Goal: Information Seeking & Learning: Check status

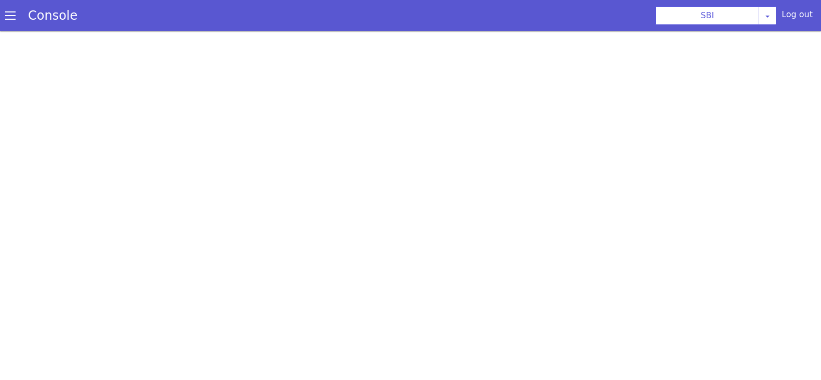
scroll to position [3, 0]
select select "TRANSFER"
select select "en"
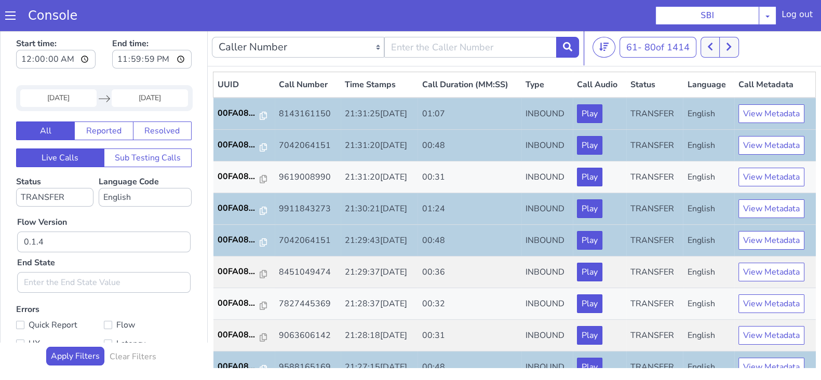
scroll to position [361, 0]
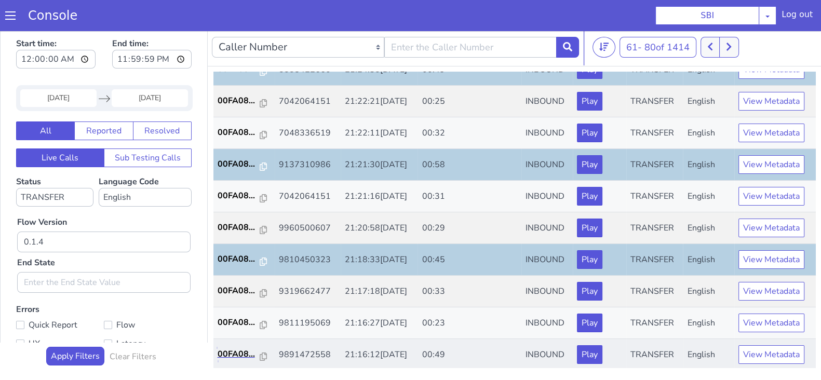
drag, startPoint x: 226, startPoint y: 350, endPoint x: 252, endPoint y: 344, distance: 27.2
click at [226, 349] on p "00FA08..." at bounding box center [239, 354] width 43 height 12
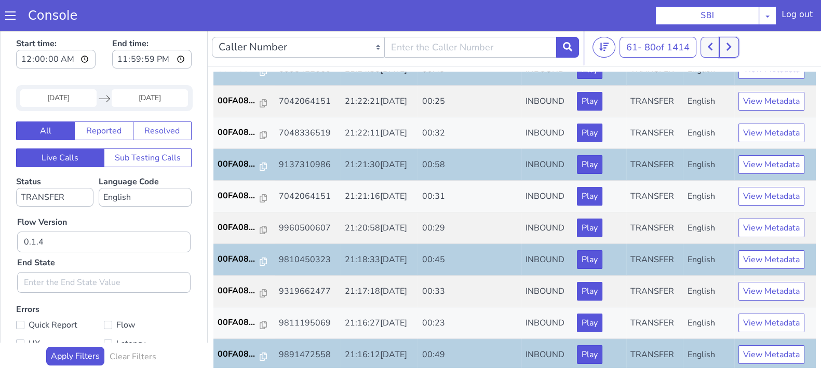
click at [724, 49] on button at bounding box center [728, 47] width 19 height 21
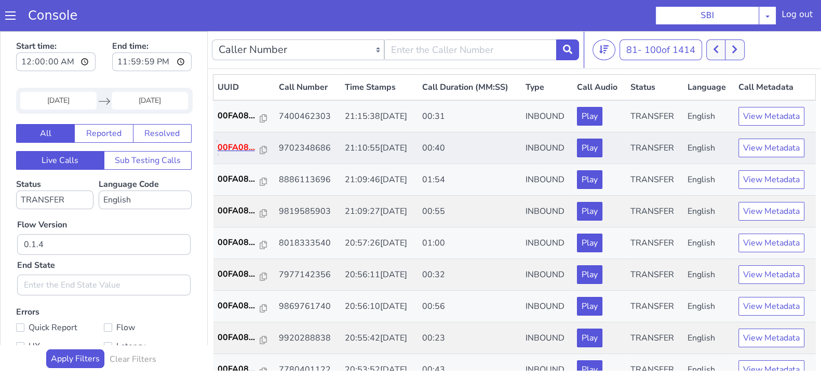
click at [241, 143] on p "00FA08..." at bounding box center [239, 147] width 43 height 12
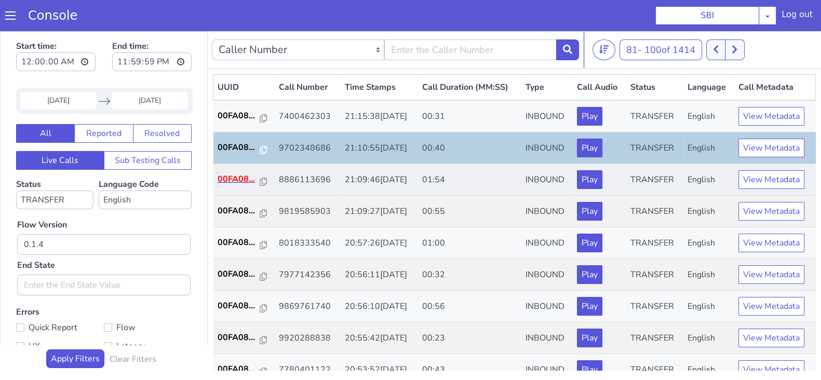
click at [224, 180] on p "00FA08..." at bounding box center [239, 179] width 43 height 12
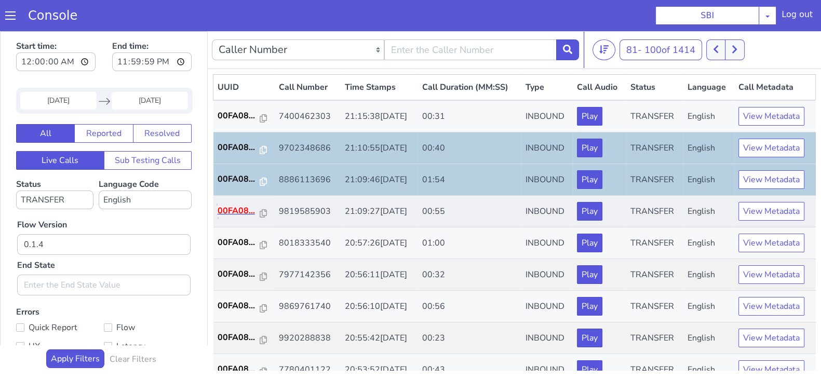
click at [236, 206] on p "00FA08..." at bounding box center [239, 211] width 43 height 12
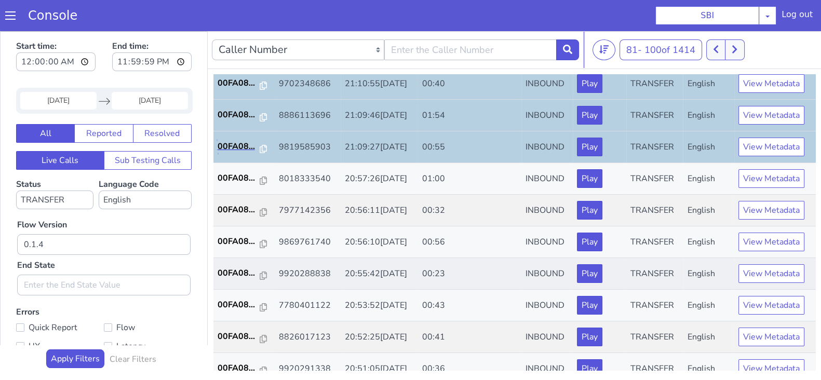
scroll to position [129, 0]
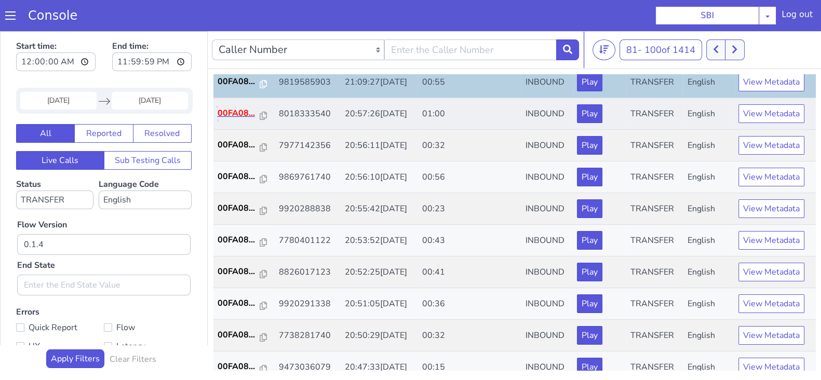
click at [233, 107] on p "00FA08..." at bounding box center [239, 113] width 43 height 12
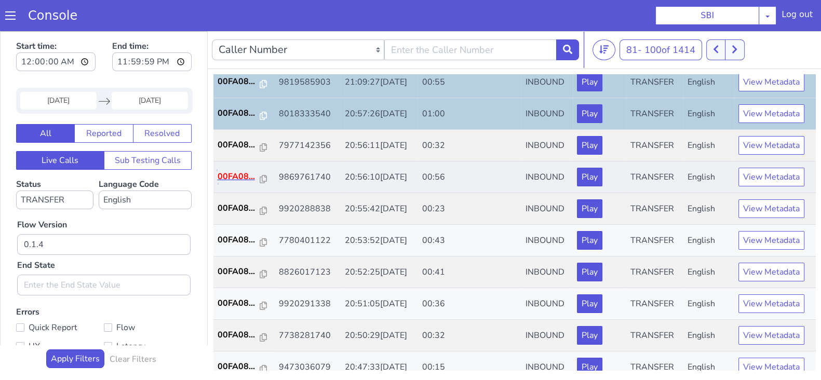
click at [235, 172] on p "00FA08..." at bounding box center [239, 176] width 43 height 12
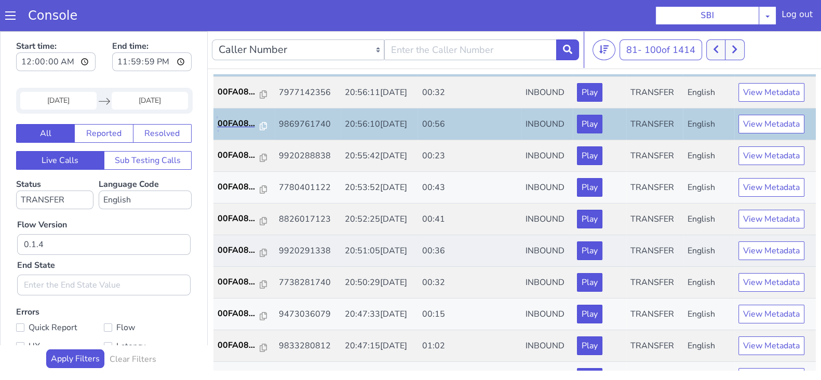
scroll to position [195, 0]
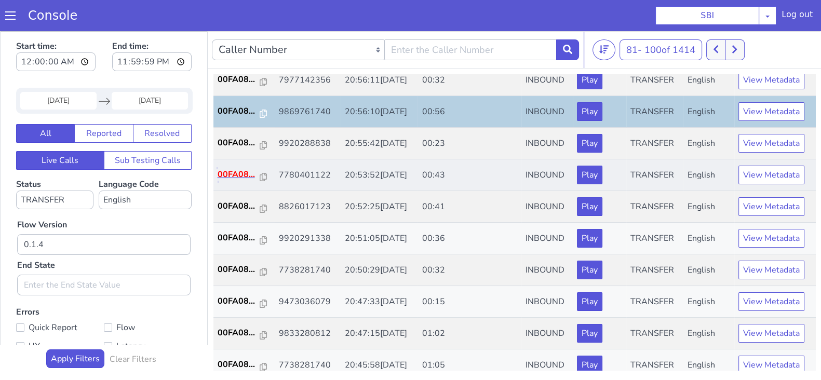
click at [233, 173] on p "00FA08..." at bounding box center [239, 174] width 43 height 12
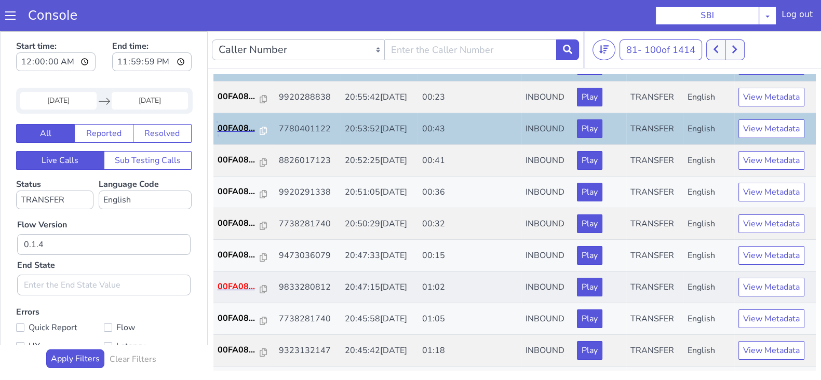
scroll to position [259, 0]
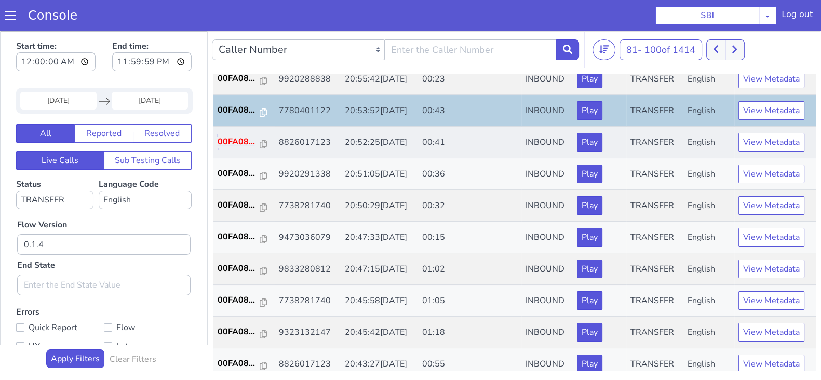
click at [247, 141] on p "00FA08..." at bounding box center [239, 142] width 43 height 12
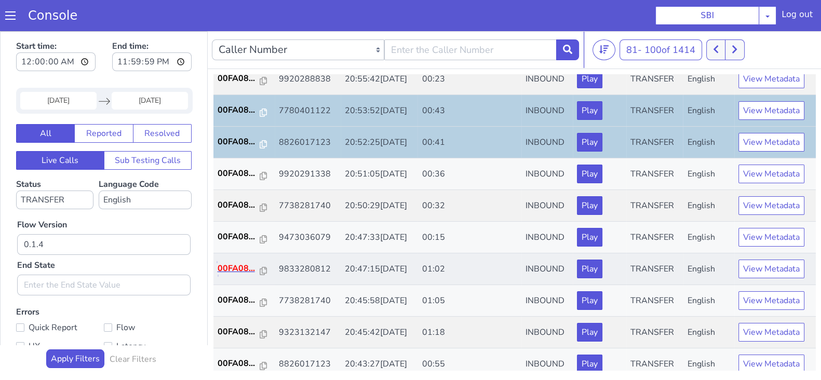
click at [223, 269] on p "00FA08..." at bounding box center [239, 268] width 43 height 12
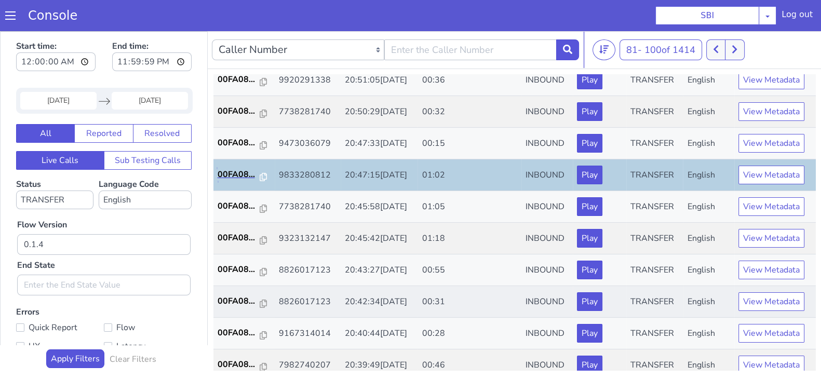
scroll to position [361, 0]
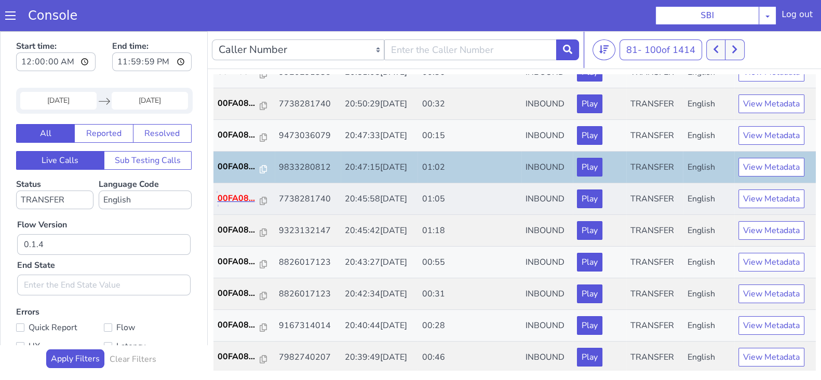
click at [235, 196] on p "00FA08..." at bounding box center [239, 198] width 43 height 12
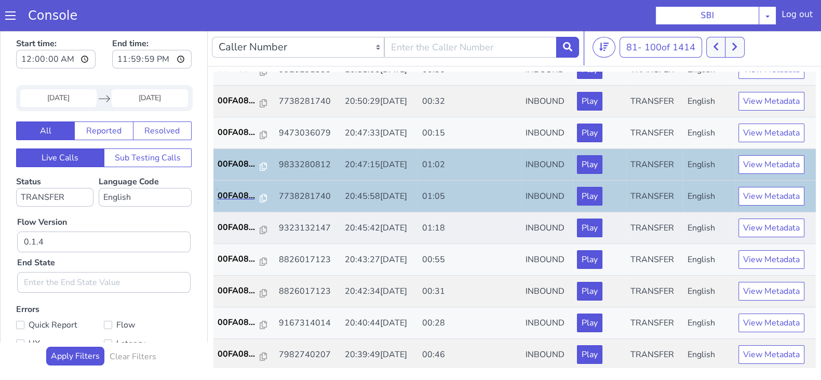
scroll to position [3, 0]
click at [42, 98] on input "02 Sep 2025" at bounding box center [58, 98] width 76 height 18
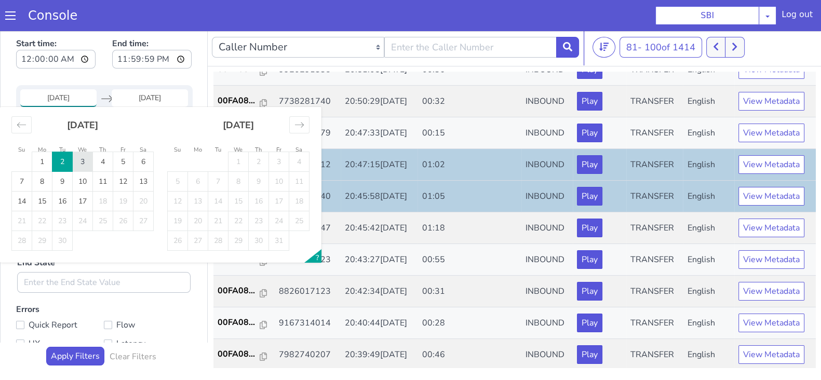
click at [87, 164] on td "3" at bounding box center [83, 162] width 20 height 20
type input "03 Sep 2025"
click at [140, 91] on input "End Date" at bounding box center [150, 98] width 76 height 18
click at [80, 160] on td "3" at bounding box center [83, 162] width 20 height 20
type input "03 Sep 2025"
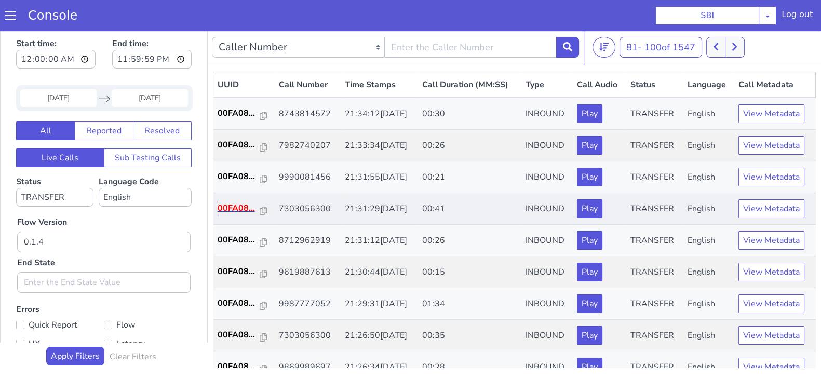
click at [224, 204] on p "00FA08..." at bounding box center [239, 208] width 43 height 12
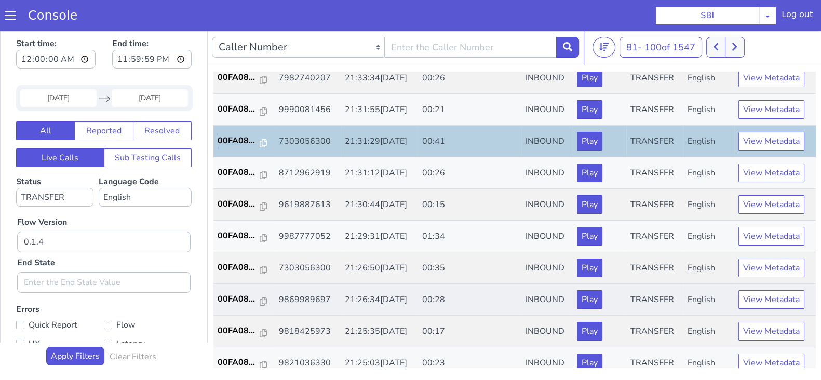
scroll to position [129, 0]
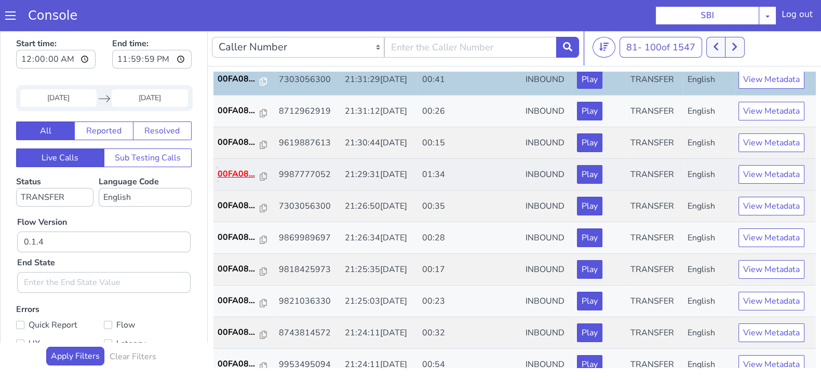
click at [237, 173] on p "00FA08..." at bounding box center [239, 174] width 43 height 12
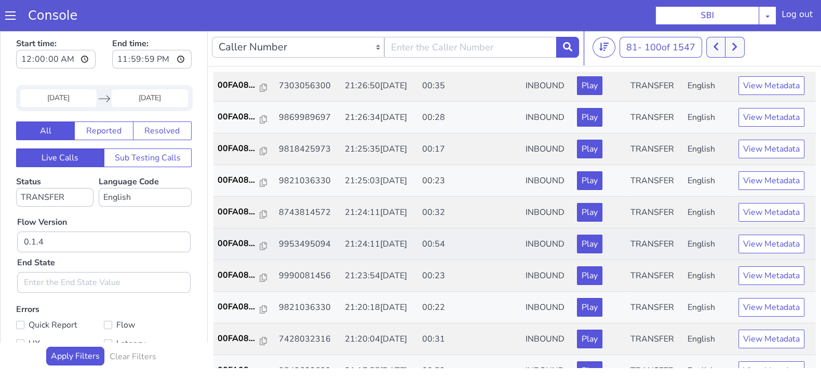
scroll to position [259, 0]
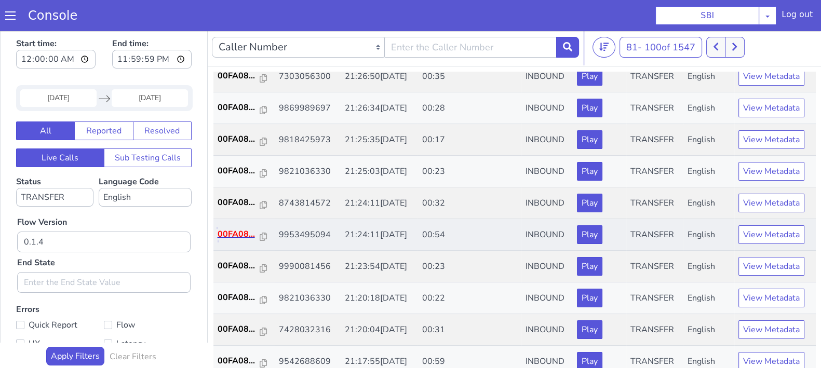
click at [240, 232] on p "00FA08..." at bounding box center [239, 234] width 43 height 12
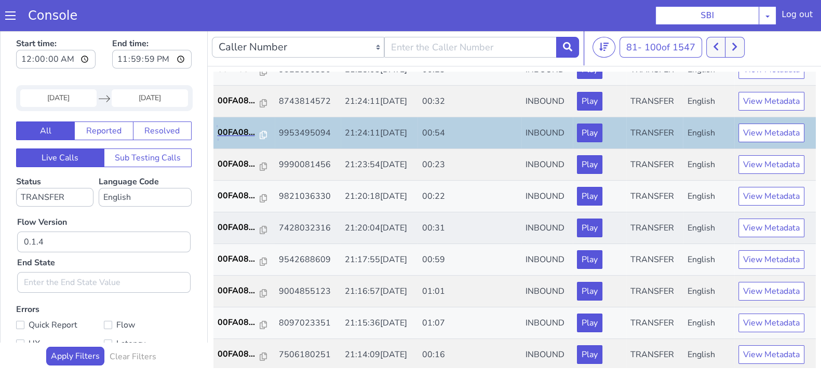
scroll to position [361, 0]
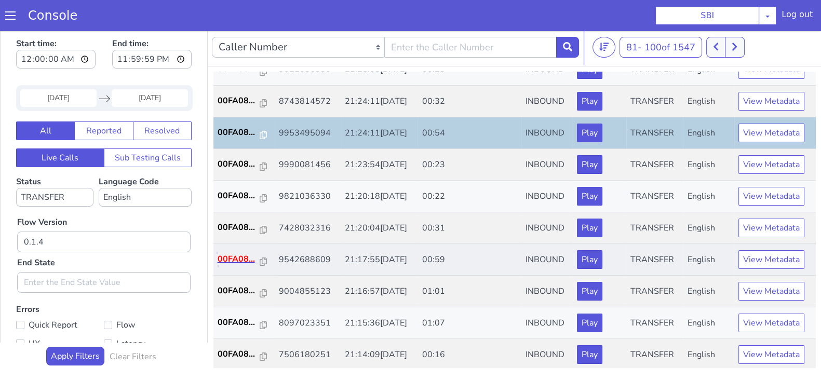
click at [240, 256] on p "00FA08..." at bounding box center [239, 259] width 43 height 12
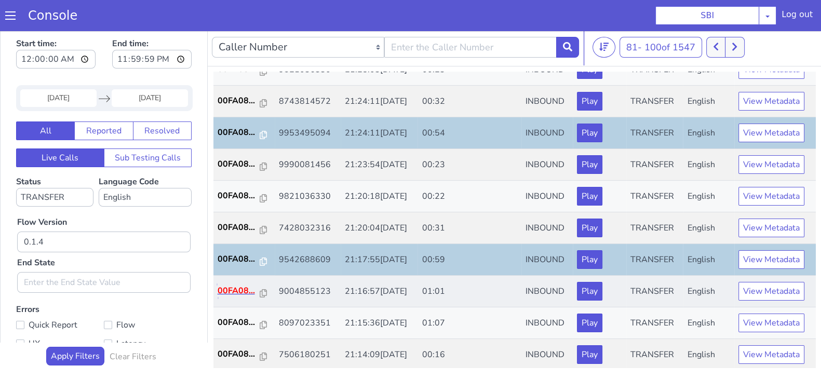
click at [235, 285] on p "00FA08..." at bounding box center [239, 291] width 43 height 12
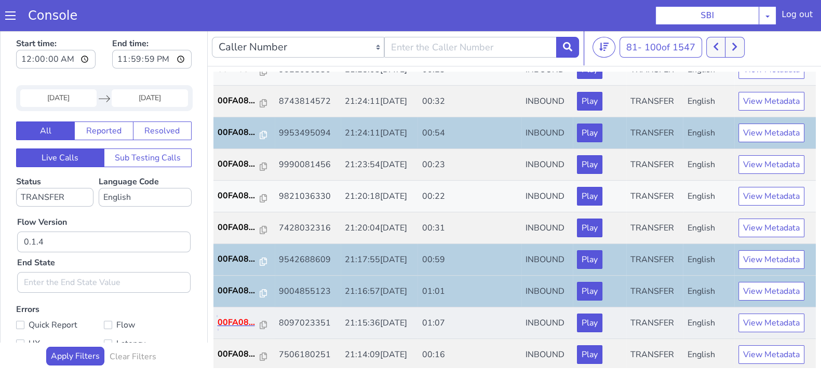
click at [236, 320] on p "00FA08..." at bounding box center [239, 322] width 43 height 12
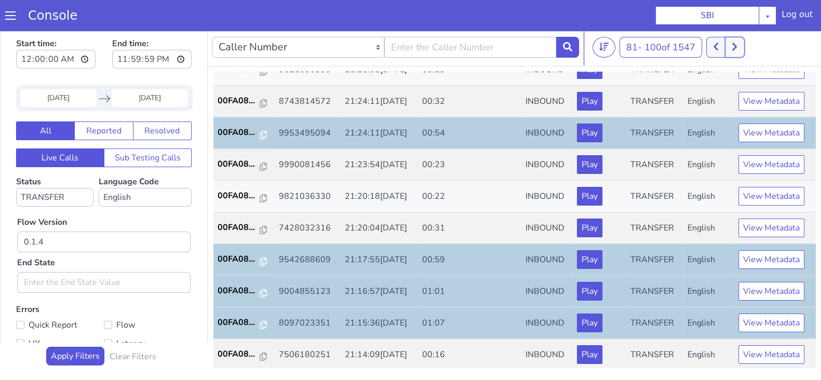
click at [744, 46] on button at bounding box center [734, 47] width 19 height 21
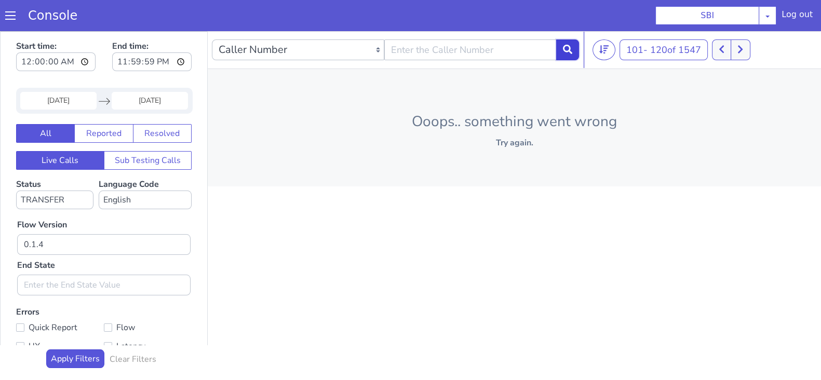
click at [571, 52] on icon at bounding box center [567, 49] width 9 height 9
click at [563, 59] on button at bounding box center [567, 49] width 23 height 21
click at [726, 54] on button at bounding box center [722, 49] width 19 height 21
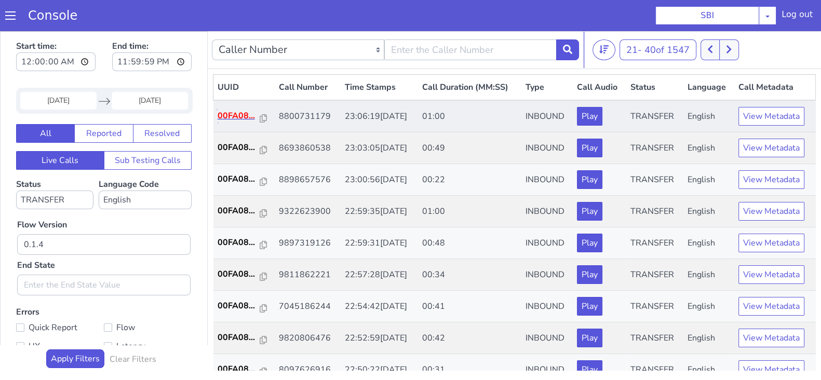
click at [243, 114] on p "00FA08..." at bounding box center [239, 116] width 43 height 12
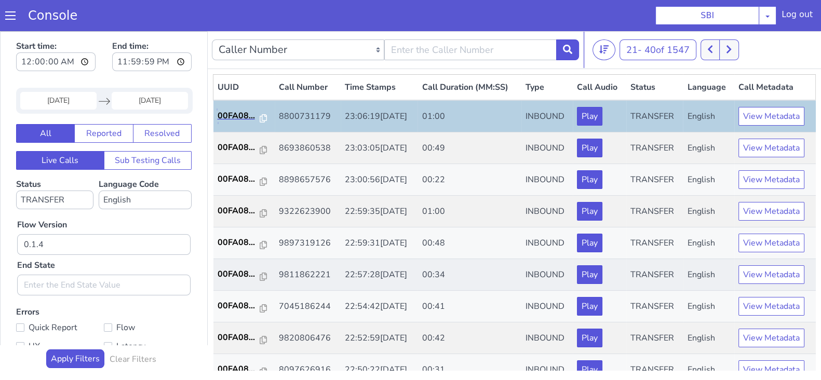
scroll to position [64, 0]
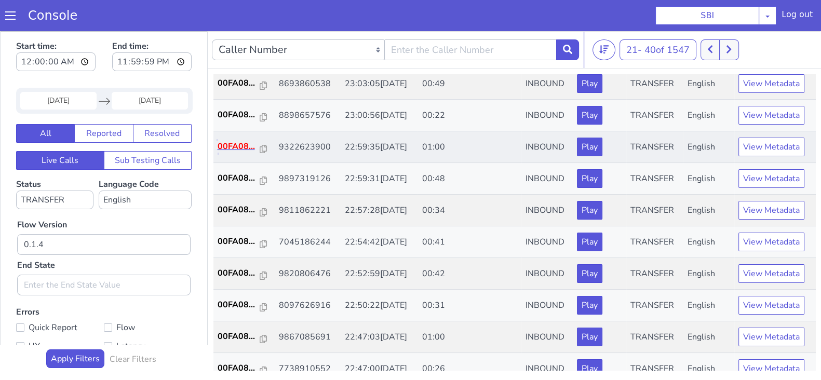
click at [223, 144] on p "00FA08..." at bounding box center [239, 146] width 43 height 12
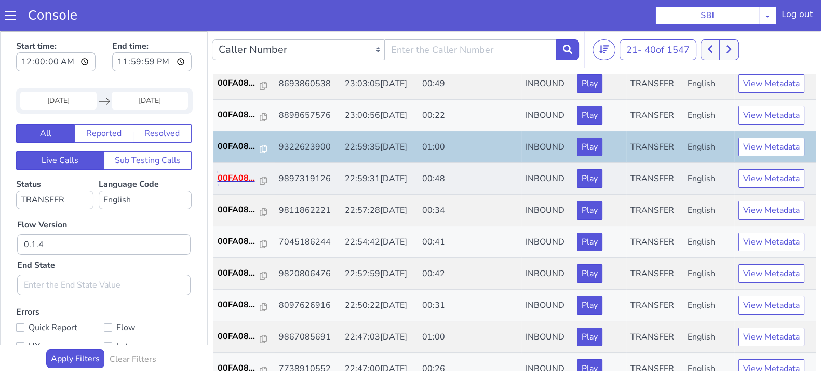
click at [242, 175] on p "00FA08..." at bounding box center [239, 178] width 43 height 12
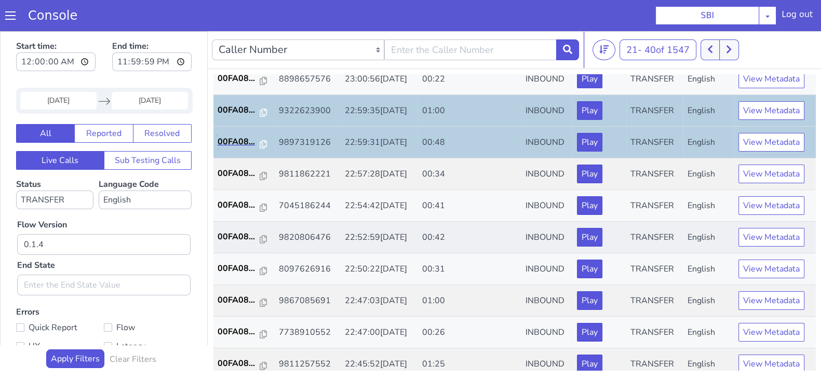
scroll to position [129, 0]
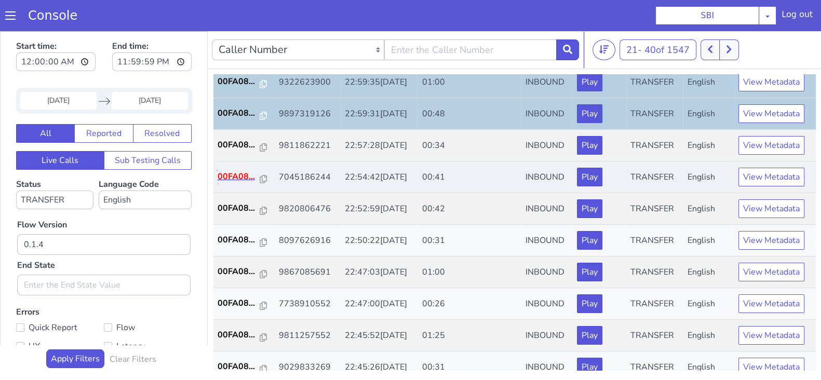
click at [247, 174] on p "00FA08..." at bounding box center [239, 176] width 43 height 12
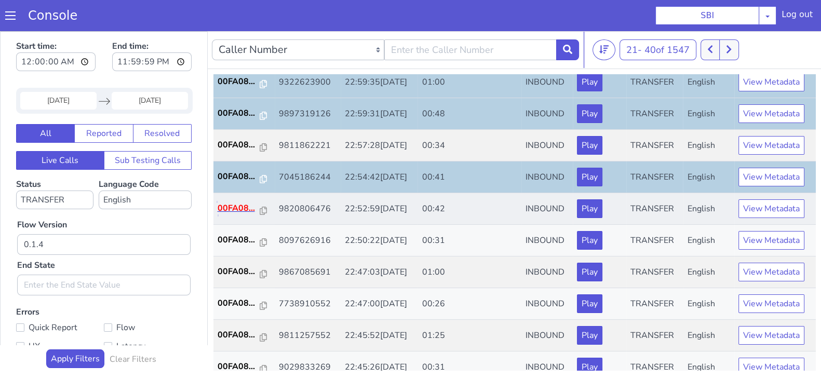
click at [241, 205] on p "00FA08..." at bounding box center [239, 208] width 43 height 12
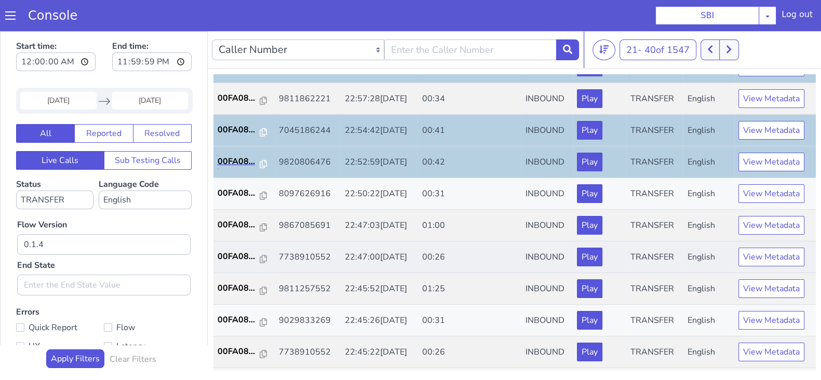
scroll to position [195, 0]
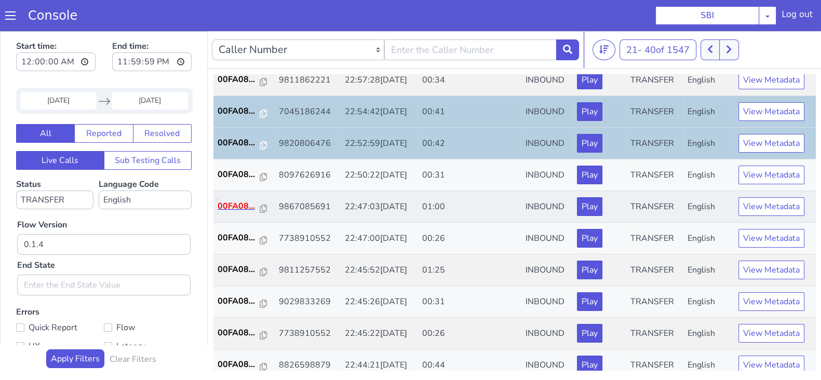
click at [239, 204] on p "00FA08..." at bounding box center [239, 206] width 43 height 12
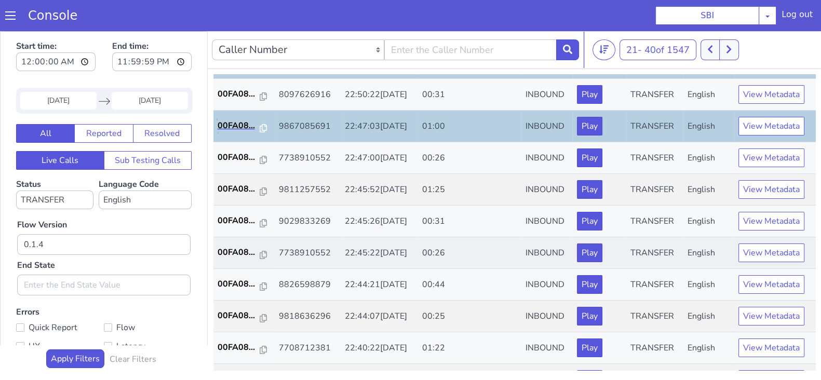
scroll to position [324, 0]
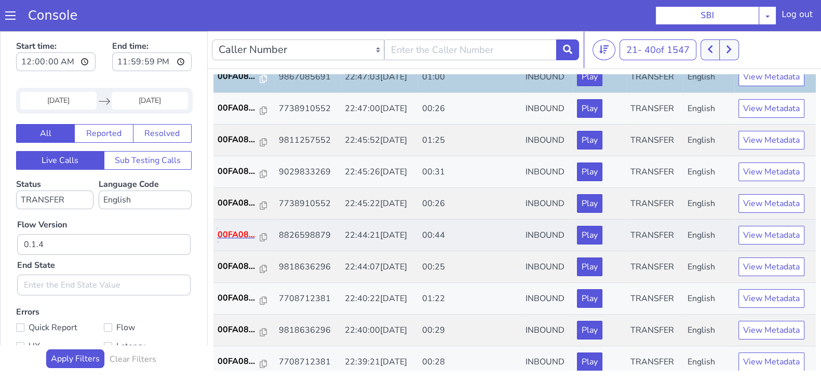
click at [241, 231] on p "00FA08..." at bounding box center [239, 234] width 43 height 12
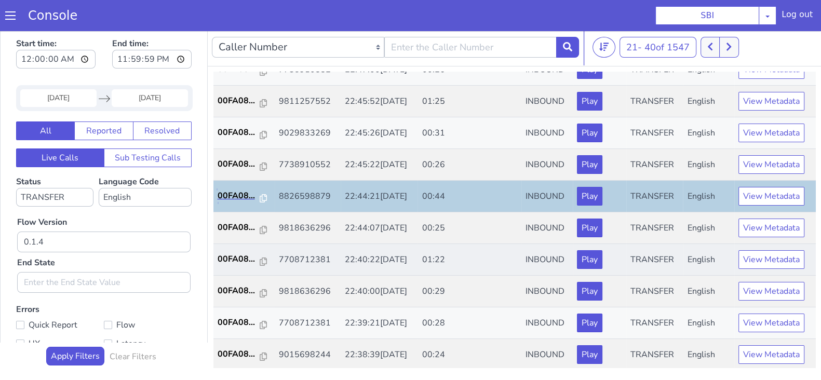
scroll to position [3, 0]
click at [732, 50] on icon at bounding box center [729, 46] width 6 height 9
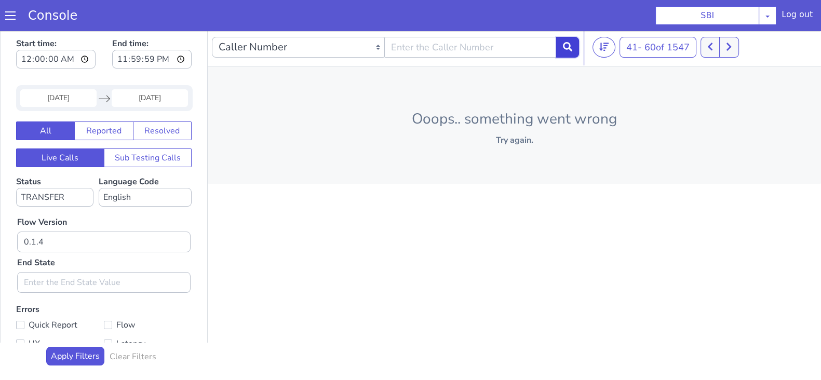
click at [567, 48] on icon at bounding box center [567, 46] width 9 height 9
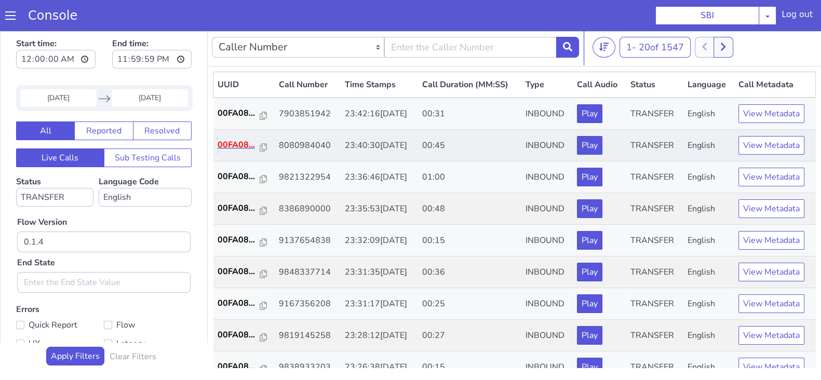
click at [241, 146] on p "00FA08..." at bounding box center [239, 145] width 43 height 12
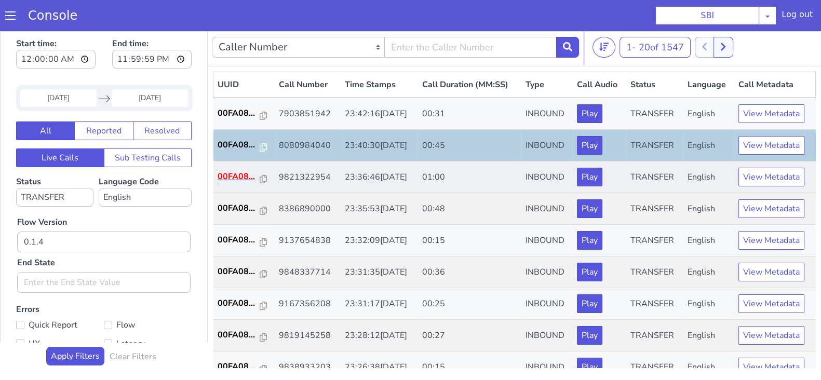
click at [249, 175] on p "00FA08..." at bounding box center [239, 176] width 43 height 12
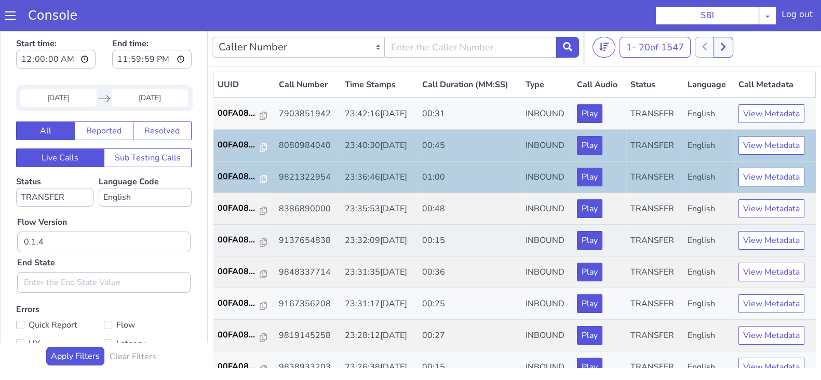
scroll to position [64, 0]
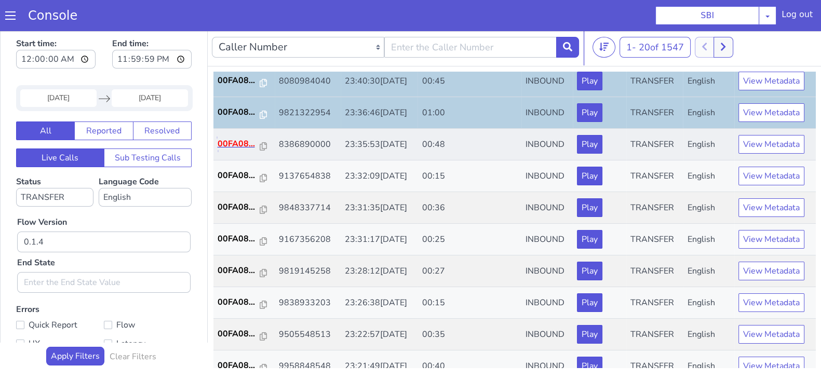
click at [226, 140] on p "00FA08..." at bounding box center [239, 144] width 43 height 12
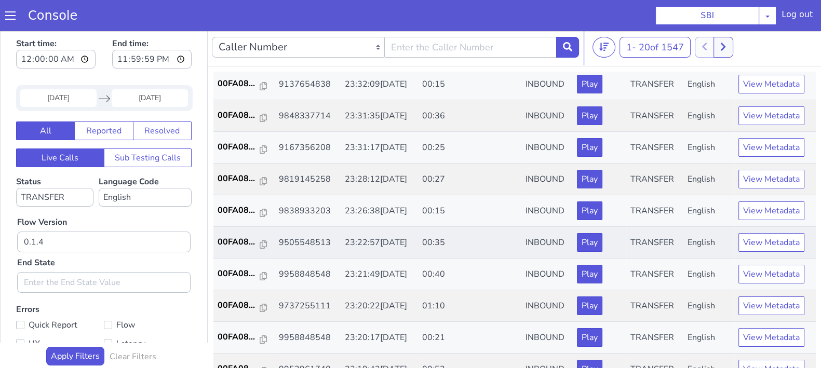
scroll to position [195, 0]
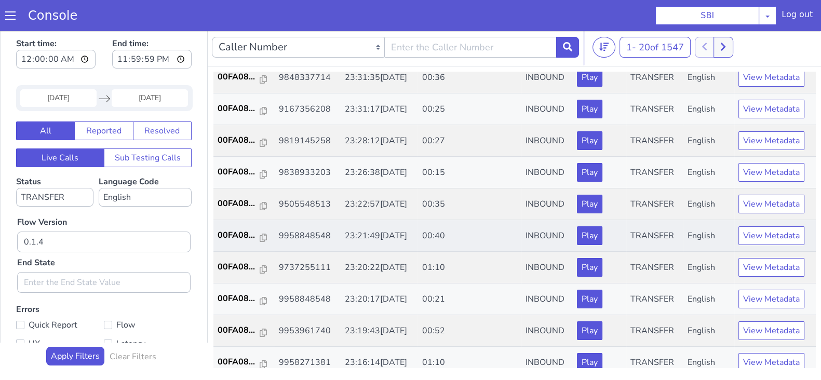
click at [226, 241] on td "00FA08..." at bounding box center [243, 236] width 61 height 32
click at [234, 234] on p "00FA08..." at bounding box center [239, 235] width 43 height 12
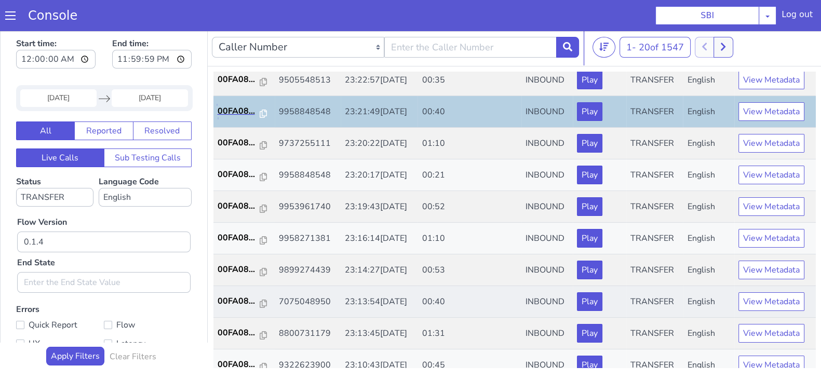
scroll to position [361, 0]
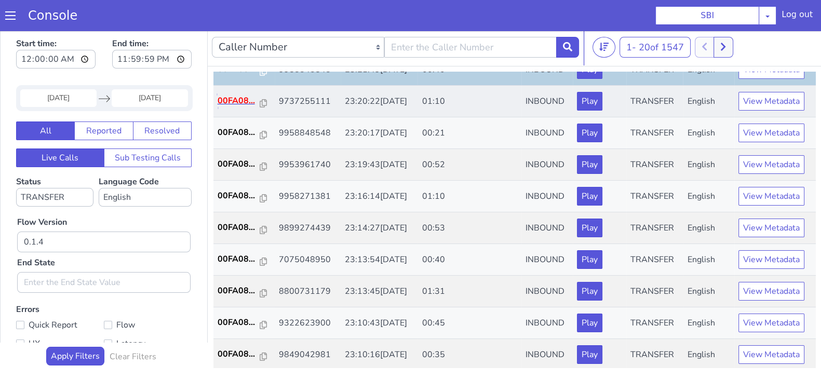
click at [242, 97] on p "00FA08..." at bounding box center [239, 100] width 43 height 12
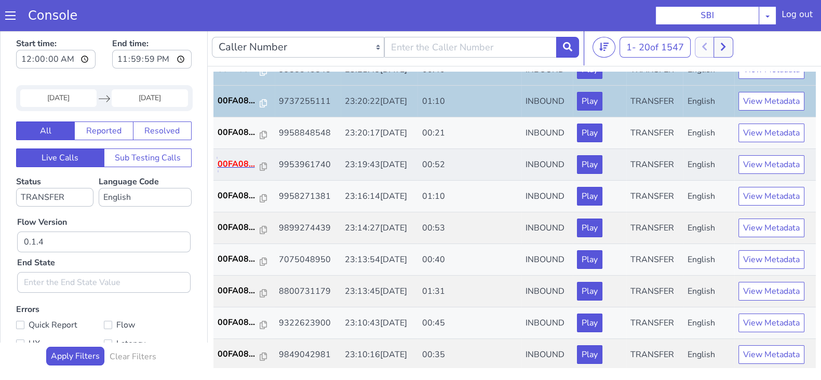
click at [236, 159] on p "00FA08..." at bounding box center [239, 164] width 43 height 12
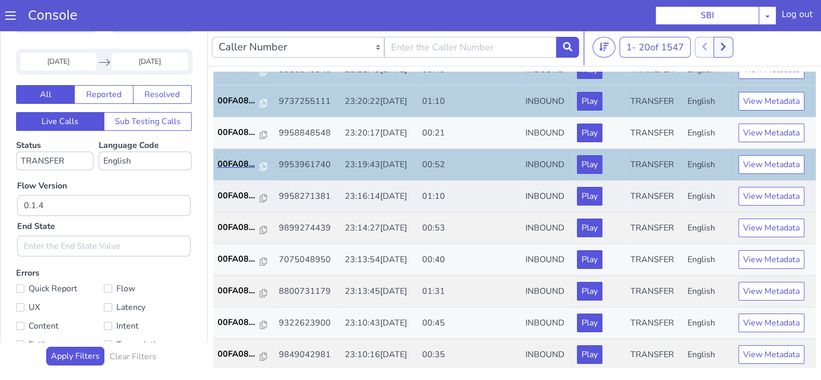
scroll to position [64, 0]
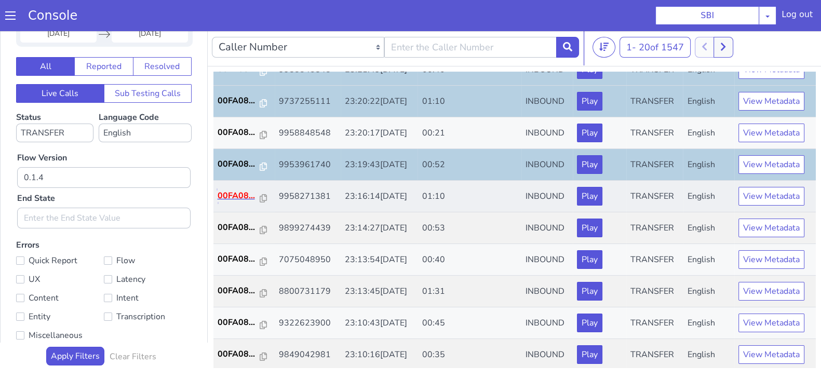
click at [231, 198] on p "00FA08..." at bounding box center [239, 195] width 43 height 12
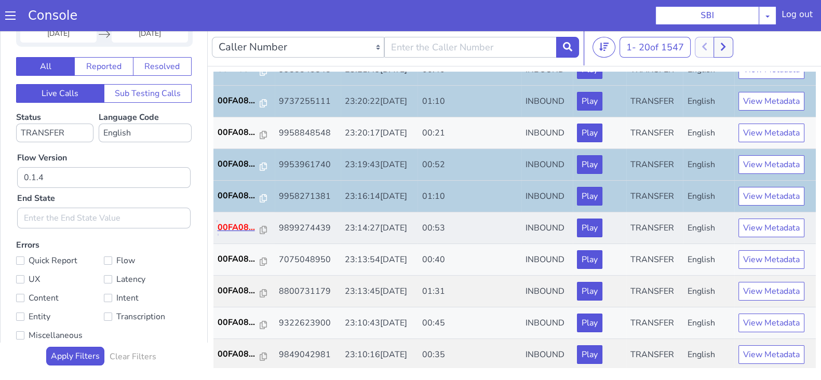
click at [234, 229] on p "00FA08..." at bounding box center [239, 227] width 43 height 12
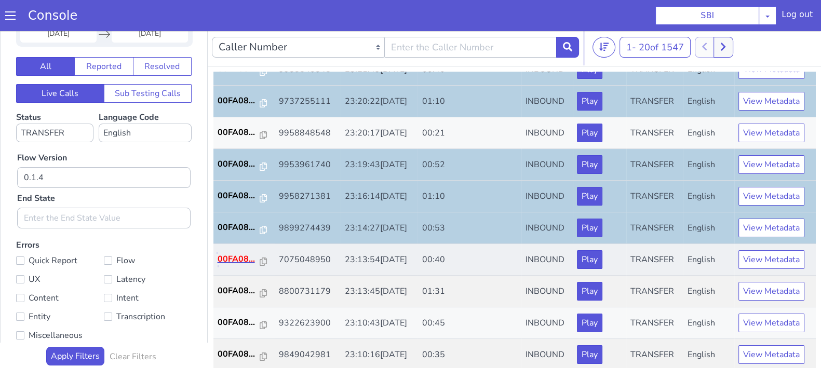
click at [241, 255] on p "00FA08..." at bounding box center [239, 259] width 43 height 12
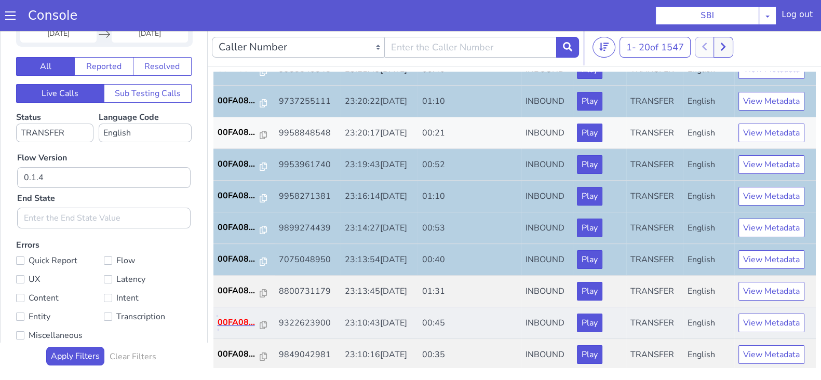
click at [233, 316] on p "00FA08..." at bounding box center [239, 322] width 43 height 12
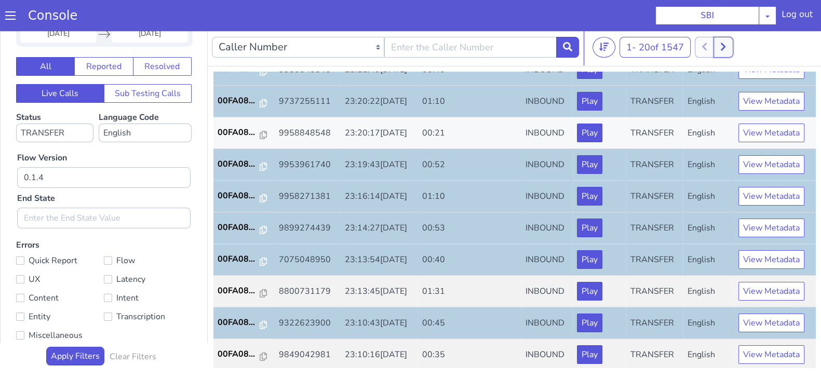
click at [729, 50] on button at bounding box center [722, 47] width 19 height 21
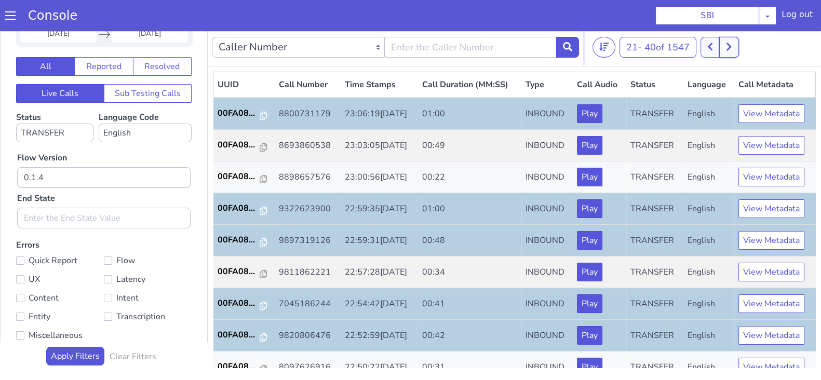
click at [731, 48] on icon at bounding box center [728, 47] width 5 height 8
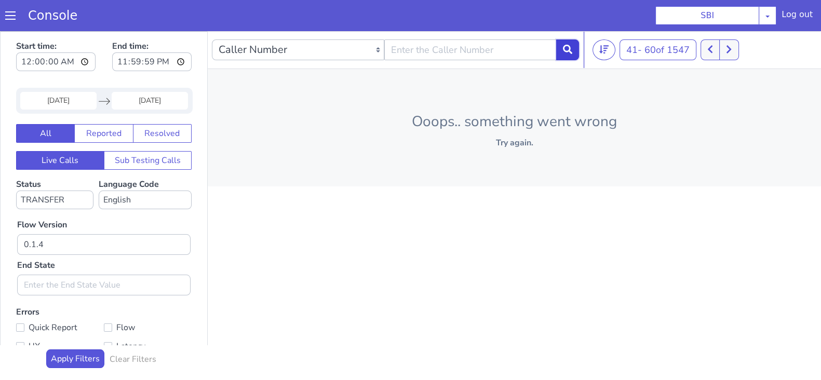
click at [572, 52] on icon at bounding box center [567, 49] width 9 height 9
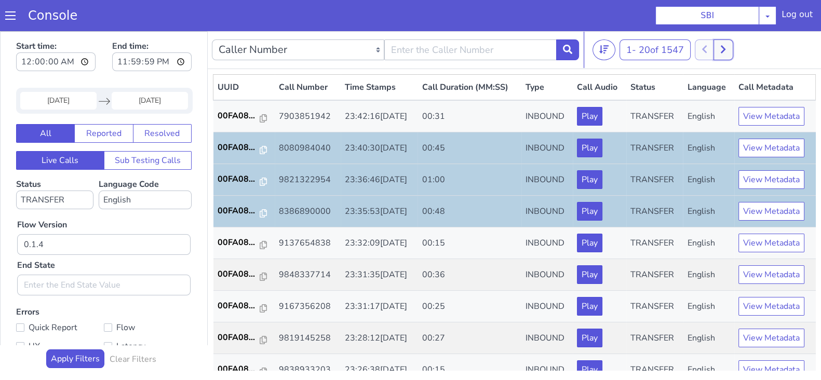
click at [726, 49] on icon at bounding box center [723, 49] width 6 height 9
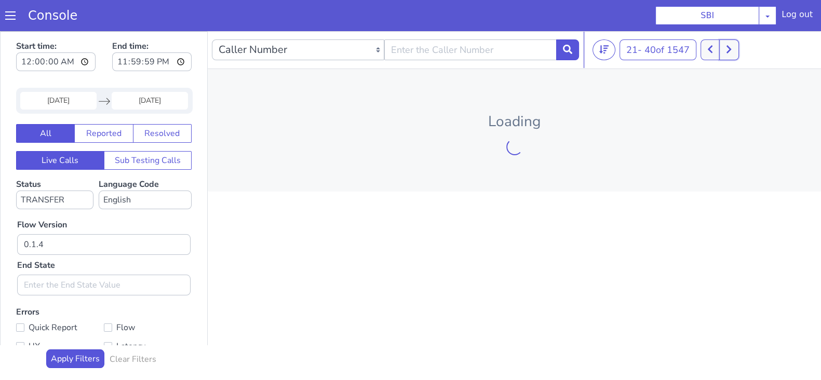
click at [728, 49] on icon at bounding box center [729, 49] width 6 height 9
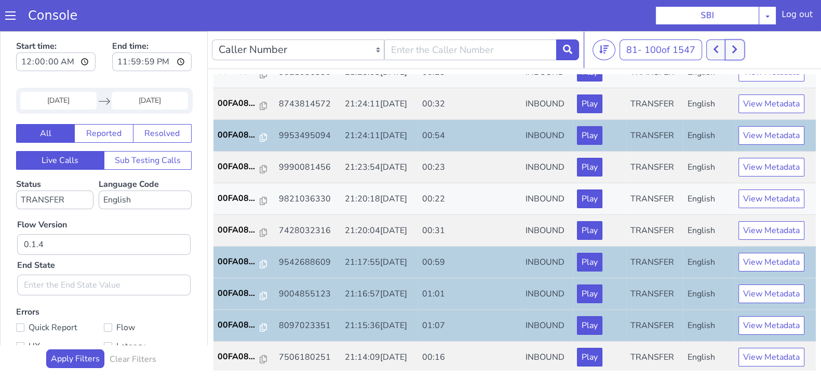
scroll to position [3, 0]
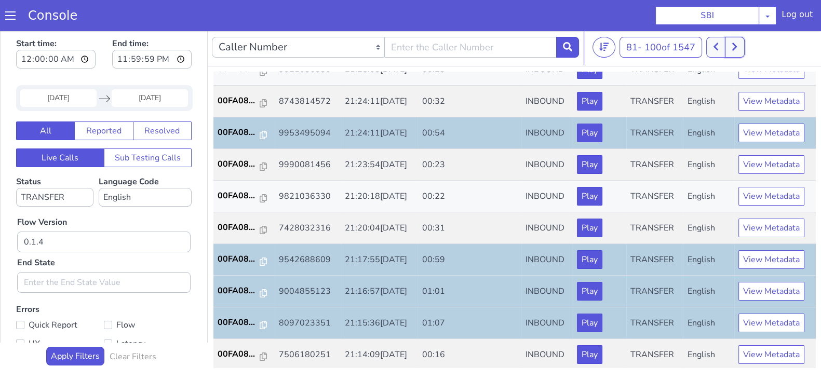
click at [739, 40] on button at bounding box center [734, 47] width 19 height 21
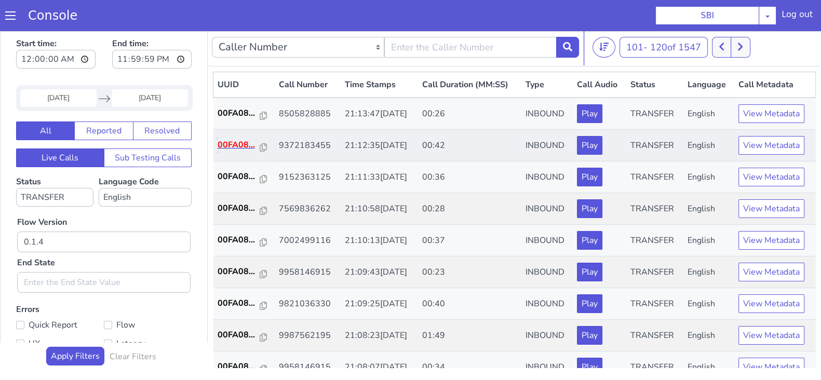
click at [232, 141] on p "00FA08..." at bounding box center [239, 145] width 43 height 12
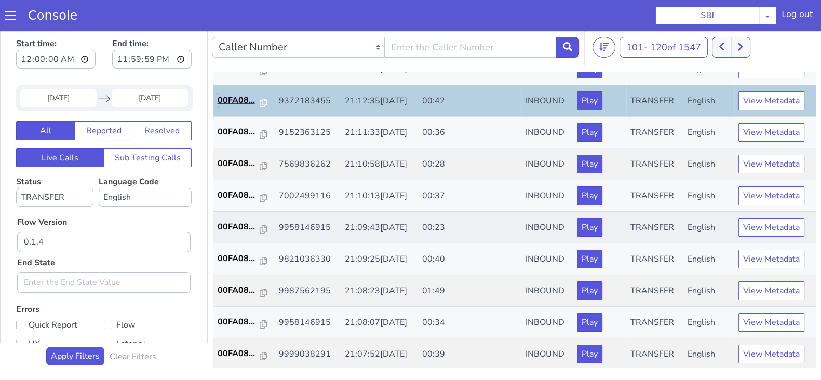
scroll to position [64, 0]
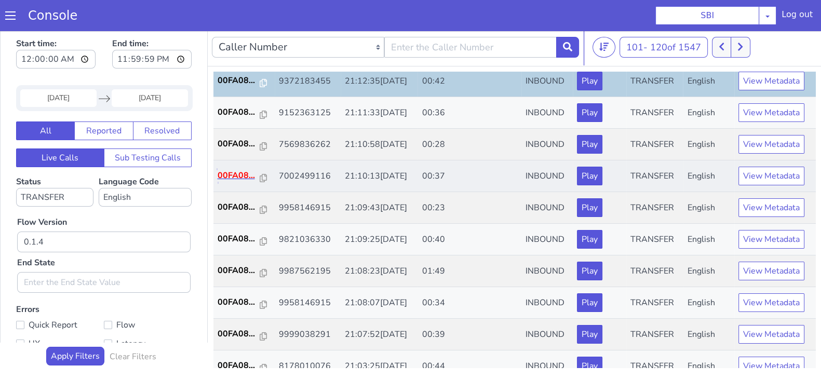
click at [243, 172] on p "00FA08..." at bounding box center [239, 175] width 43 height 12
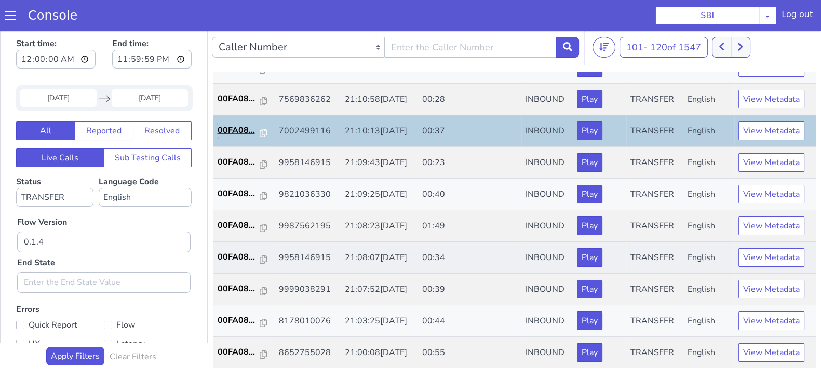
scroll to position [129, 0]
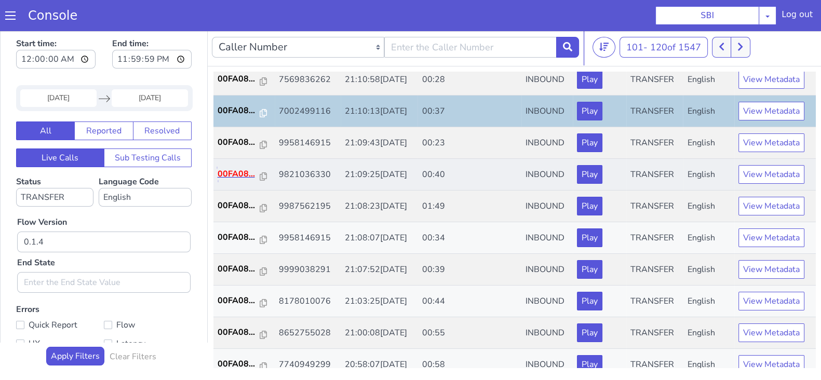
click at [235, 169] on p "00FA08..." at bounding box center [239, 174] width 43 height 12
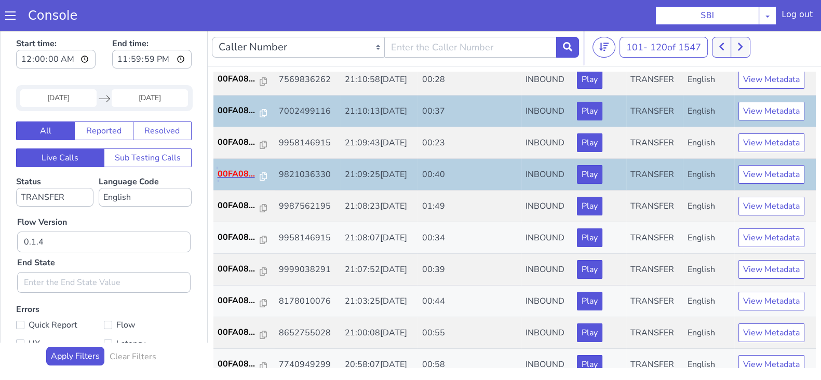
scroll to position [0, 0]
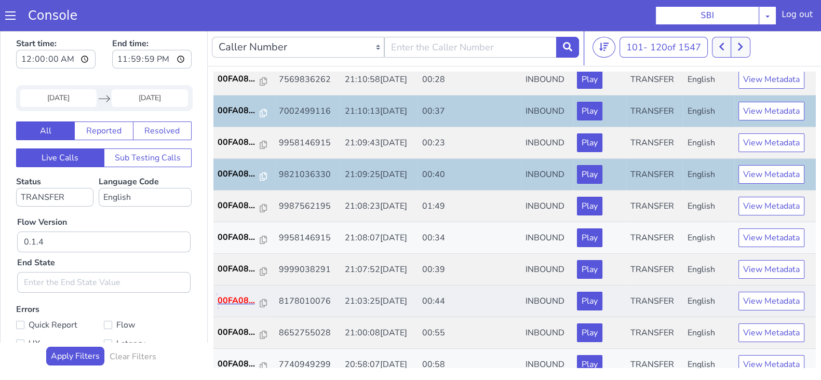
click at [243, 294] on p "00FA08..." at bounding box center [239, 300] width 43 height 12
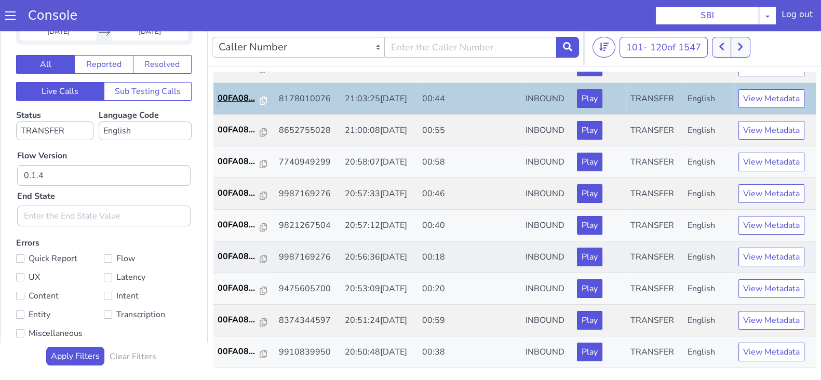
scroll to position [231, 0]
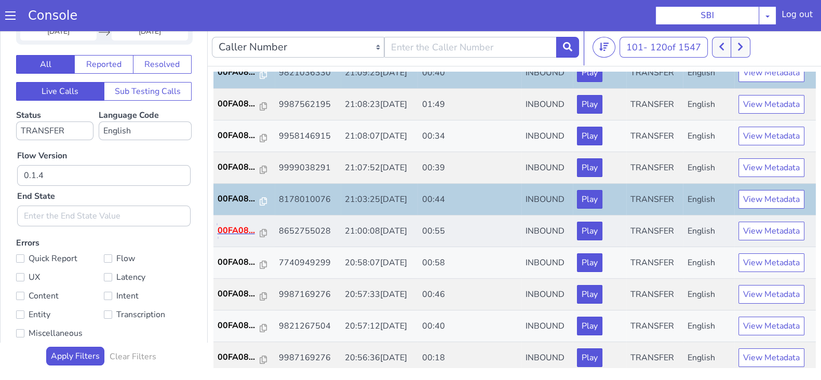
click at [236, 227] on p "00FA08..." at bounding box center [239, 230] width 43 height 12
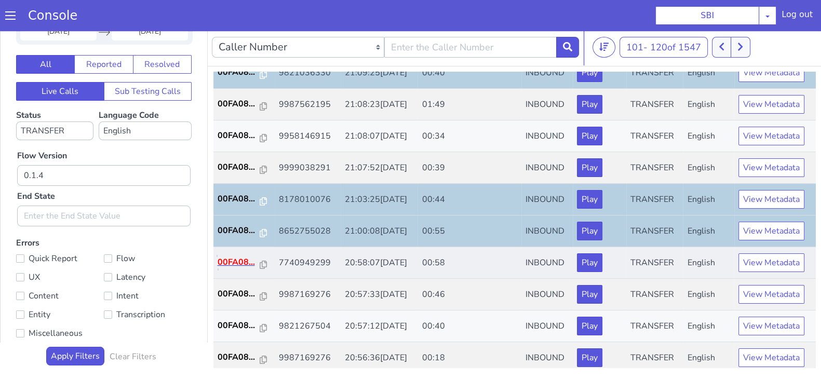
click at [232, 259] on p "00FA08..." at bounding box center [239, 262] width 43 height 12
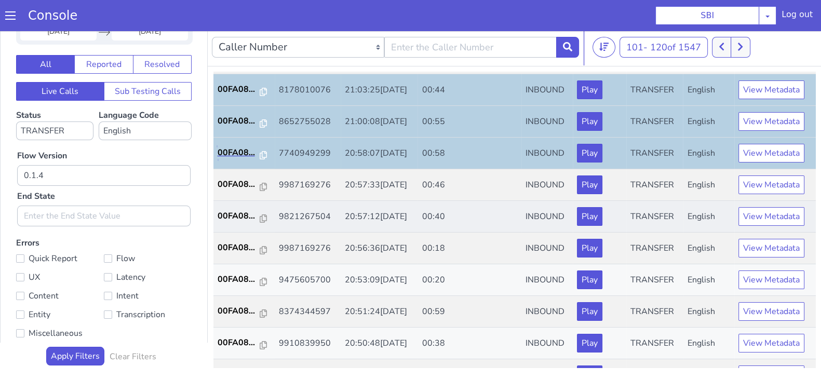
scroll to position [361, 0]
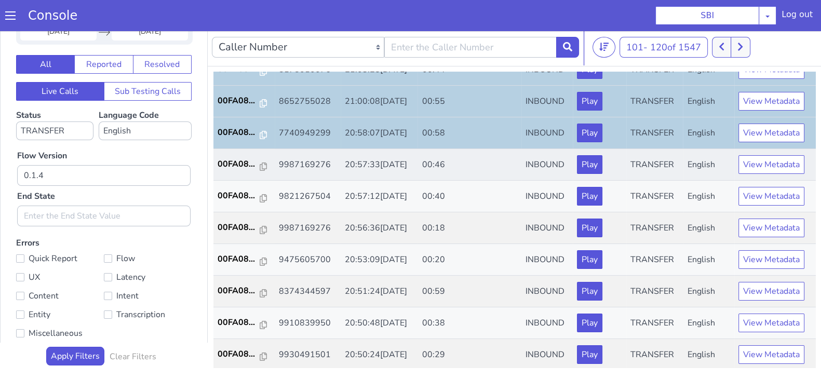
click at [236, 152] on td "00FA08..." at bounding box center [243, 165] width 61 height 32
click at [233, 158] on p "00FA08..." at bounding box center [239, 164] width 43 height 12
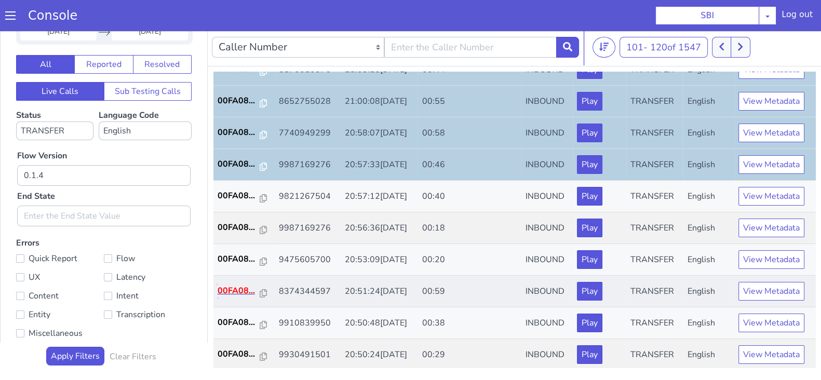
click at [231, 287] on p "00FA08..." at bounding box center [239, 291] width 43 height 12
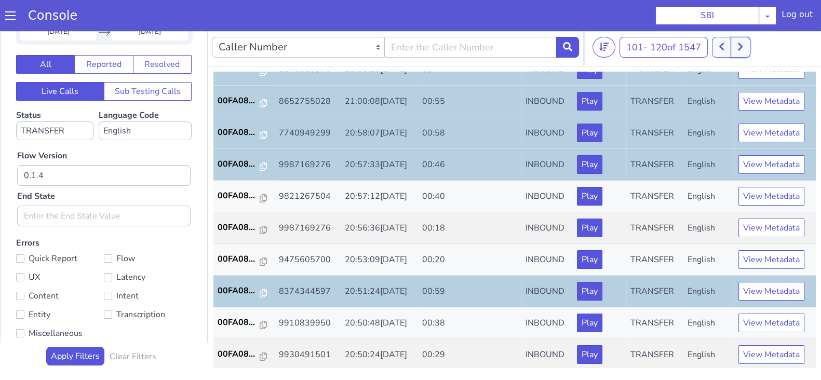
click at [743, 43] on icon at bounding box center [740, 46] width 6 height 9
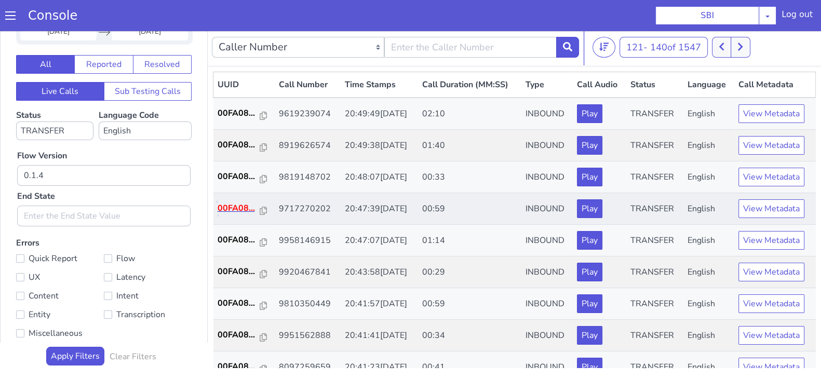
click at [233, 206] on p "00FA08..." at bounding box center [239, 208] width 43 height 12
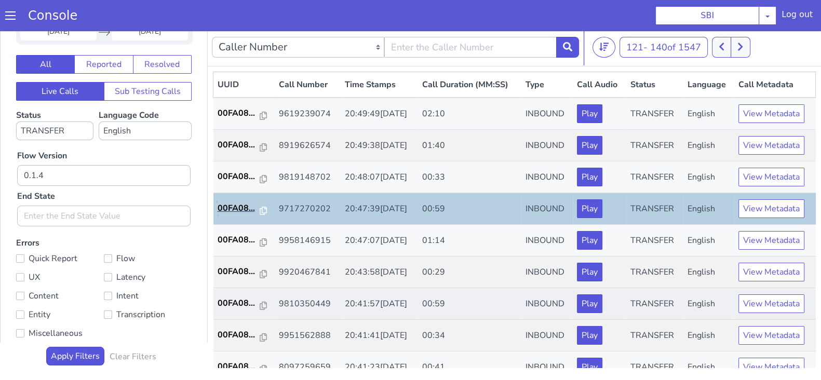
scroll to position [64, 0]
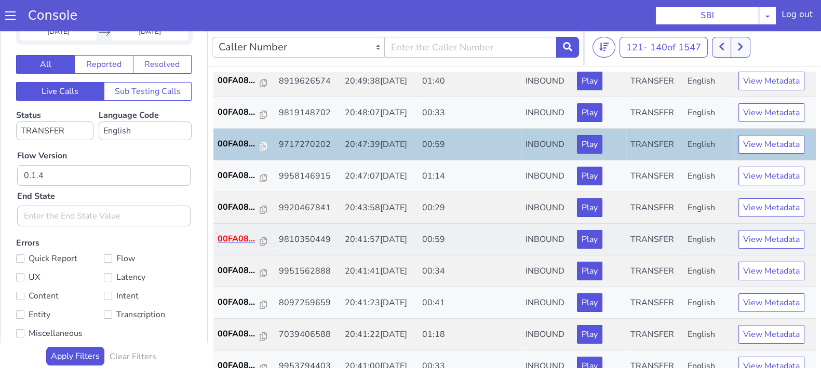
click at [232, 234] on p "00FA08..." at bounding box center [239, 239] width 43 height 12
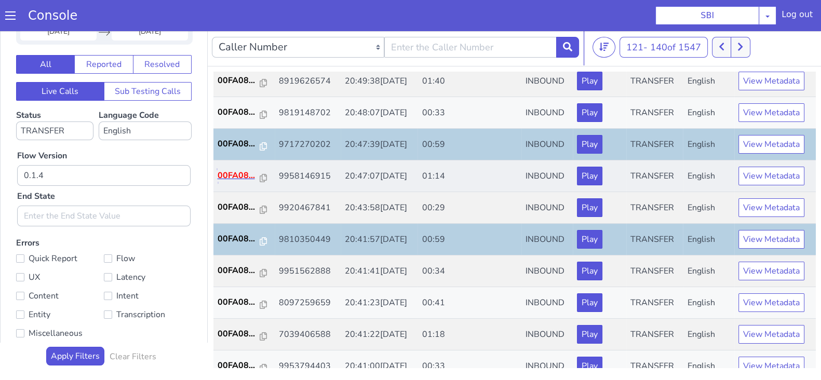
click at [236, 172] on p "00FA08..." at bounding box center [239, 175] width 43 height 12
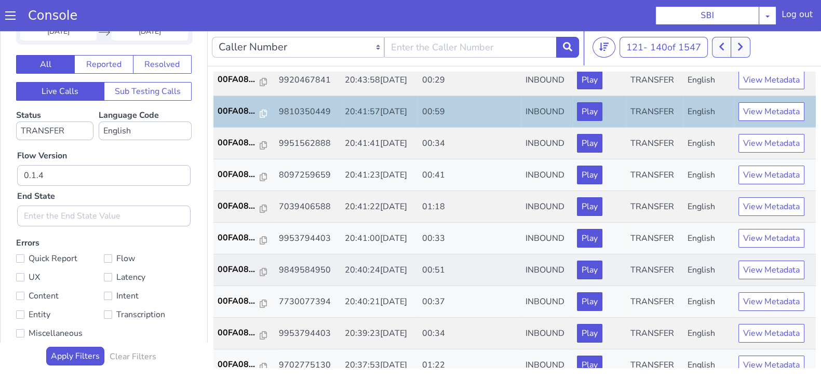
scroll to position [195, 0]
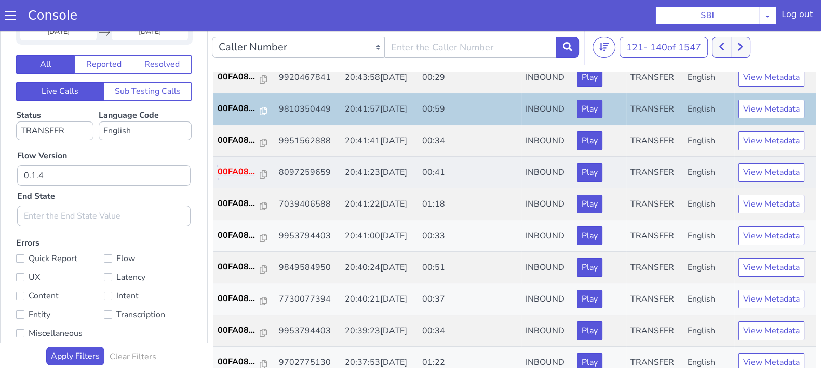
click at [236, 168] on p "00FA08..." at bounding box center [239, 172] width 43 height 12
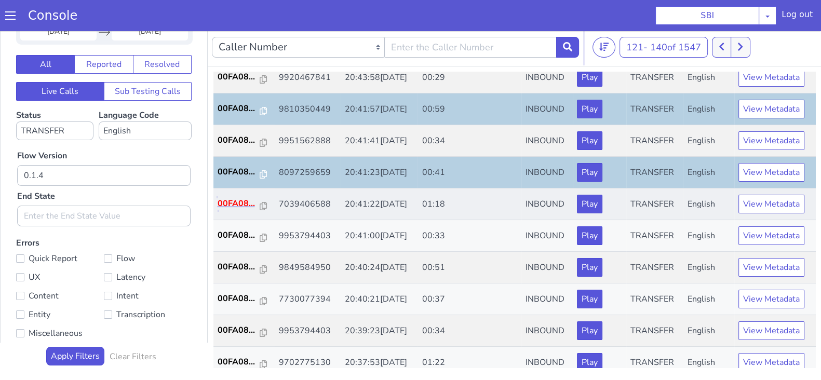
click at [230, 204] on p "00FA08..." at bounding box center [239, 203] width 43 height 12
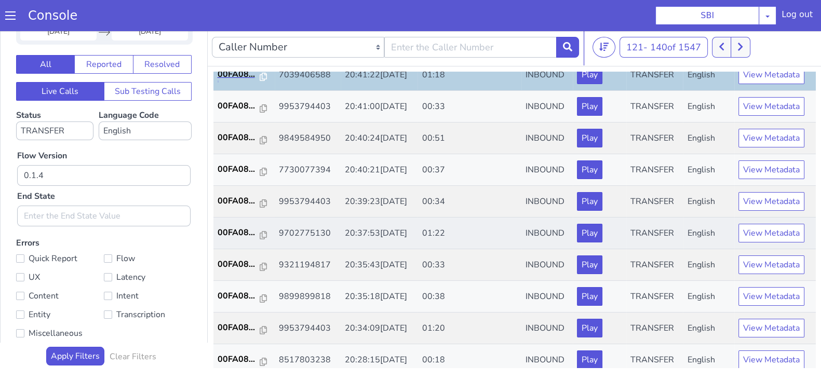
scroll to position [324, 0]
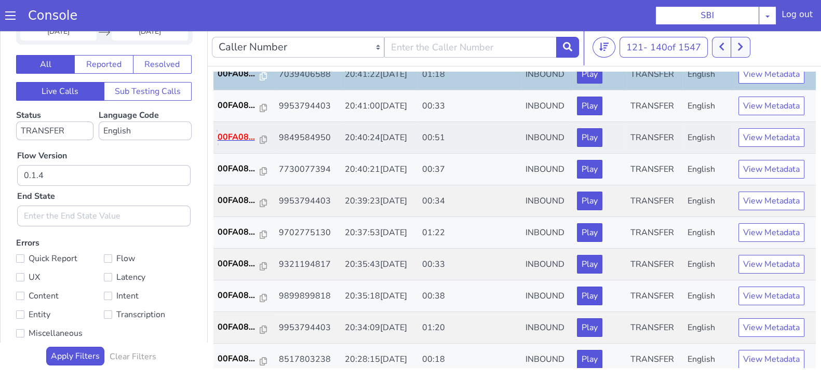
click at [228, 133] on p "00FA08..." at bounding box center [239, 137] width 43 height 12
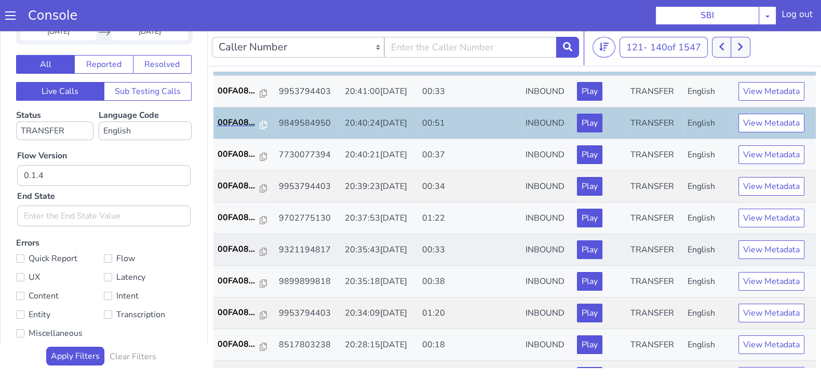
scroll to position [361, 0]
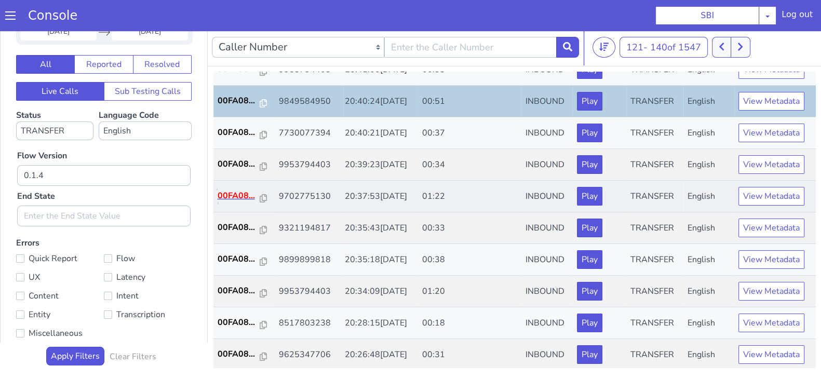
click at [241, 198] on p "00FA08..." at bounding box center [239, 195] width 43 height 12
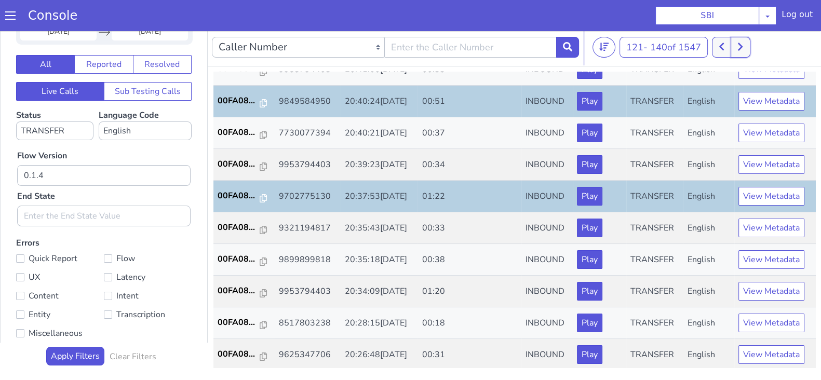
click at [743, 42] on icon at bounding box center [740, 46] width 6 height 9
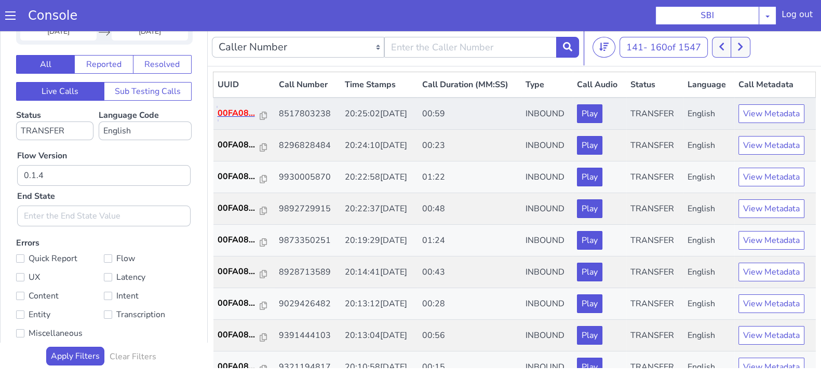
click at [224, 110] on p "00FA08..." at bounding box center [239, 113] width 43 height 12
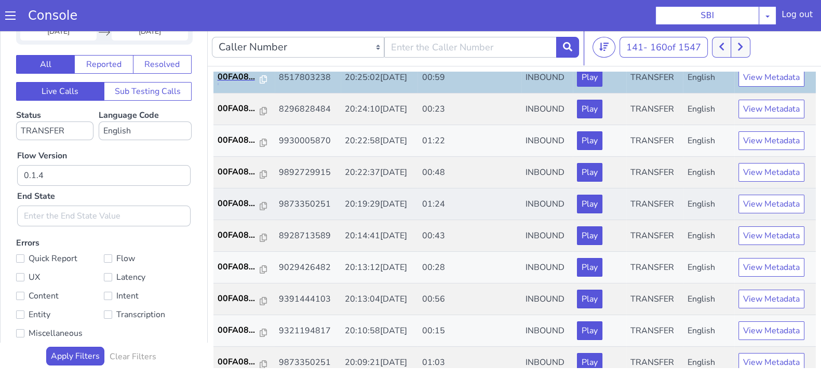
scroll to position [64, 0]
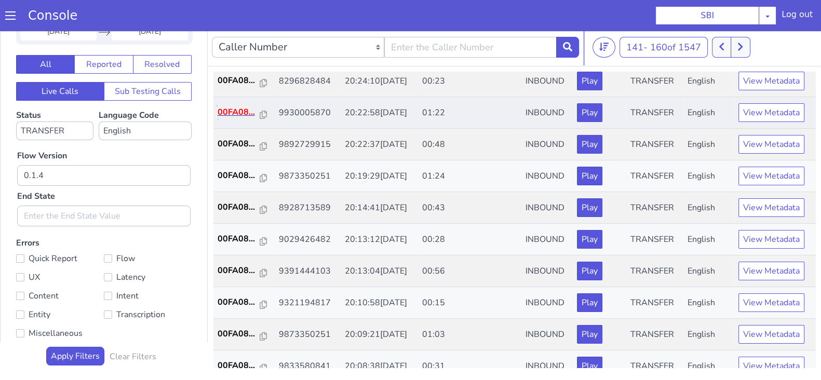
click at [231, 109] on p "00FA08..." at bounding box center [239, 112] width 43 height 12
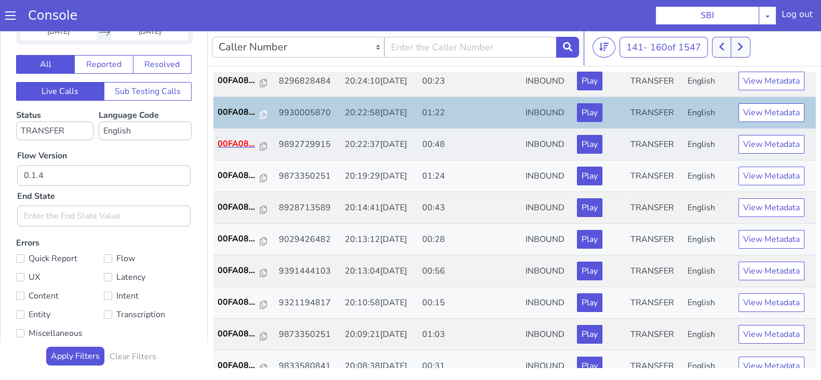
click at [242, 143] on p "00FA08..." at bounding box center [239, 144] width 43 height 12
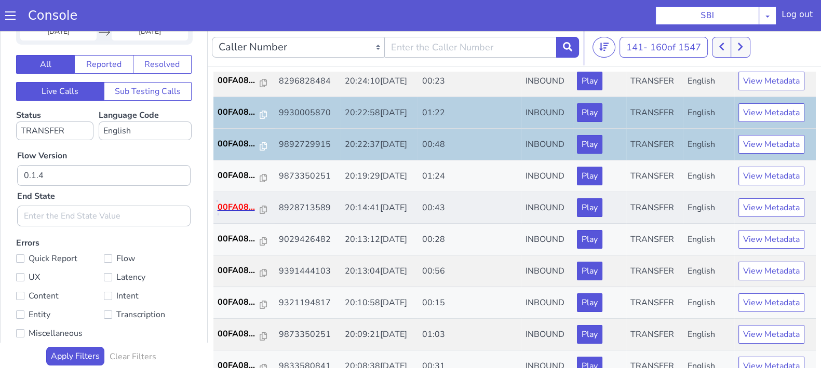
click at [240, 201] on p "00FA08..." at bounding box center [239, 207] width 43 height 12
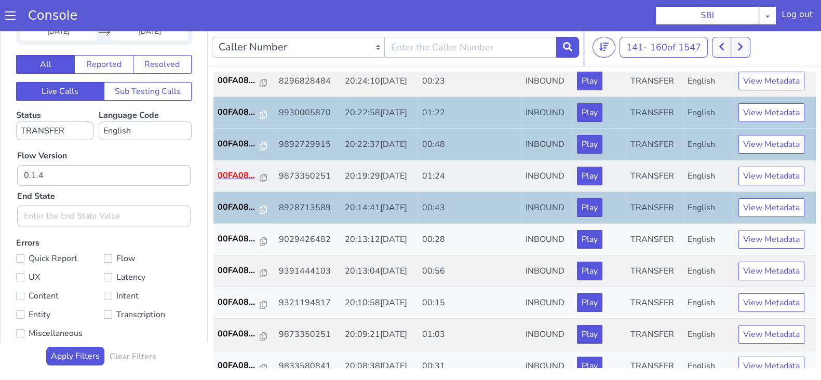
click at [239, 172] on p "00FA08..." at bounding box center [239, 175] width 43 height 12
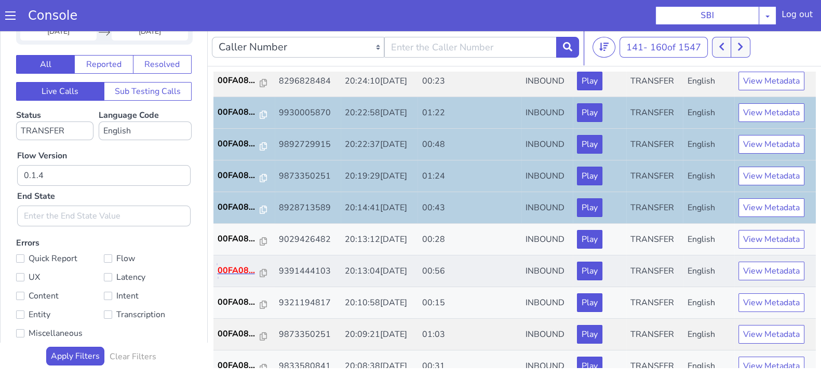
click at [234, 265] on p "00FA08..." at bounding box center [239, 270] width 43 height 12
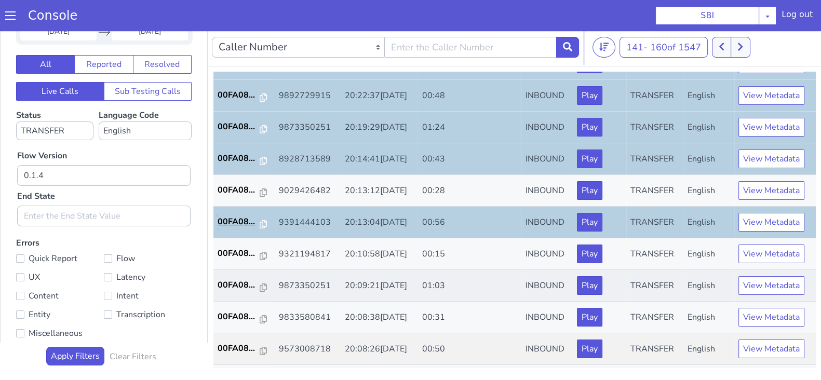
scroll to position [195, 0]
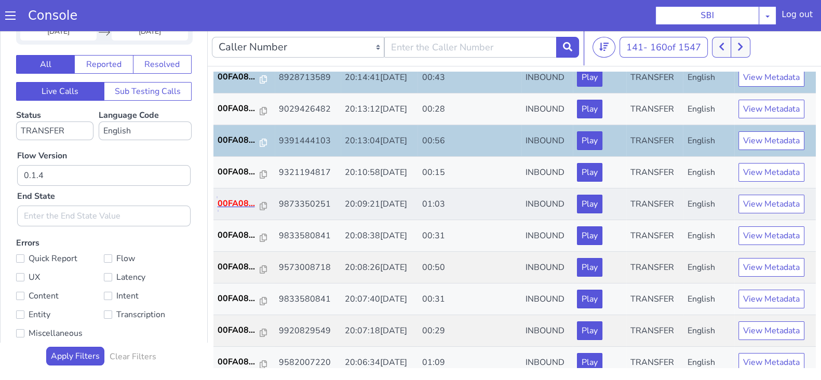
click at [225, 208] on p "00FA08..." at bounding box center [239, 203] width 43 height 12
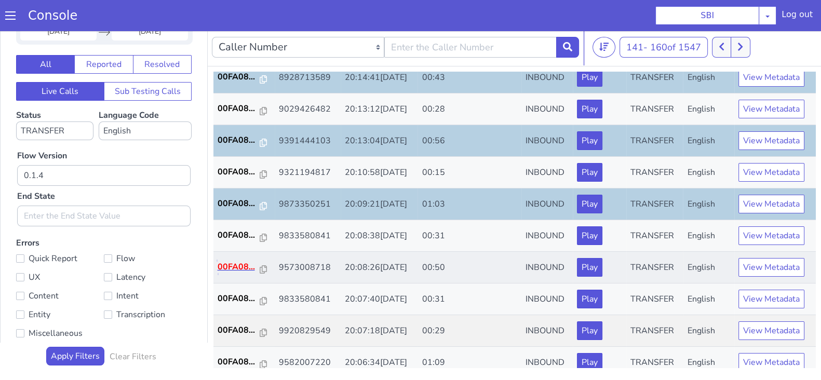
click at [241, 264] on p "00FA08..." at bounding box center [239, 267] width 43 height 12
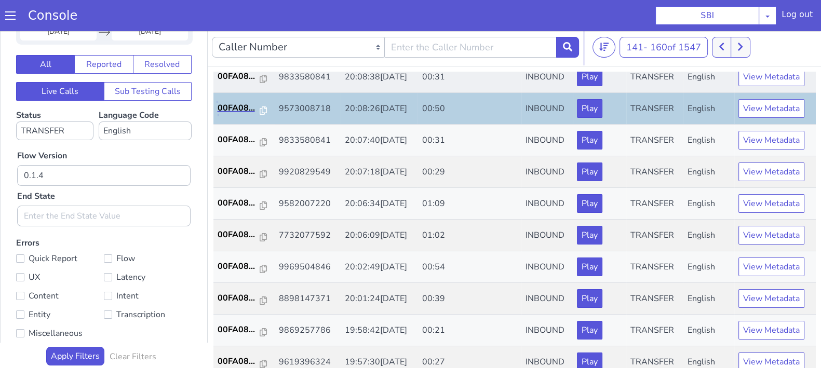
scroll to position [361, 0]
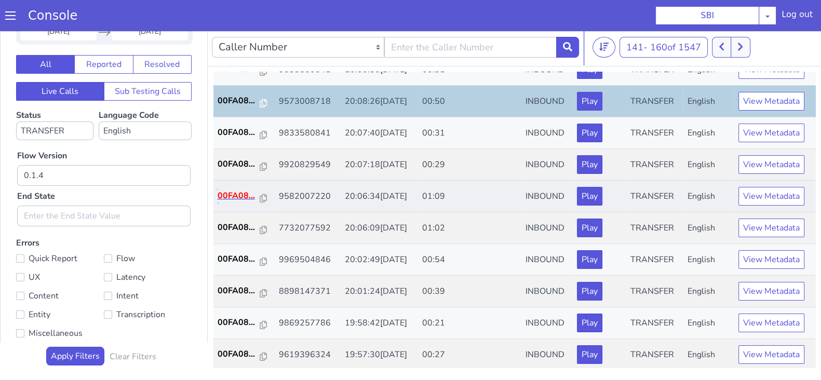
click at [246, 194] on p "00FA08..." at bounding box center [239, 195] width 43 height 12
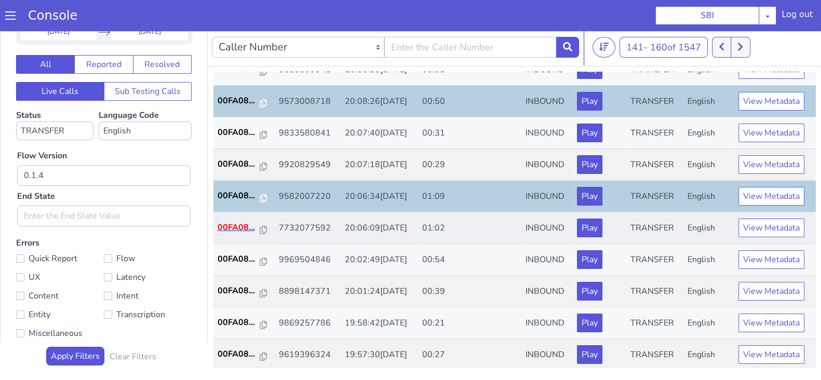
click at [226, 225] on p "00FA08..." at bounding box center [239, 227] width 43 height 12
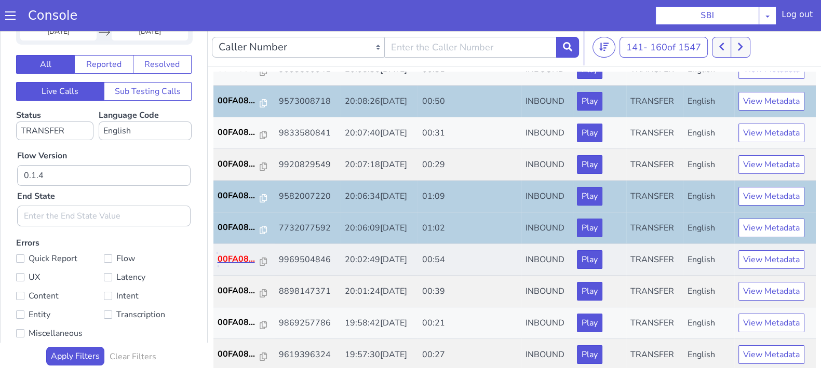
click at [239, 253] on p "00FA08..." at bounding box center [239, 259] width 43 height 12
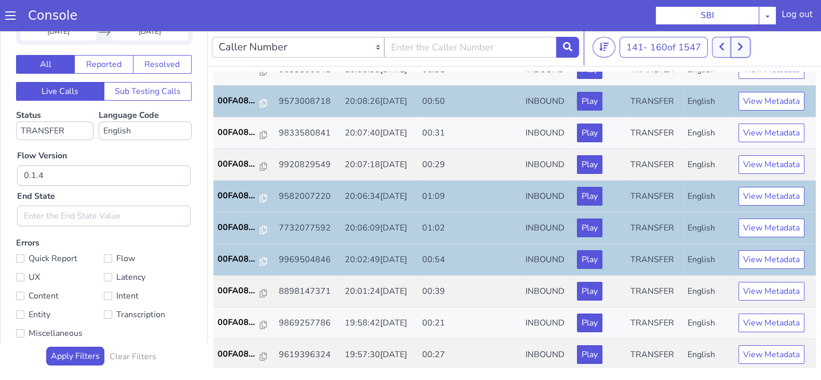
click at [742, 50] on icon at bounding box center [740, 46] width 6 height 9
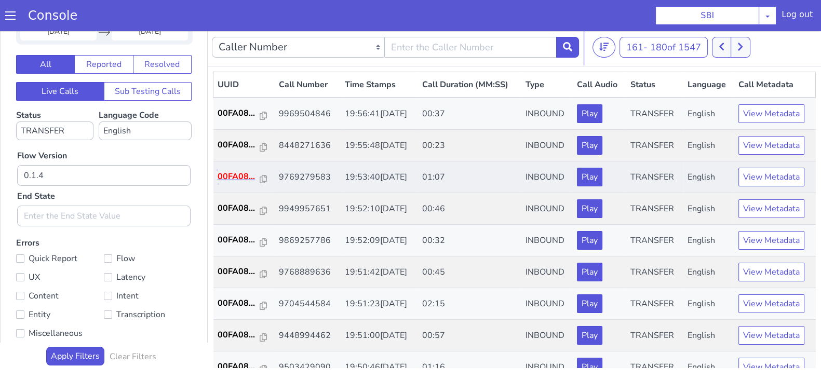
click at [239, 181] on p "00FA08..." at bounding box center [239, 176] width 43 height 12
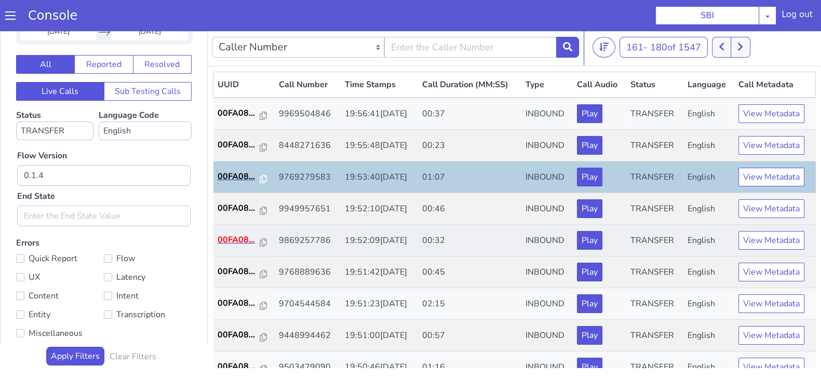
scroll to position [64, 0]
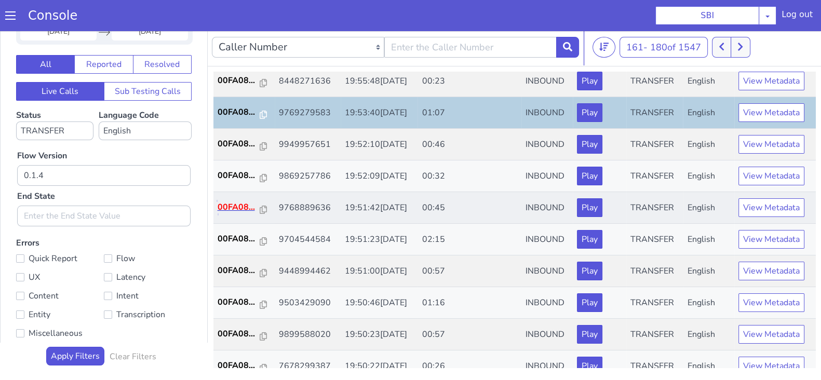
click at [237, 209] on p "00FA08..." at bounding box center [239, 207] width 43 height 12
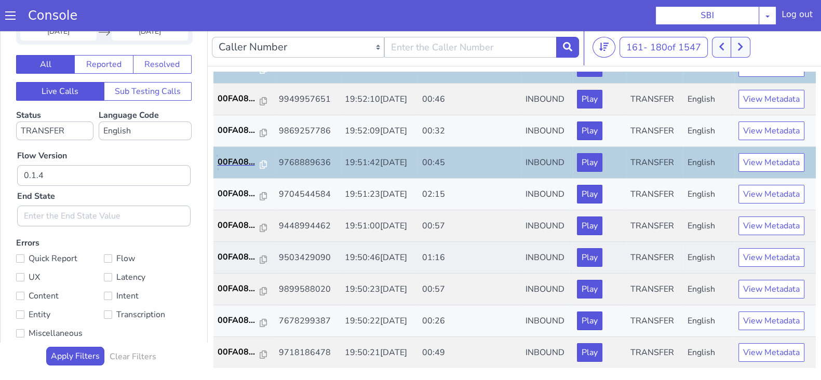
scroll to position [129, 0]
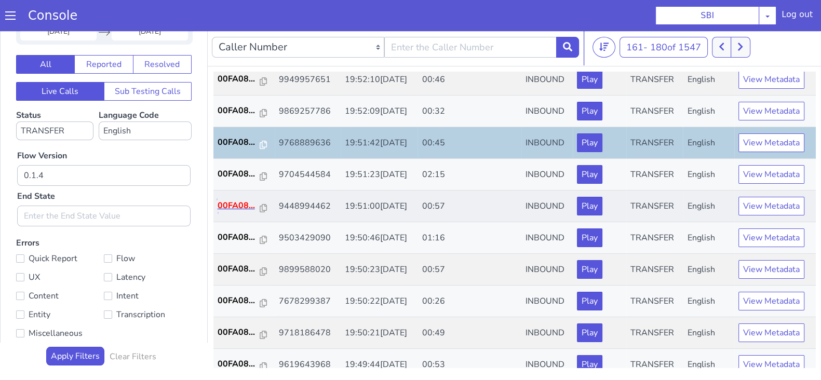
click at [238, 204] on p "00FA08..." at bounding box center [239, 205] width 43 height 12
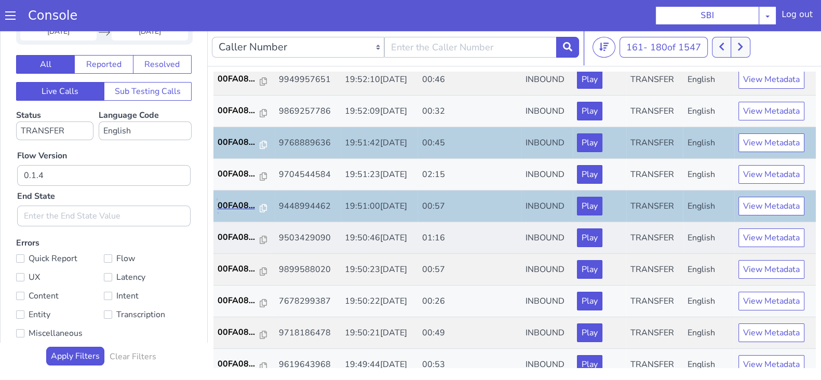
scroll to position [195, 0]
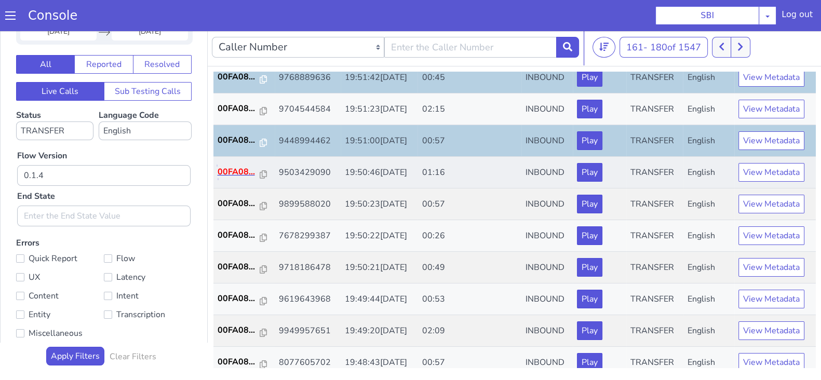
click at [234, 167] on p "00FA08..." at bounding box center [239, 172] width 43 height 12
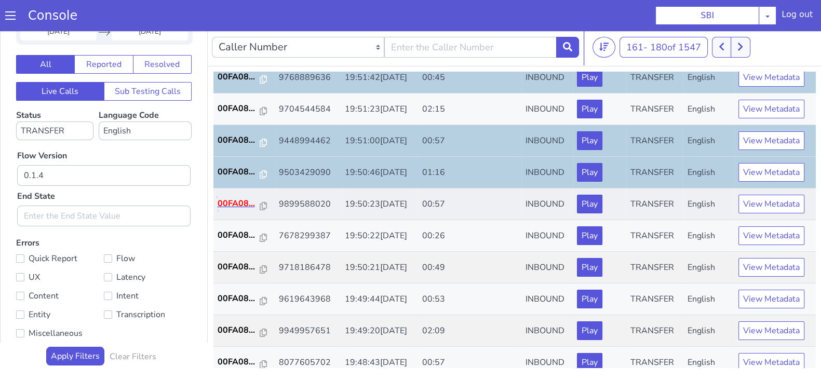
click at [239, 201] on p "00FA08..." at bounding box center [239, 203] width 43 height 12
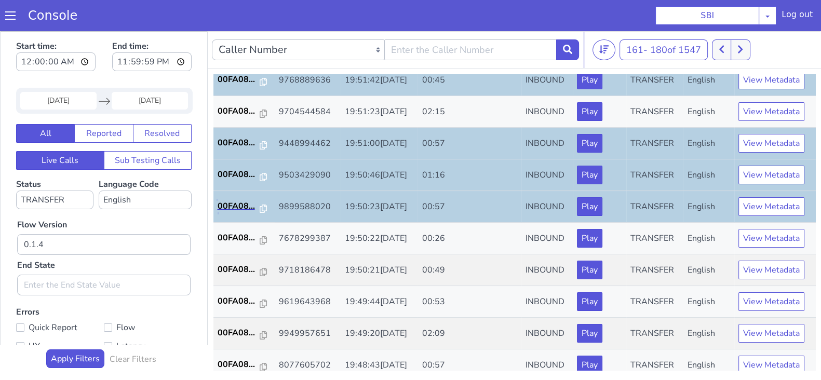
scroll to position [0, 0]
click at [55, 100] on input "03 Sep 2025" at bounding box center [58, 101] width 76 height 18
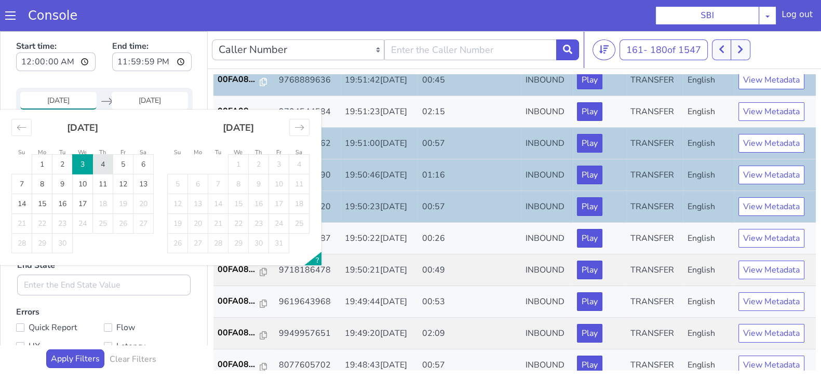
click at [101, 164] on td "4" at bounding box center [103, 165] width 20 height 20
type input "04 Sep 2025"
click at [158, 92] on input "End Date" at bounding box center [150, 101] width 76 height 18
click at [110, 159] on td "4" at bounding box center [103, 165] width 20 height 20
type input "04 Sep 2025"
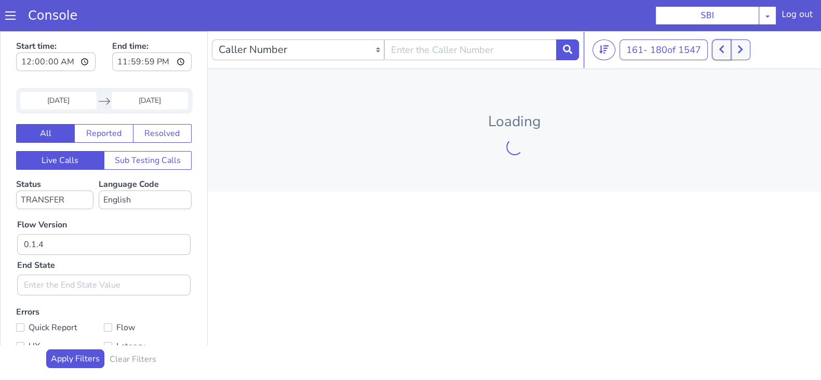
click at [731, 45] on button at bounding box center [721, 49] width 19 height 21
click at [723, 47] on icon at bounding box center [721, 50] width 5 height 8
click at [723, 47] on button at bounding box center [715, 49] width 19 height 21
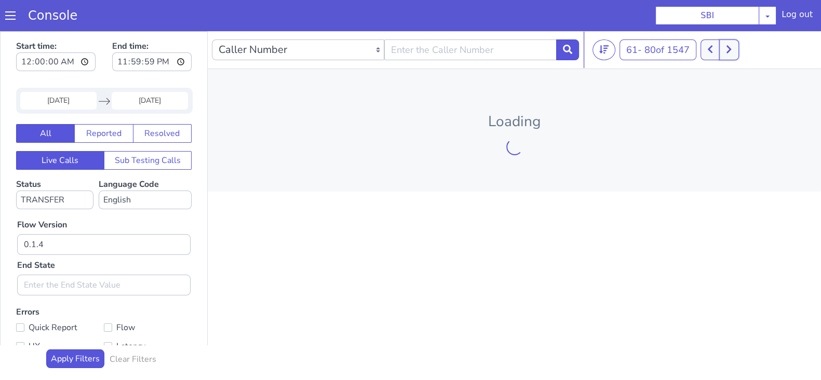
click at [723, 47] on button at bounding box center [728, 49] width 19 height 21
click at [720, 47] on button at bounding box center [709, 49] width 19 height 21
click at [723, 47] on button at bounding box center [728, 49] width 19 height 21
click at [719, 47] on icon at bounding box center [716, 49] width 6 height 9
click at [720, 47] on button at bounding box center [709, 49] width 19 height 21
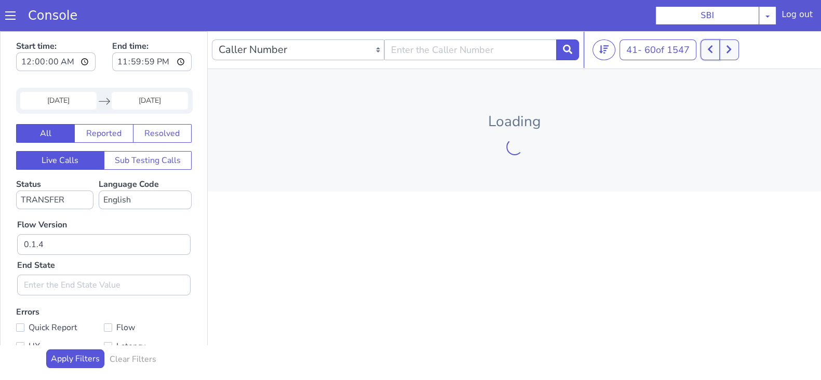
click at [713, 48] on icon at bounding box center [710, 49] width 6 height 9
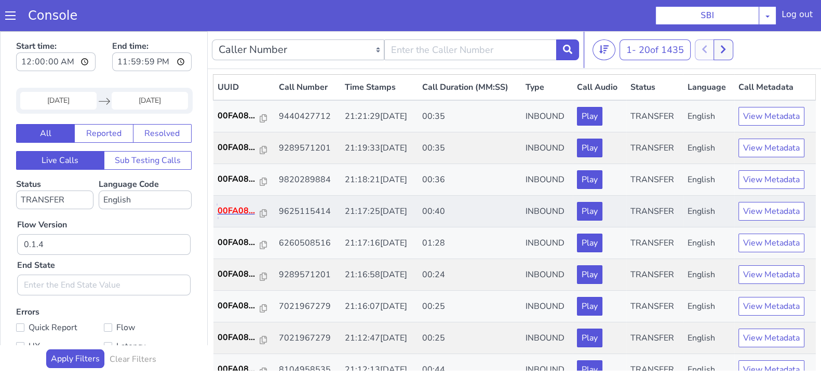
click at [231, 209] on p "00FA08..." at bounding box center [239, 211] width 43 height 12
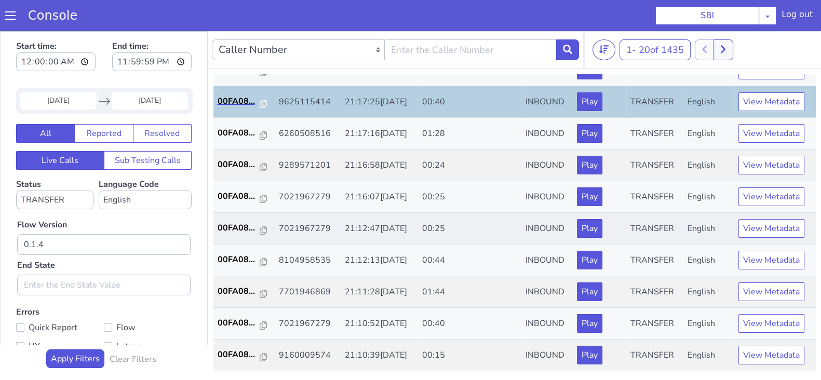
scroll to position [129, 0]
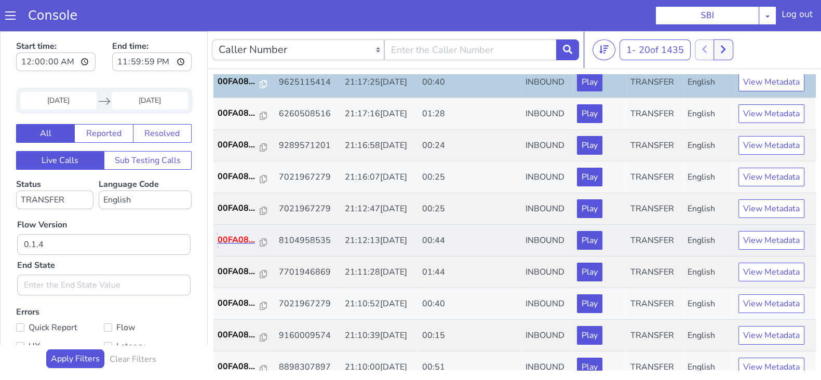
click at [227, 239] on p "00FA08..." at bounding box center [239, 240] width 43 height 12
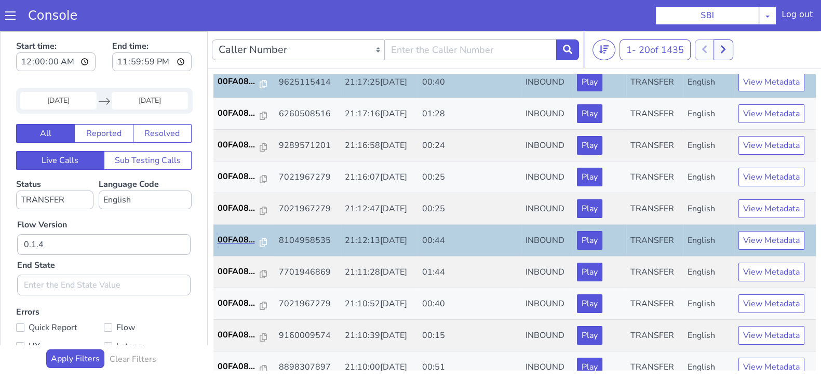
scroll to position [259, 0]
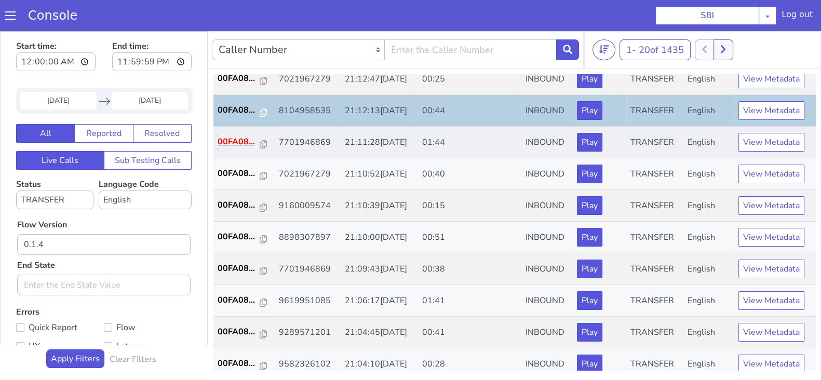
click at [236, 136] on p "00FA08..." at bounding box center [239, 142] width 43 height 12
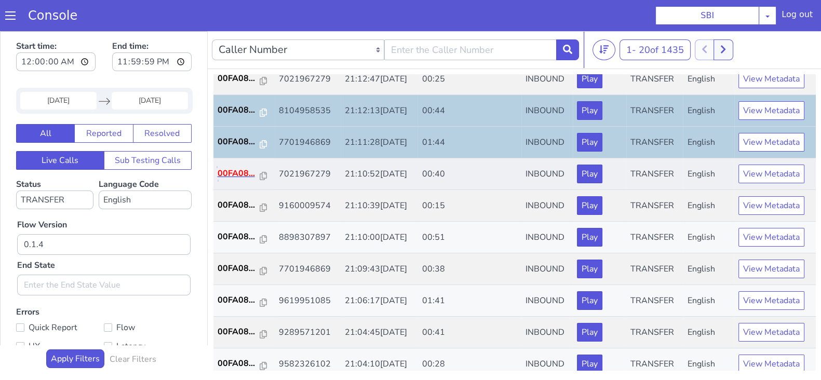
click at [235, 171] on p "00FA08..." at bounding box center [239, 173] width 43 height 12
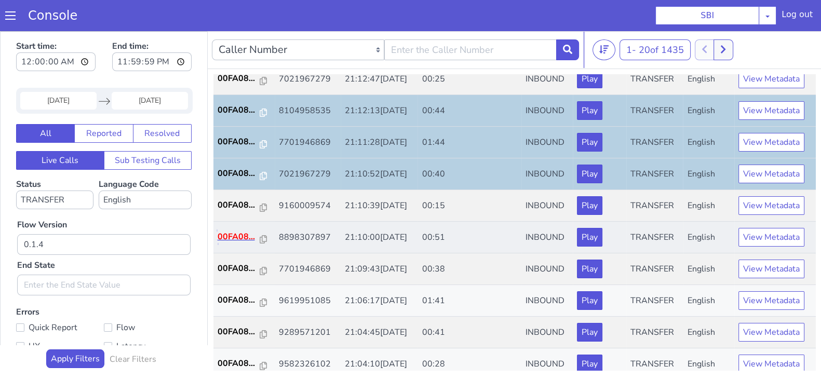
click at [230, 235] on p "00FA08..." at bounding box center [239, 237] width 43 height 12
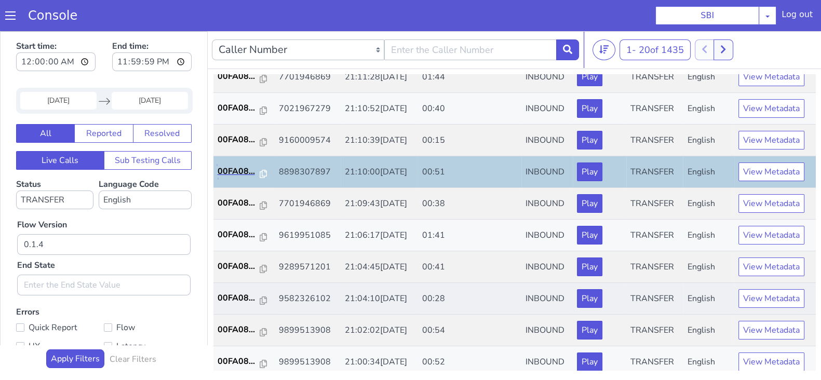
scroll to position [361, 0]
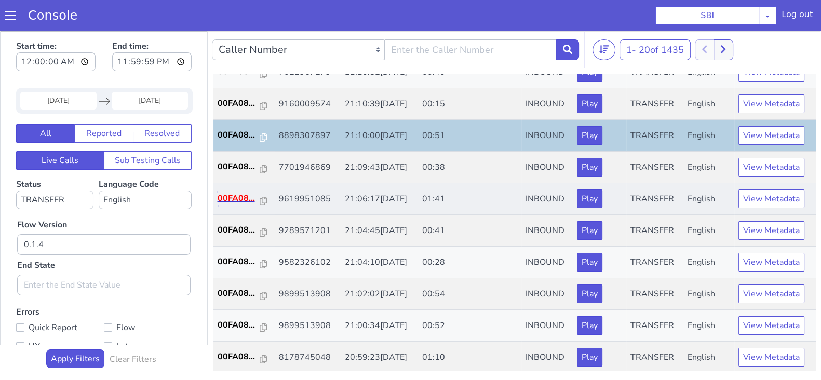
click at [239, 195] on p "00FA08..." at bounding box center [239, 198] width 43 height 12
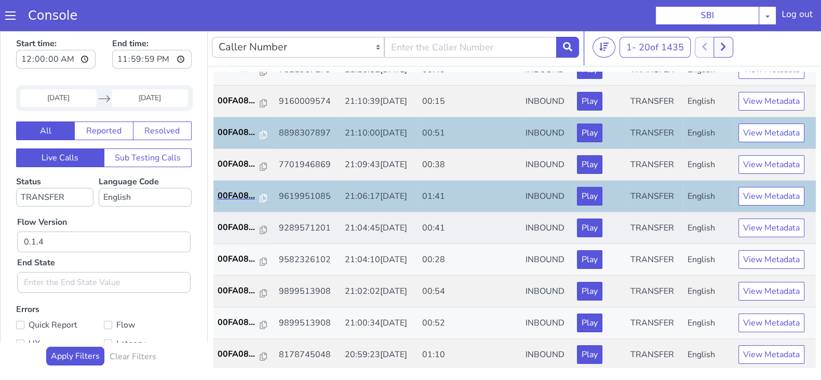
scroll to position [3, 0]
click at [231, 291] on p "00FA08..." at bounding box center [239, 291] width 43 height 12
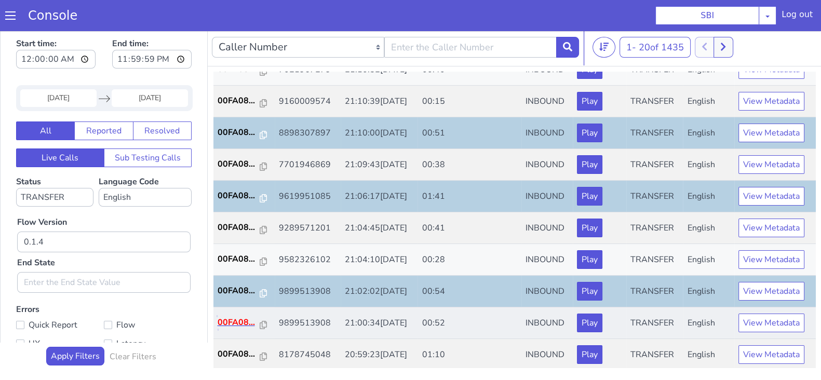
click at [245, 319] on p "00FA08..." at bounding box center [239, 322] width 43 height 12
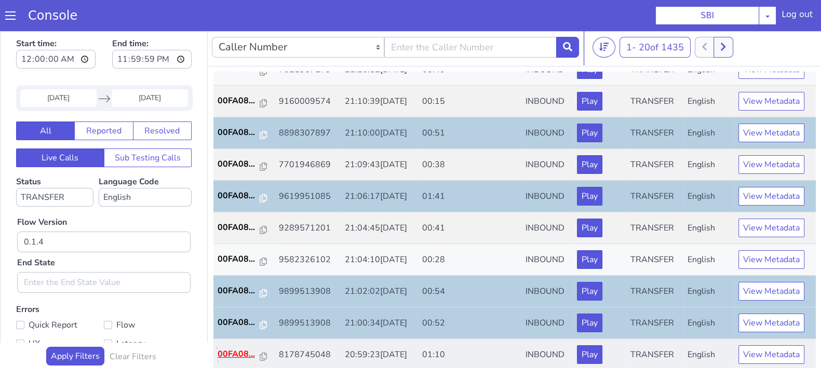
click at [241, 348] on p "00FA08..." at bounding box center [239, 354] width 43 height 12
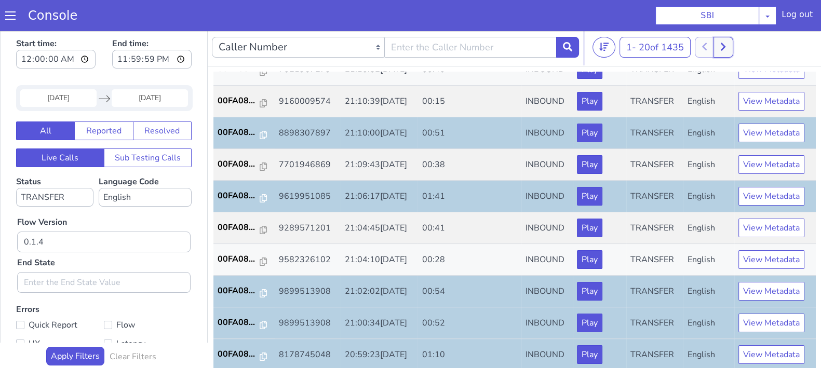
click at [722, 50] on button at bounding box center [722, 47] width 19 height 21
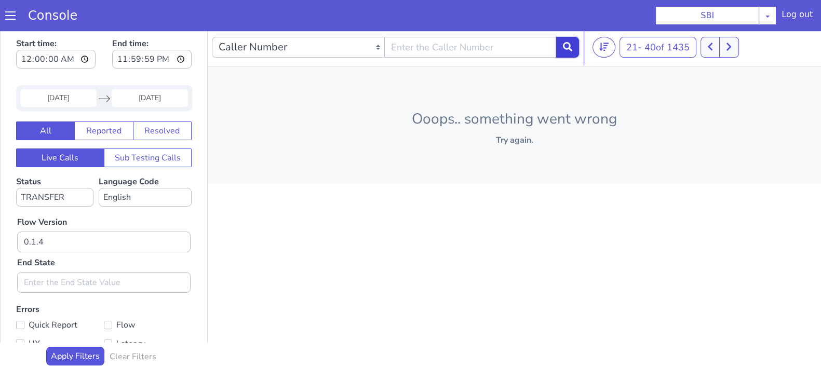
click at [570, 43] on icon at bounding box center [567, 46] width 9 height 9
click at [720, 50] on button at bounding box center [722, 47] width 19 height 21
click at [720, 50] on button at bounding box center [709, 47] width 19 height 21
click at [731, 43] on button at bounding box center [722, 47] width 19 height 21
click at [731, 43] on icon at bounding box center [729, 46] width 6 height 9
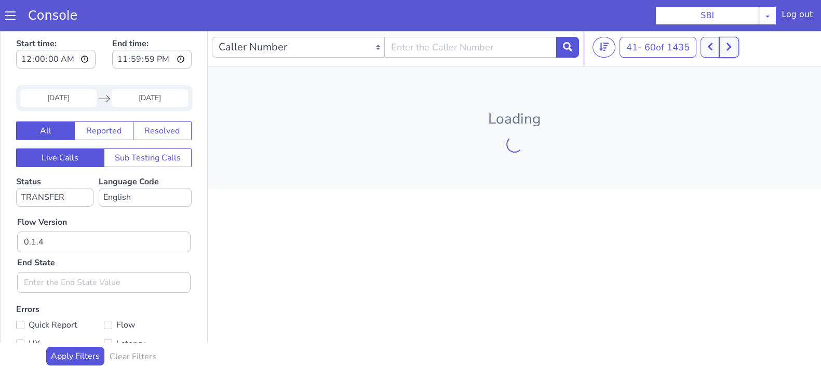
click at [731, 44] on icon at bounding box center [728, 47] width 5 height 8
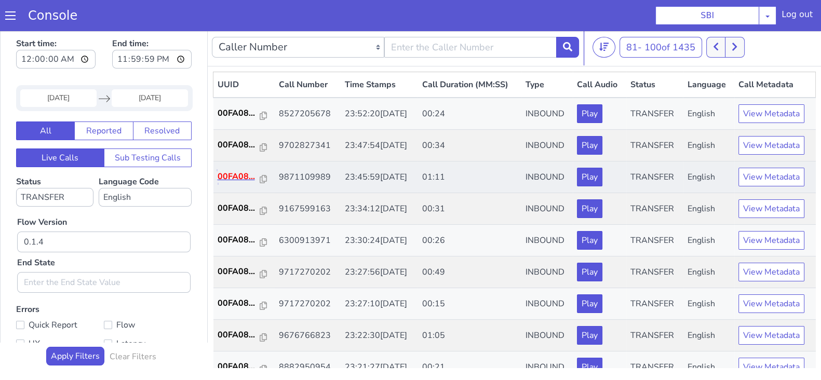
click at [236, 171] on p "00FA08..." at bounding box center [239, 176] width 43 height 12
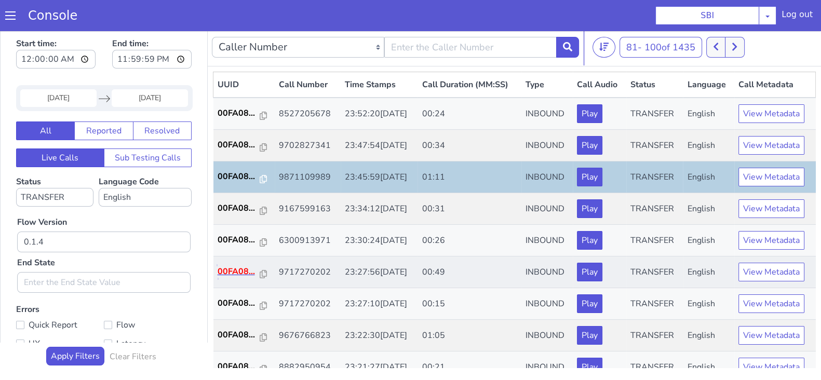
click at [234, 267] on p "00FA08..." at bounding box center [239, 271] width 43 height 12
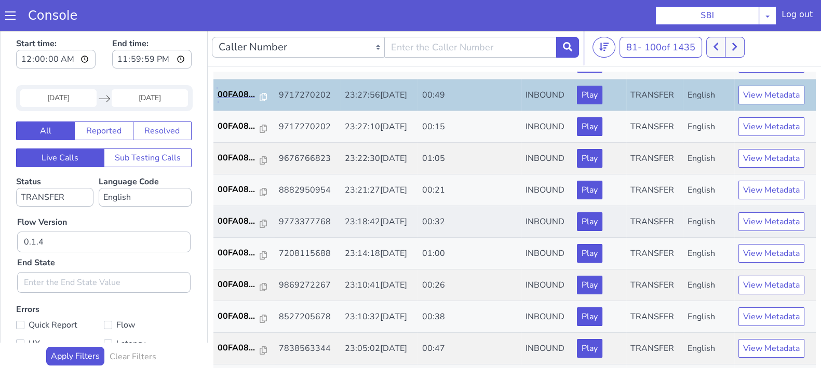
scroll to position [195, 0]
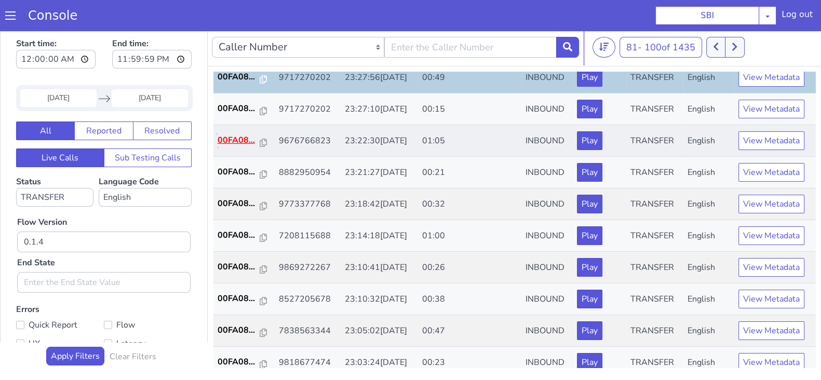
click at [235, 137] on p "00FA08..." at bounding box center [239, 140] width 43 height 12
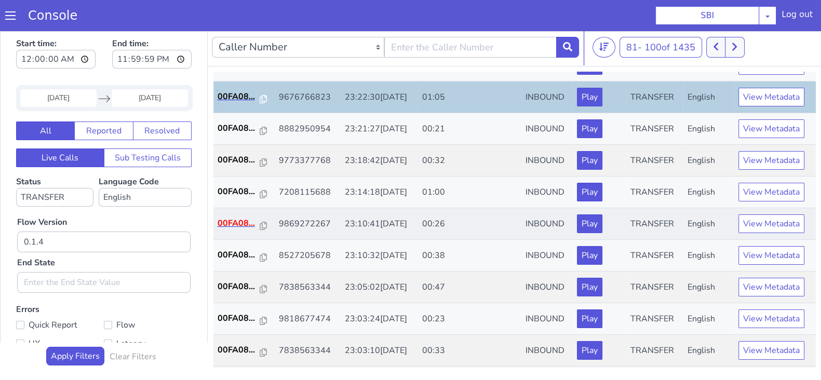
scroll to position [259, 0]
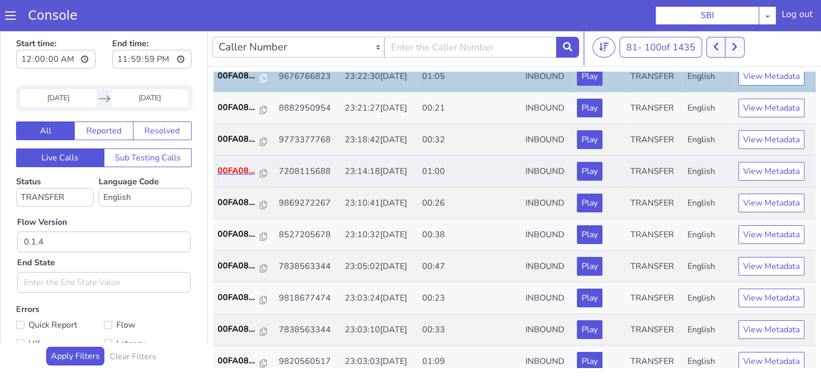
click at [228, 165] on p "00FA08..." at bounding box center [239, 171] width 43 height 12
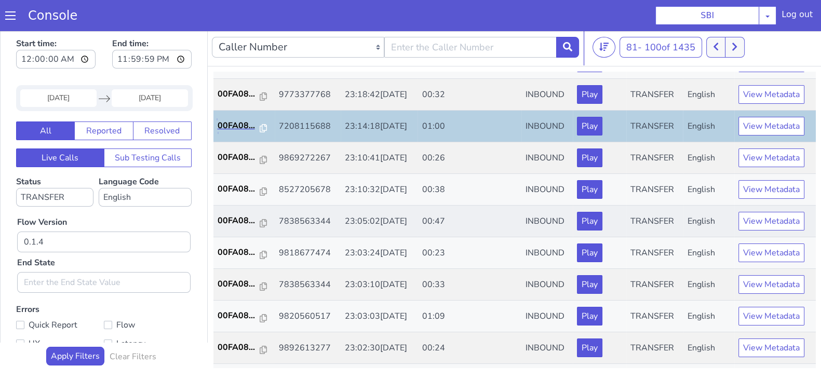
scroll to position [324, 0]
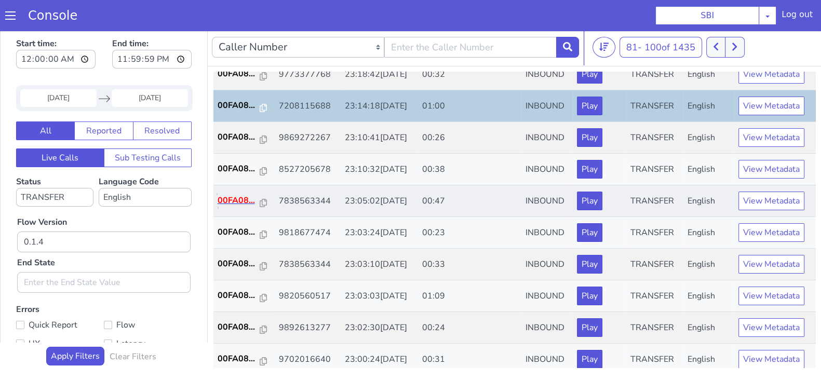
click at [237, 201] on p "00FA08..." at bounding box center [239, 200] width 43 height 12
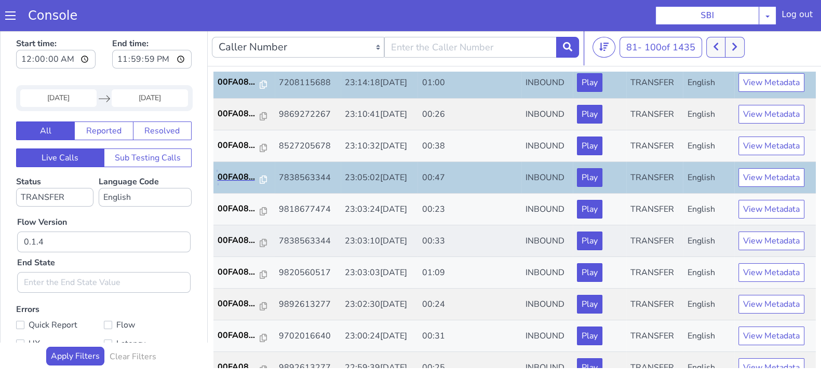
scroll to position [361, 0]
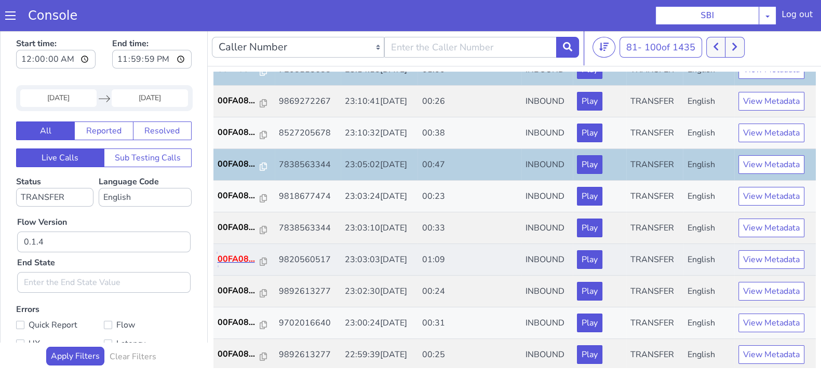
click at [228, 255] on p "00FA08..." at bounding box center [239, 259] width 43 height 12
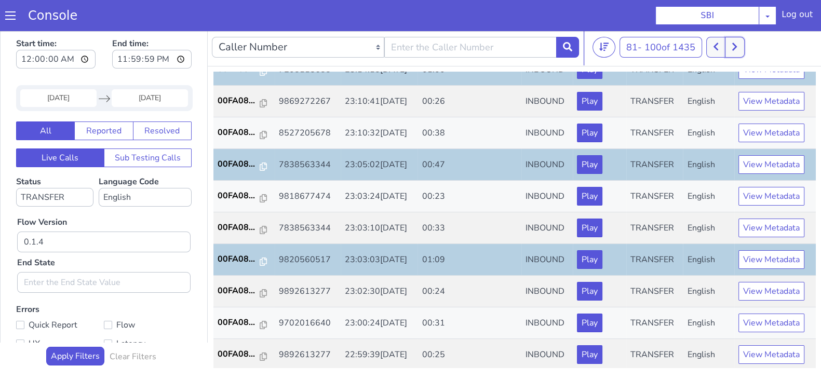
drag, startPoint x: 731, startPoint y: 48, endPoint x: 738, endPoint y: 48, distance: 6.7
click at [734, 48] on button at bounding box center [734, 47] width 19 height 21
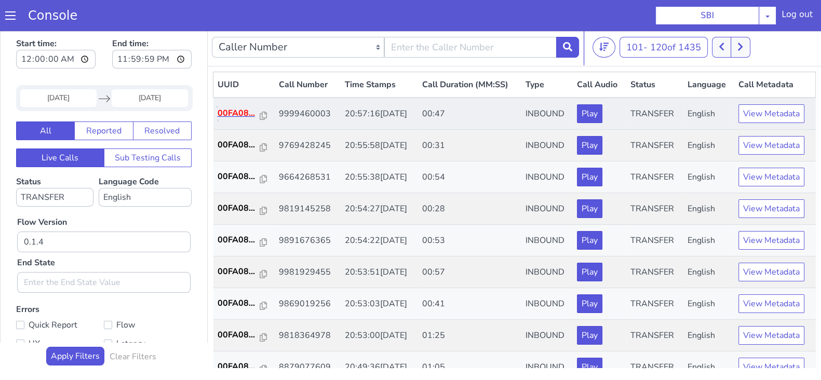
click at [237, 113] on p "00FA08..." at bounding box center [239, 113] width 43 height 12
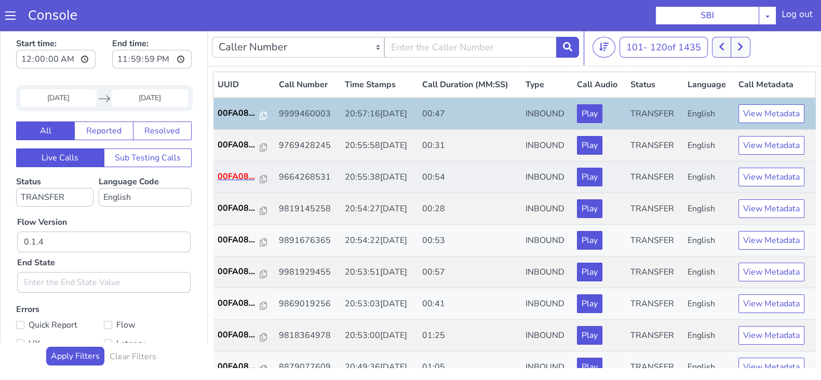
click at [237, 177] on p "00FA08..." at bounding box center [239, 176] width 43 height 12
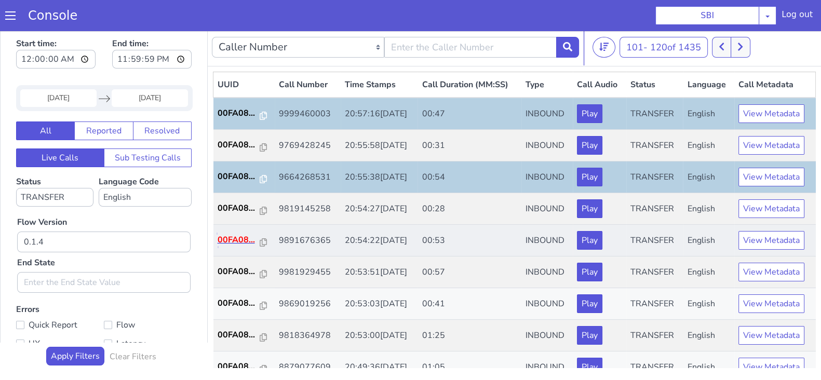
click at [229, 237] on p "00FA08..." at bounding box center [239, 240] width 43 height 12
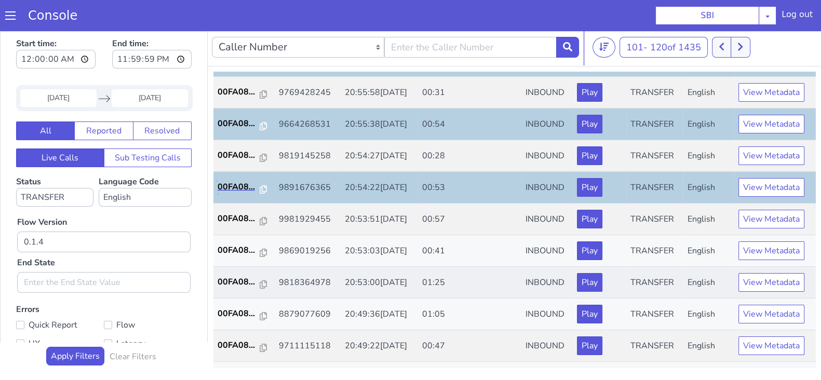
scroll to position [64, 0]
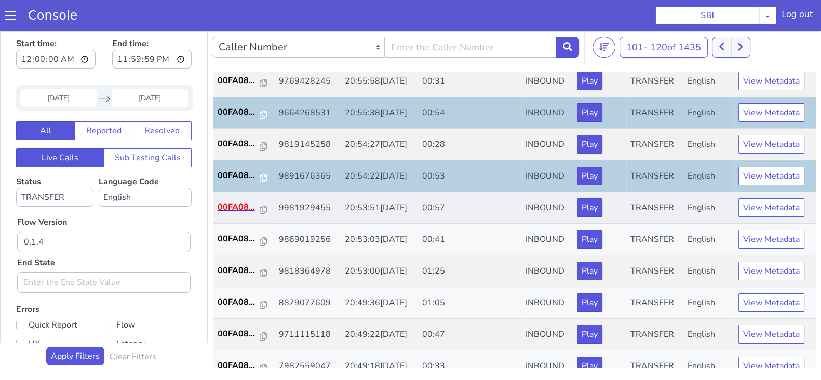
click at [233, 206] on p "00FA08..." at bounding box center [239, 207] width 43 height 12
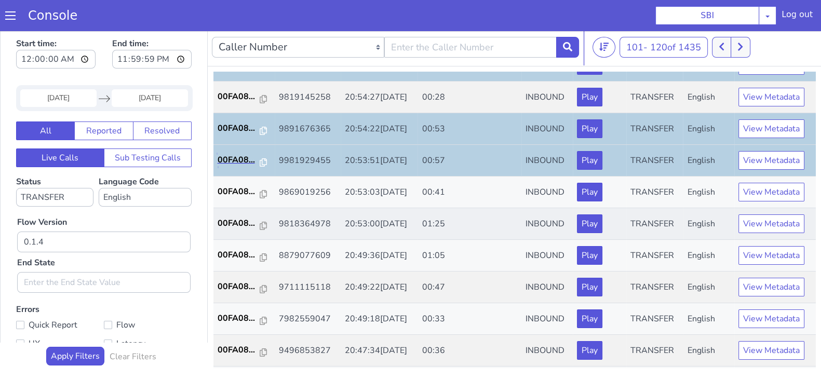
scroll to position [129, 0]
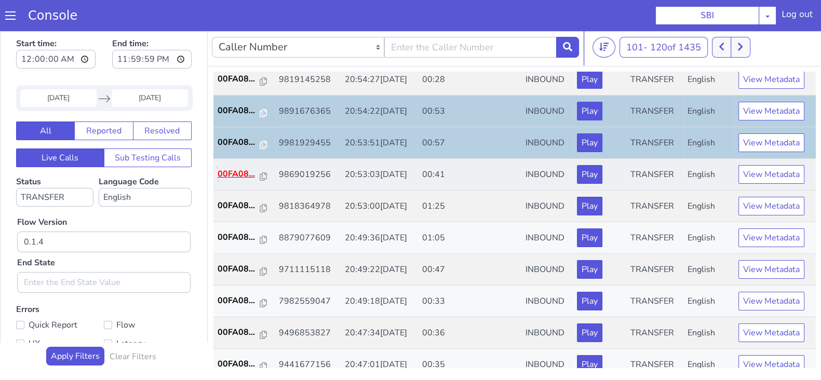
click at [239, 168] on p "00FA08..." at bounding box center [239, 174] width 43 height 12
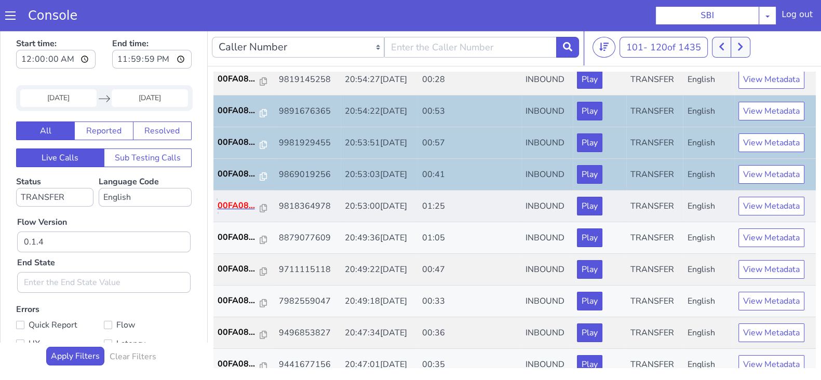
click at [231, 200] on p "00FA08..." at bounding box center [239, 205] width 43 height 12
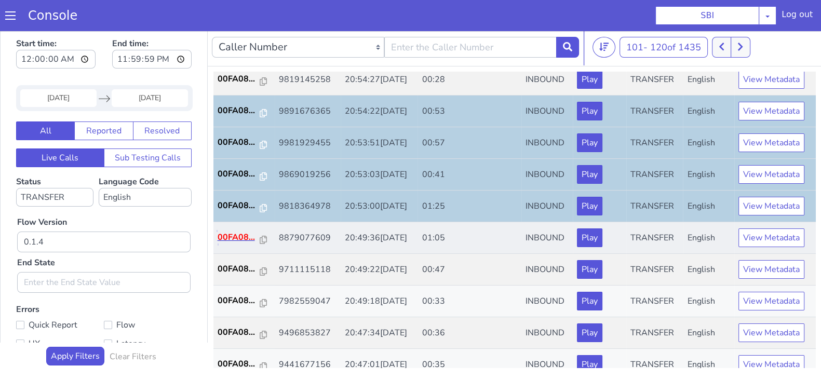
click at [236, 235] on p "00FA08..." at bounding box center [239, 237] width 43 height 12
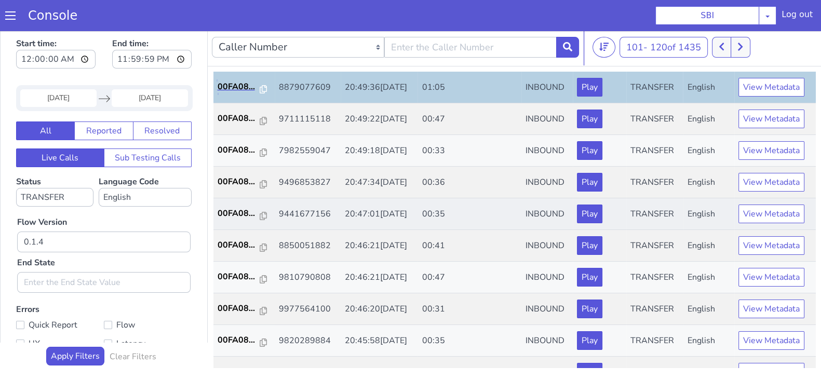
scroll to position [259, 0]
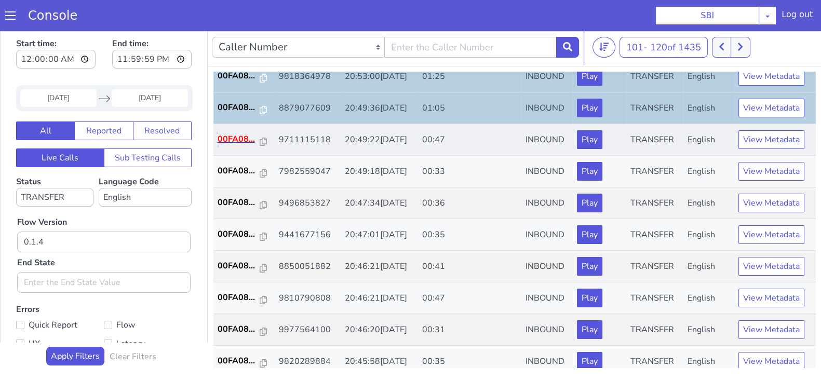
click at [228, 138] on p "00FA08..." at bounding box center [239, 139] width 43 height 12
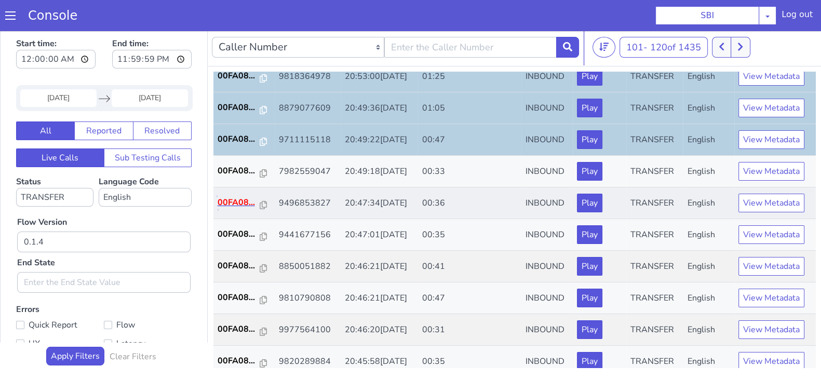
click at [233, 203] on p "00FA08..." at bounding box center [239, 202] width 43 height 12
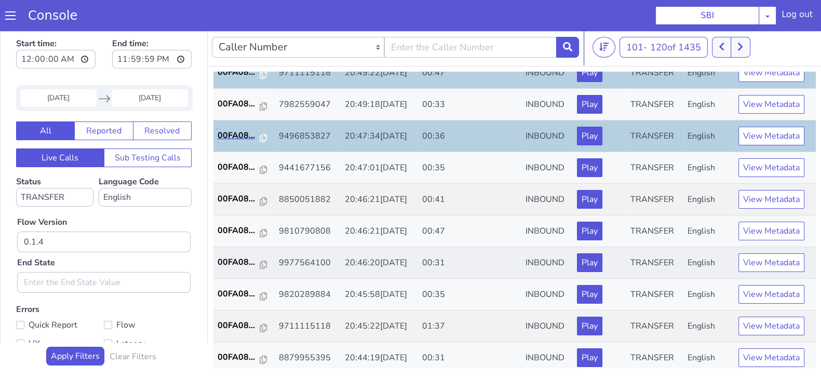
scroll to position [361, 0]
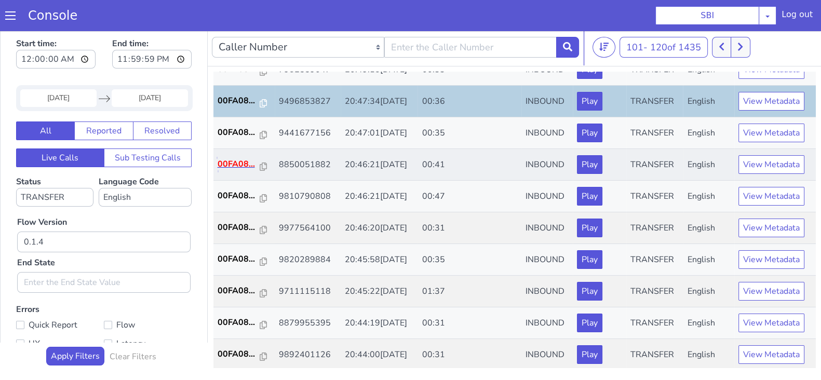
click at [223, 167] on p "00FA08..." at bounding box center [239, 164] width 43 height 12
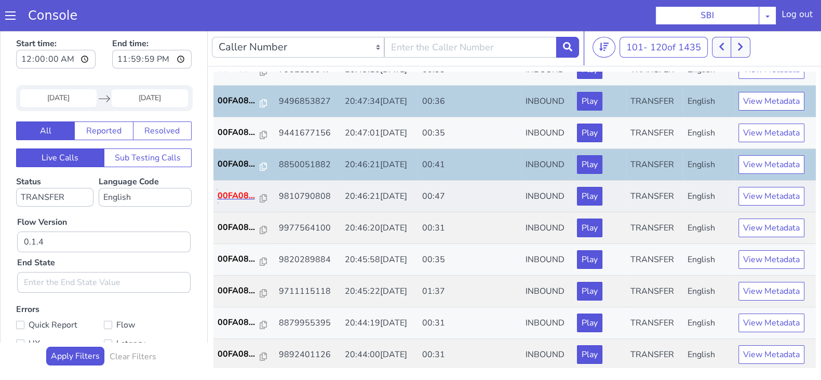
click at [222, 189] on p "00FA08..." at bounding box center [239, 195] width 43 height 12
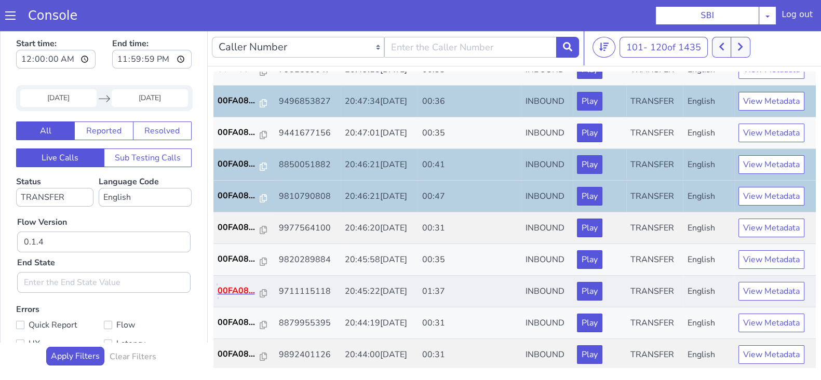
click at [232, 285] on p "00FA08..." at bounding box center [239, 291] width 43 height 12
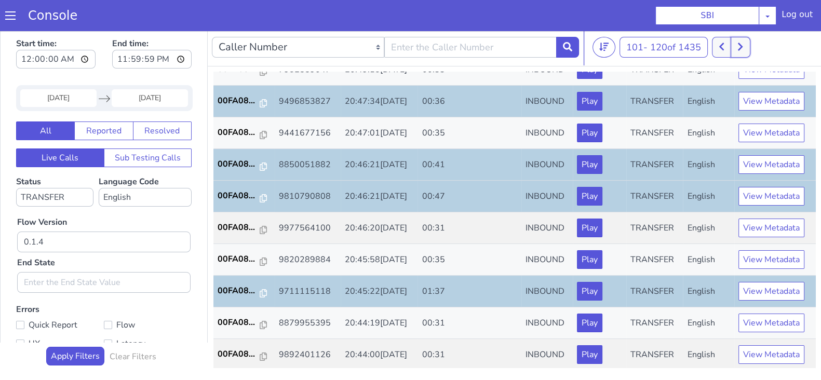
click at [735, 48] on button at bounding box center [739, 47] width 19 height 21
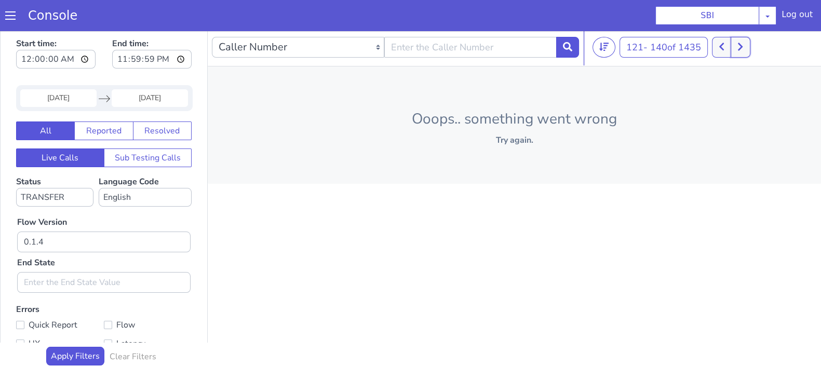
click at [741, 47] on icon at bounding box center [740, 46] width 6 height 9
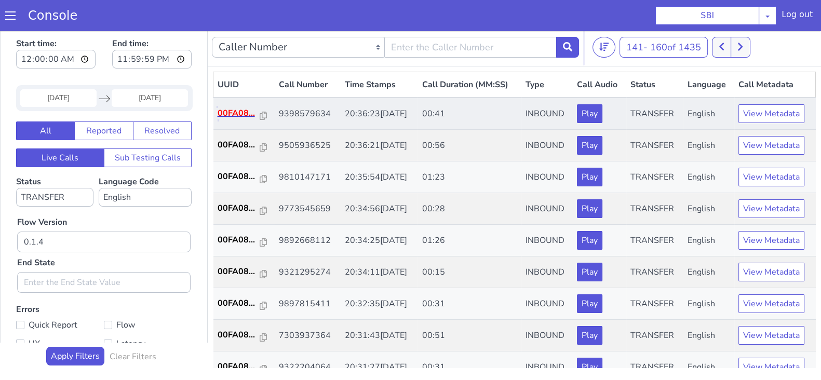
click at [234, 113] on p "00FA08..." at bounding box center [239, 113] width 43 height 12
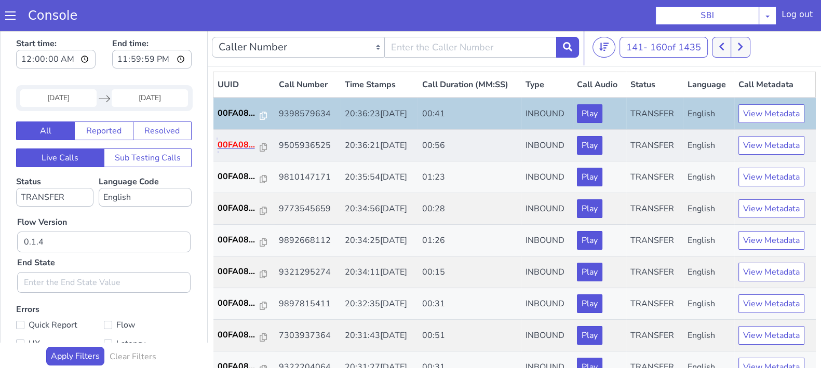
click at [238, 139] on p "00FA08..." at bounding box center [239, 145] width 43 height 12
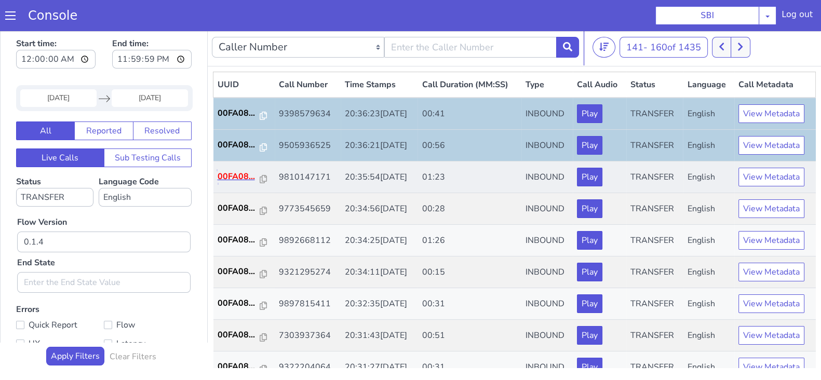
click at [239, 177] on p "00FA08..." at bounding box center [239, 176] width 43 height 12
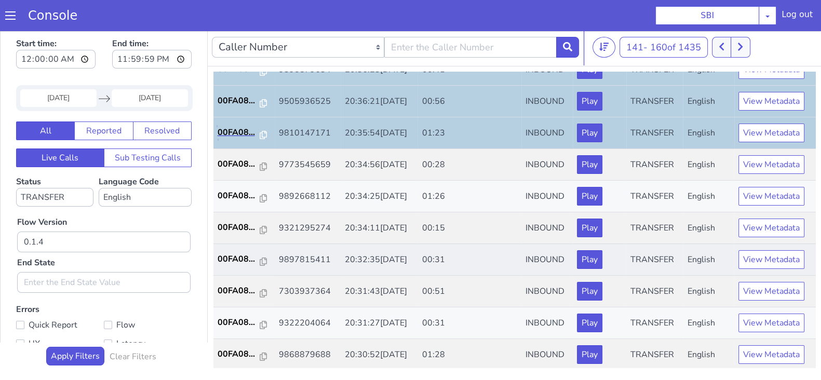
scroll to position [64, 0]
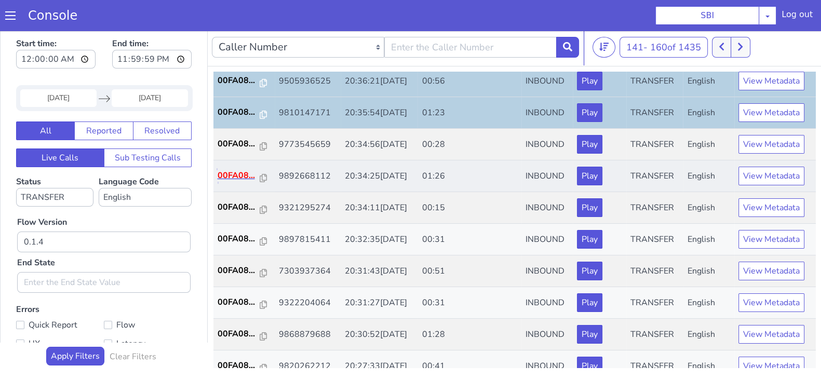
click at [227, 174] on p "00FA08..." at bounding box center [239, 175] width 43 height 12
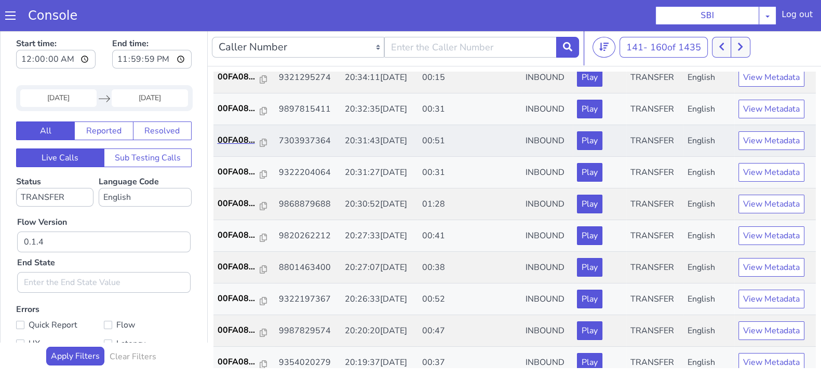
scroll to position [129, 0]
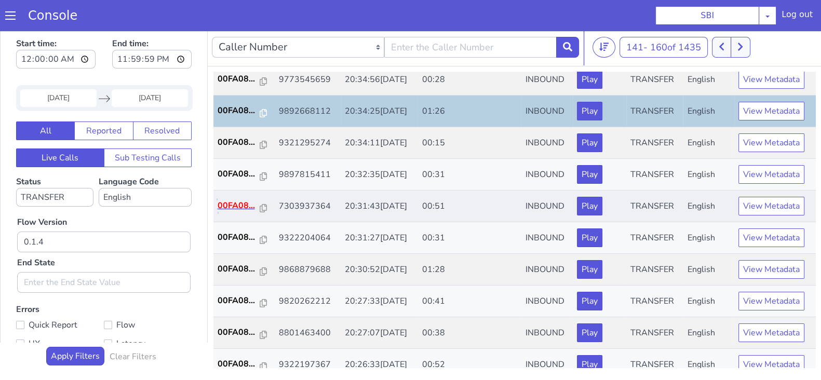
click at [233, 200] on p "00FA08..." at bounding box center [239, 205] width 43 height 12
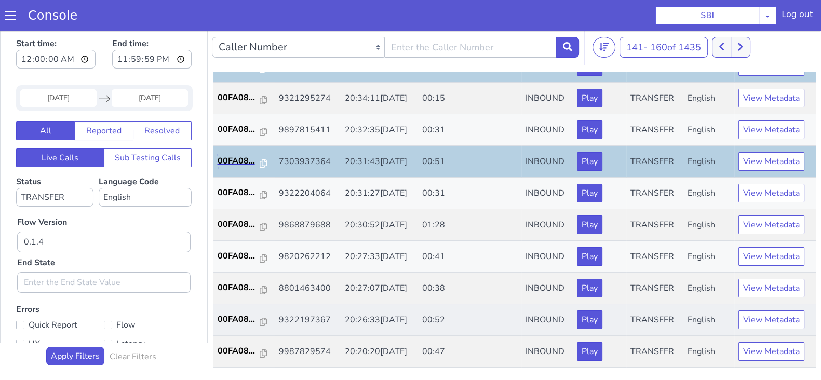
scroll to position [195, 0]
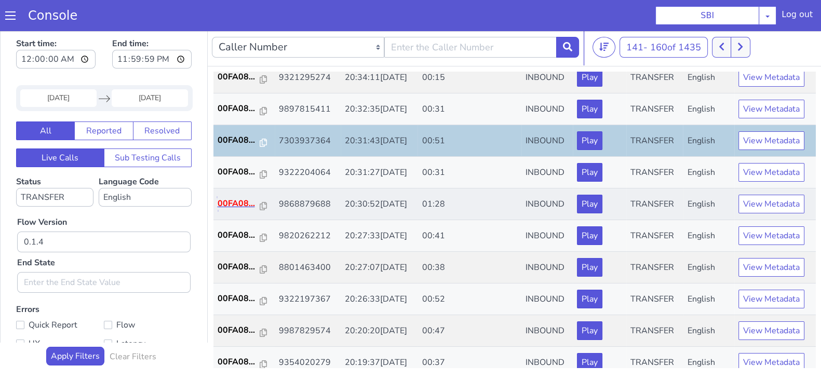
click at [226, 204] on p "00FA08..." at bounding box center [239, 203] width 43 height 12
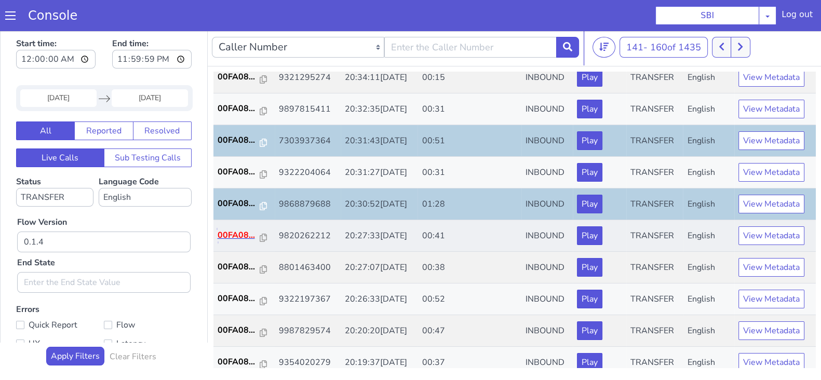
click at [231, 229] on p "00FA08..." at bounding box center [239, 235] width 43 height 12
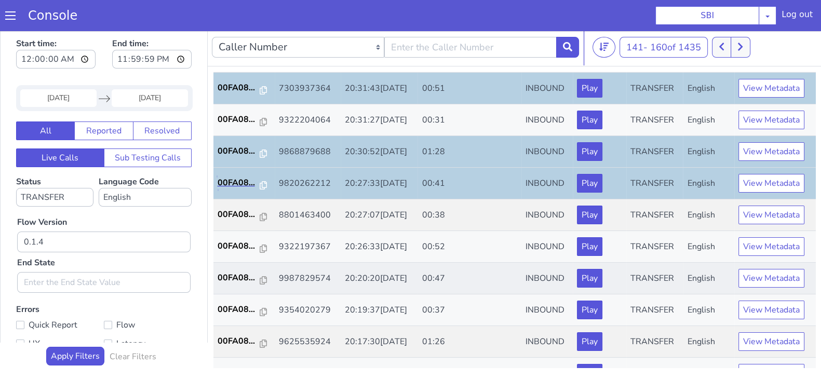
scroll to position [259, 0]
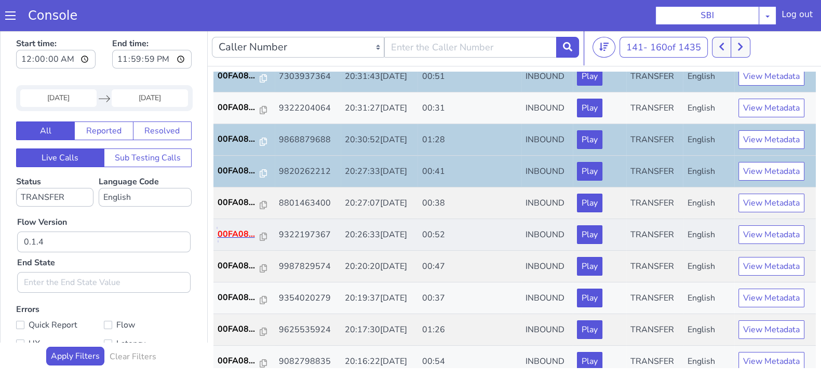
click at [225, 228] on p "00FA08..." at bounding box center [239, 234] width 43 height 12
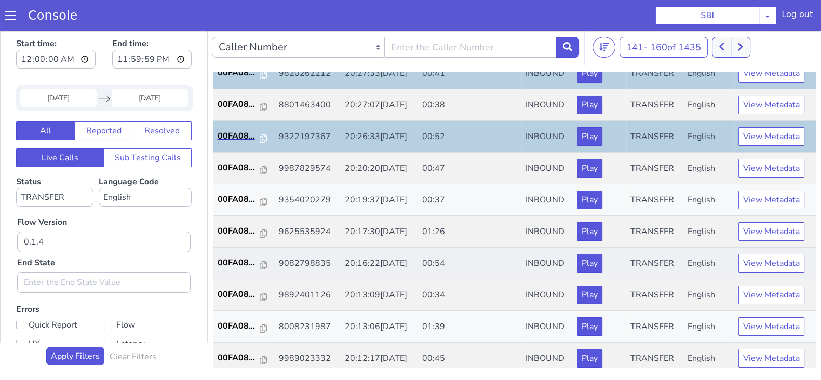
scroll to position [361, 0]
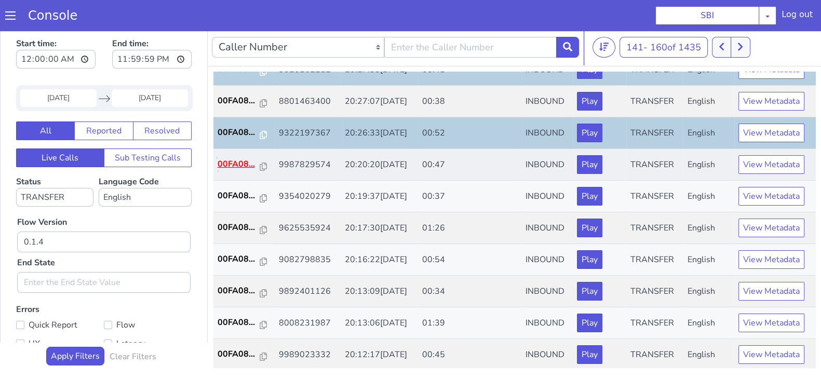
click at [231, 163] on p "00FA08..." at bounding box center [239, 164] width 43 height 12
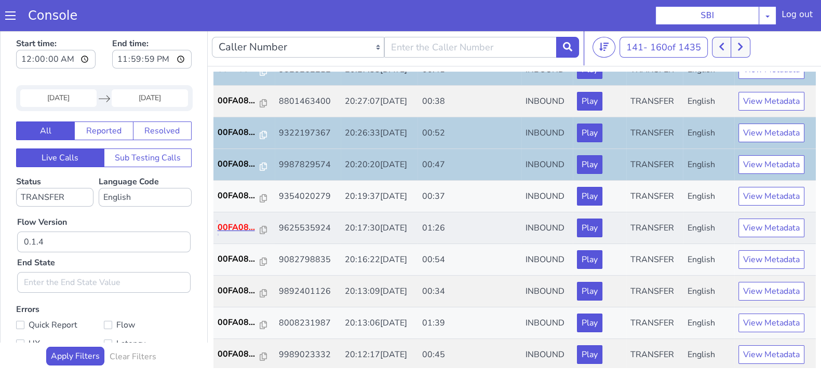
click at [233, 227] on p "00FA08..." at bounding box center [239, 227] width 43 height 12
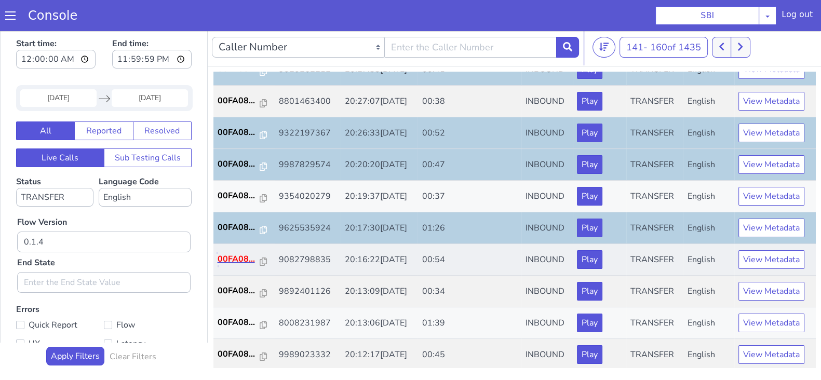
click at [224, 256] on p "00FA08..." at bounding box center [239, 259] width 43 height 12
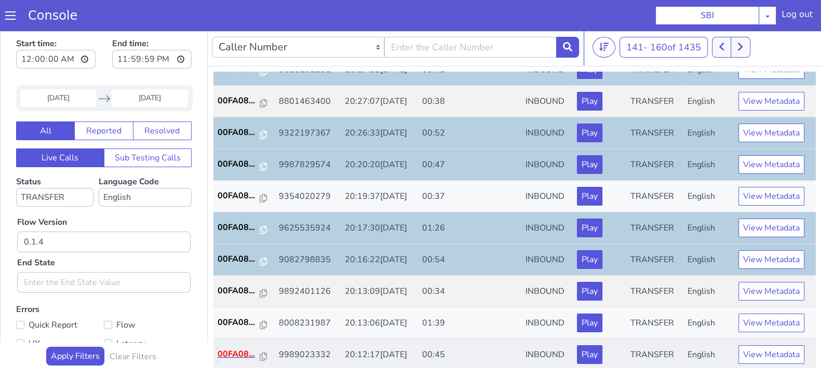
click at [232, 348] on p "00FA08..." at bounding box center [239, 354] width 43 height 12
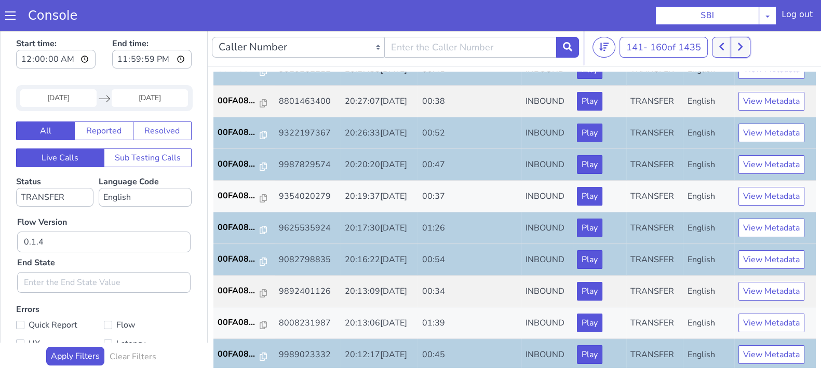
click at [740, 48] on icon at bounding box center [740, 46] width 6 height 9
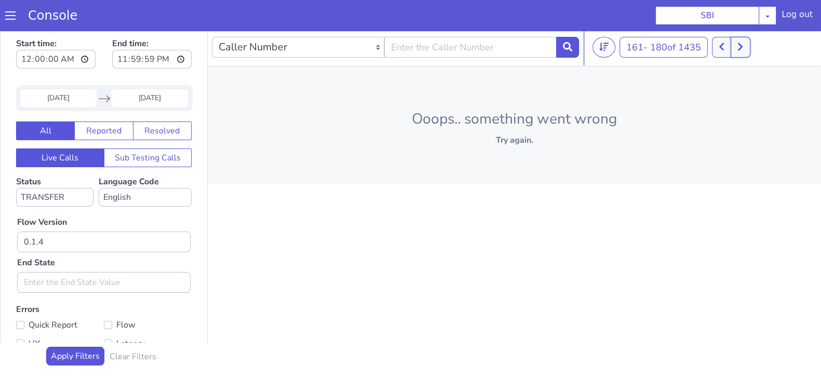
click at [743, 48] on icon at bounding box center [740, 46] width 6 height 9
click at [570, 50] on icon at bounding box center [567, 46] width 9 height 9
click at [722, 48] on button at bounding box center [722, 47] width 19 height 21
click at [722, 48] on button at bounding box center [728, 47] width 19 height 21
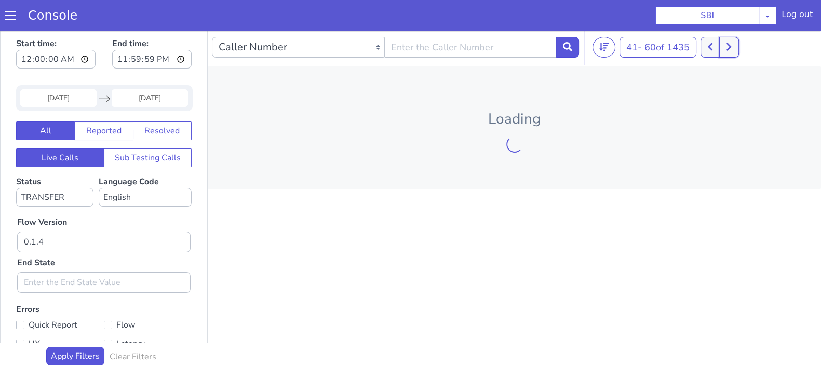
click at [722, 48] on button at bounding box center [728, 47] width 19 height 21
click at [720, 48] on button at bounding box center [709, 47] width 19 height 21
drag, startPoint x: 722, startPoint y: 48, endPoint x: 727, endPoint y: 51, distance: 6.8
click at [720, 48] on button at bounding box center [709, 47] width 19 height 21
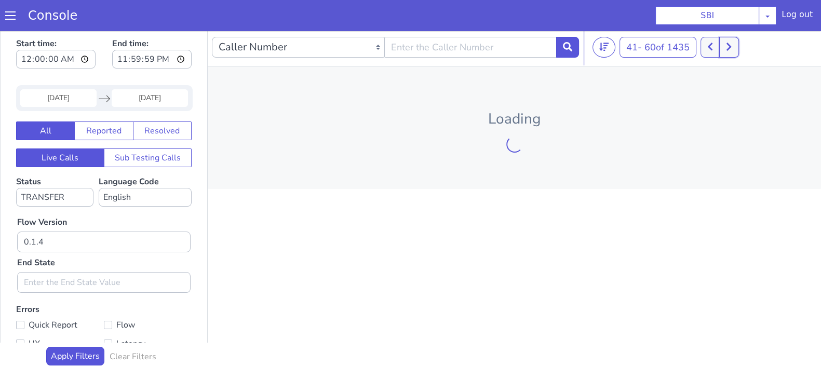
click at [729, 51] on button at bounding box center [728, 47] width 19 height 21
click at [729, 51] on button at bounding box center [734, 47] width 19 height 21
click at [725, 51] on button at bounding box center [715, 47] width 19 height 21
click at [729, 51] on button at bounding box center [734, 47] width 19 height 21
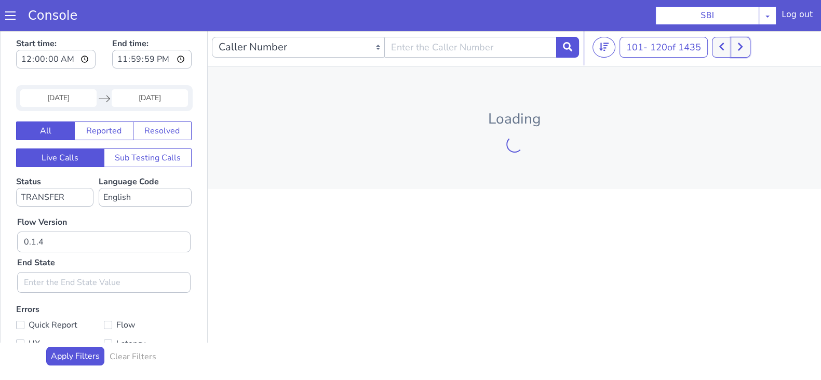
click at [741, 47] on icon at bounding box center [740, 46] width 6 height 9
click at [741, 48] on icon at bounding box center [740, 46] width 6 height 9
click at [134, 241] on input "0.1.4" at bounding box center [103, 242] width 173 height 21
click at [571, 44] on icon at bounding box center [567, 46] width 9 height 9
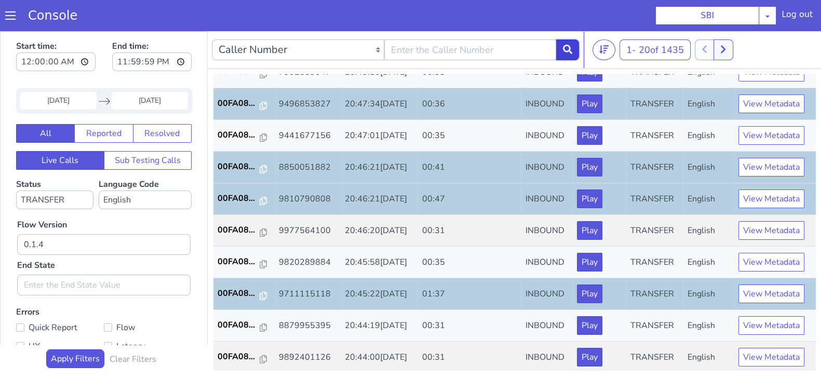
scroll to position [3, 0]
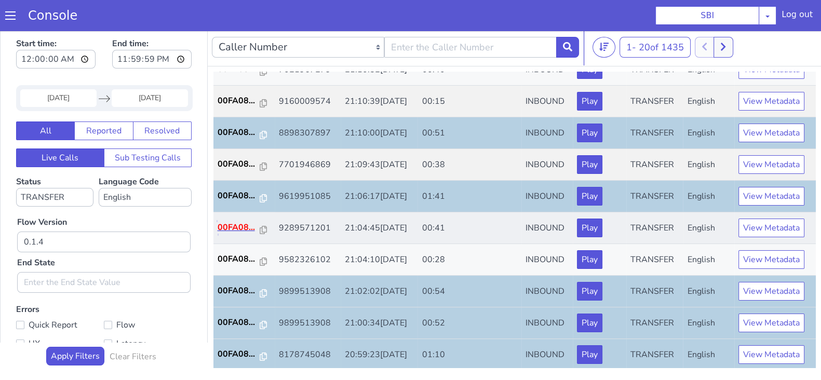
click at [244, 228] on p "00FA08..." at bounding box center [239, 227] width 43 height 12
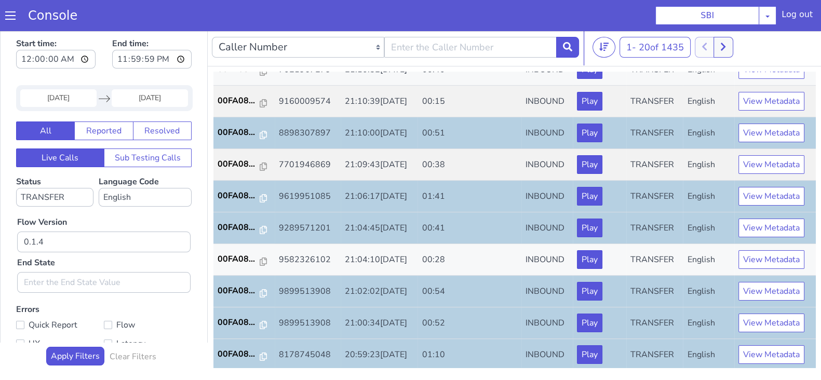
click at [74, 96] on input "04 Sep 2025" at bounding box center [58, 98] width 76 height 18
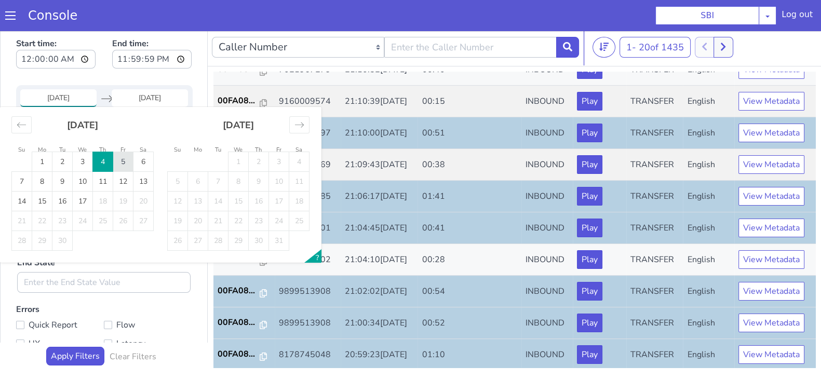
click at [124, 159] on td "5" at bounding box center [123, 162] width 20 height 20
type input "05 Sep 2025"
click at [154, 90] on input "End Date" at bounding box center [150, 98] width 76 height 18
click at [126, 160] on td "5" at bounding box center [123, 162] width 20 height 20
type input "05 Sep 2025"
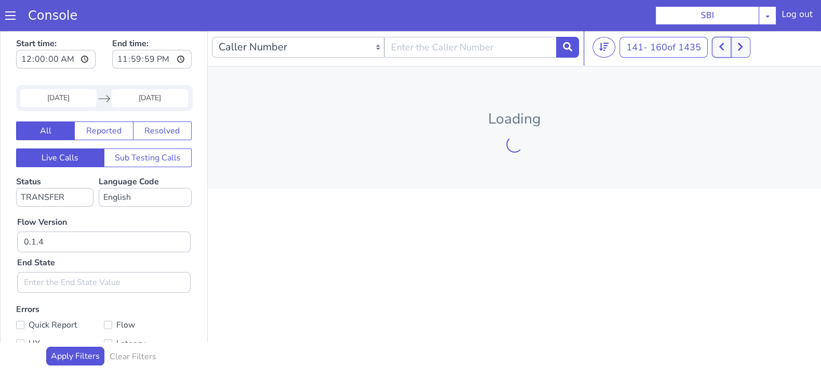
click at [724, 43] on icon at bounding box center [722, 46] width 6 height 9
click at [724, 43] on button at bounding box center [721, 47] width 19 height 21
click at [724, 43] on button at bounding box center [728, 47] width 19 height 21
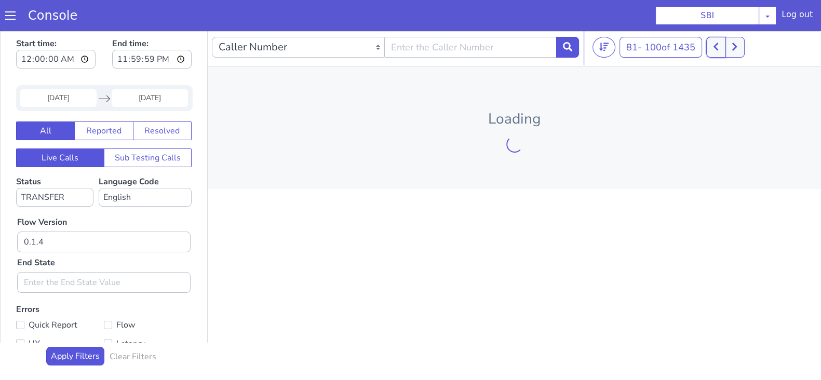
click at [722, 45] on button at bounding box center [715, 47] width 19 height 21
click at [717, 46] on button at bounding box center [709, 47] width 19 height 21
click at [717, 47] on button at bounding box center [709, 47] width 19 height 21
click at [717, 47] on button at bounding box center [722, 47] width 19 height 21
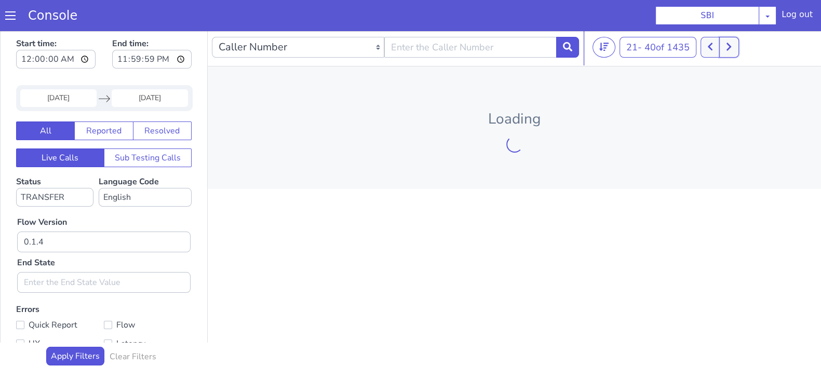
click at [727, 50] on button at bounding box center [728, 47] width 19 height 21
click at [712, 43] on icon at bounding box center [710, 47] width 5 height 8
click at [60, 351] on button "Apply Filters" at bounding box center [75, 356] width 58 height 19
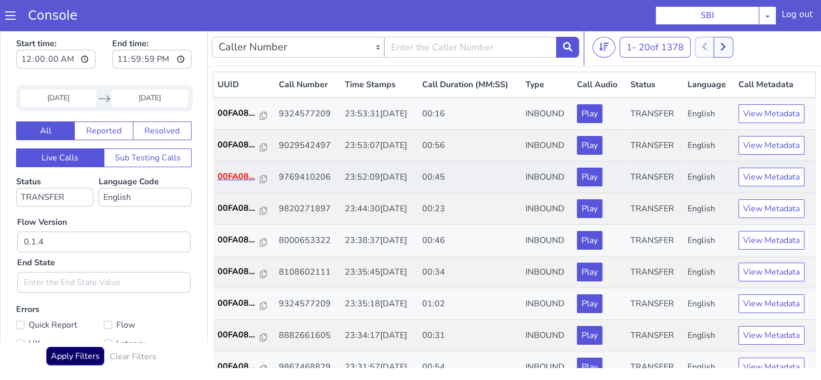
click at [247, 175] on p "00FA08..." at bounding box center [239, 176] width 43 height 12
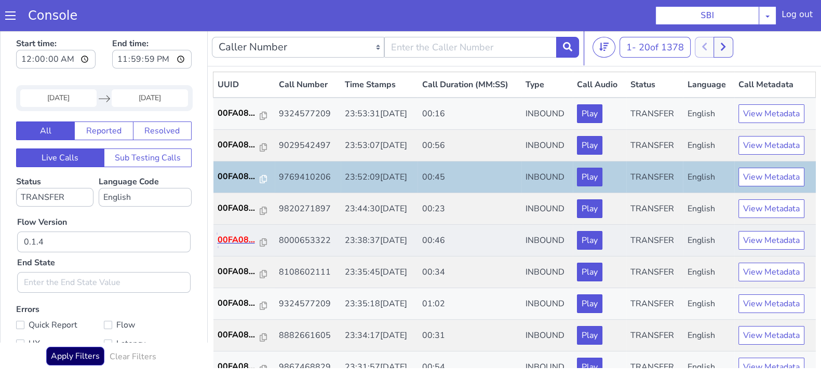
click at [228, 241] on p "00FA08..." at bounding box center [239, 240] width 43 height 12
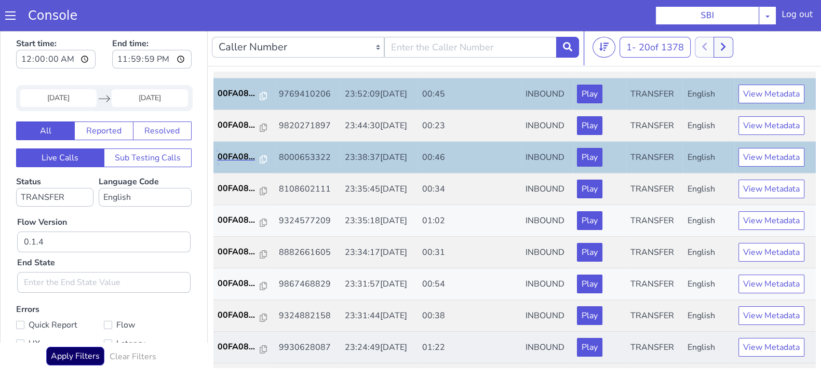
scroll to position [129, 0]
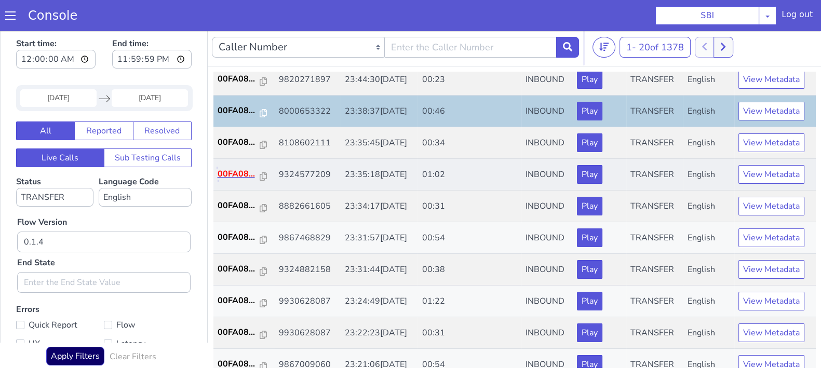
click at [218, 178] on p "00FA08..." at bounding box center [239, 174] width 43 height 12
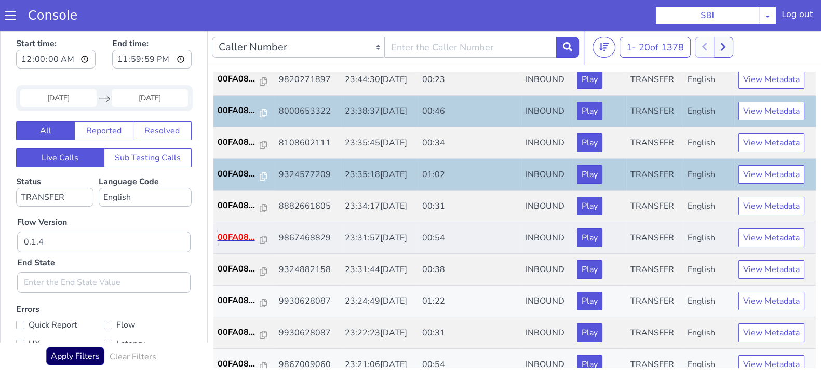
click at [239, 232] on p "00FA08..." at bounding box center [239, 237] width 43 height 12
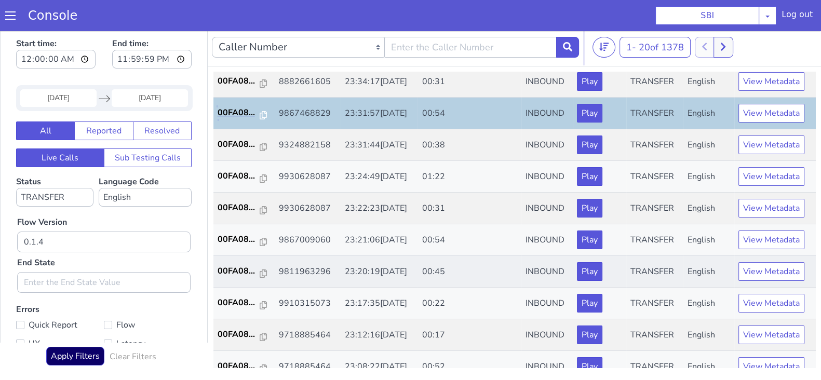
scroll to position [259, 0]
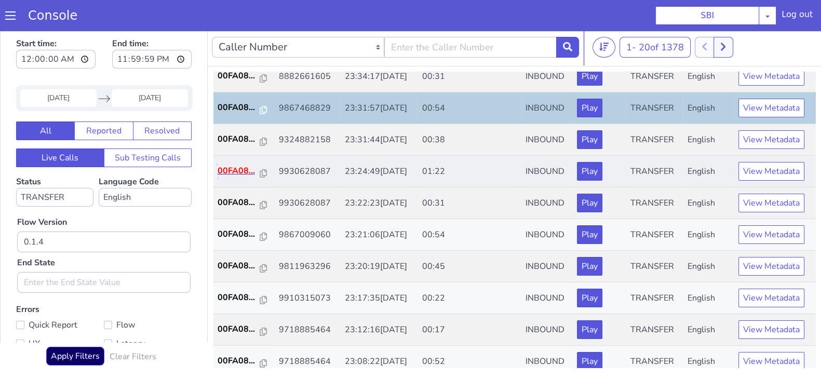
click at [229, 170] on p "00FA08..." at bounding box center [239, 171] width 43 height 12
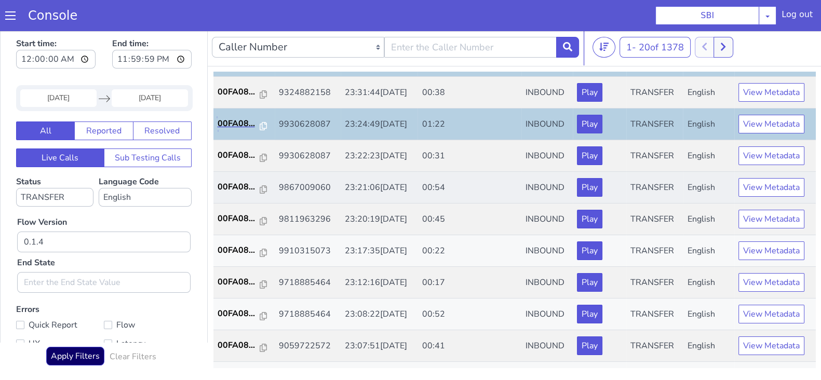
scroll to position [324, 0]
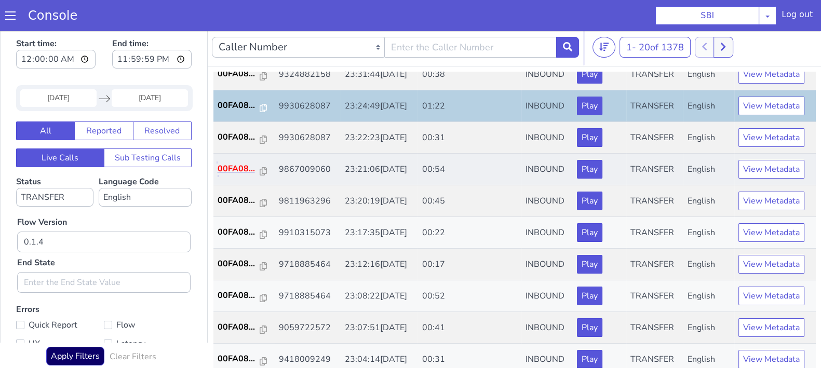
click at [243, 165] on p "00FA08..." at bounding box center [239, 169] width 43 height 12
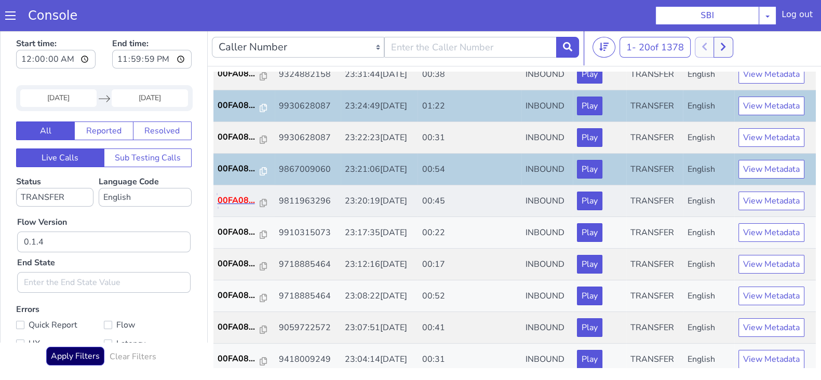
click at [232, 205] on p "00FA08..." at bounding box center [239, 200] width 43 height 12
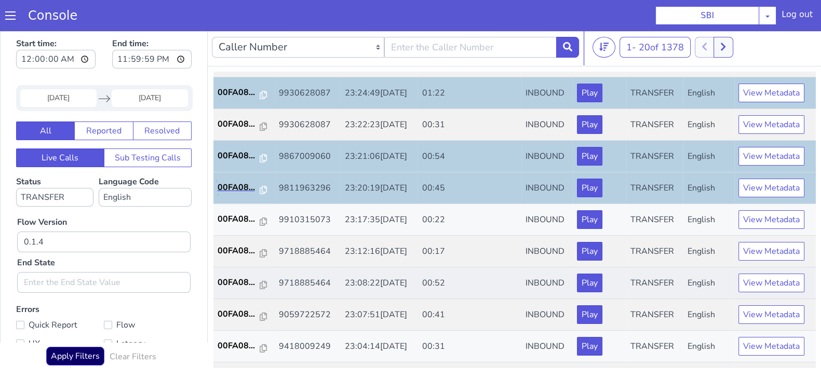
scroll to position [361, 0]
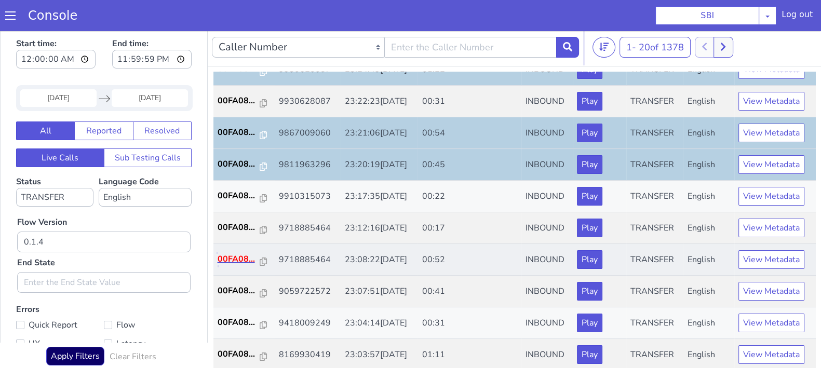
click at [245, 253] on p "00FA08..." at bounding box center [239, 259] width 43 height 12
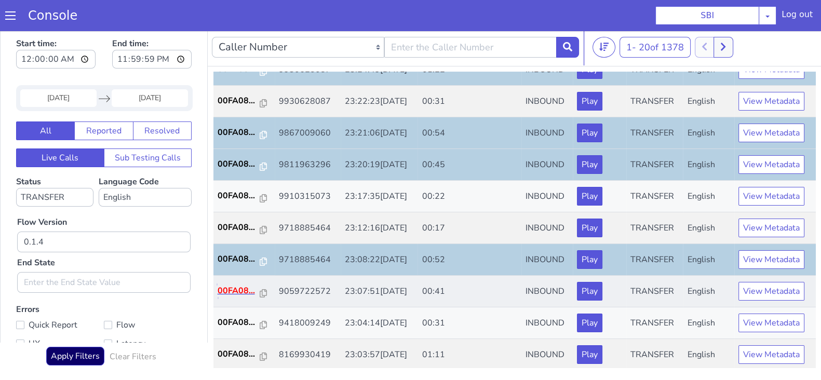
click at [227, 286] on p "00FA08..." at bounding box center [239, 291] width 43 height 12
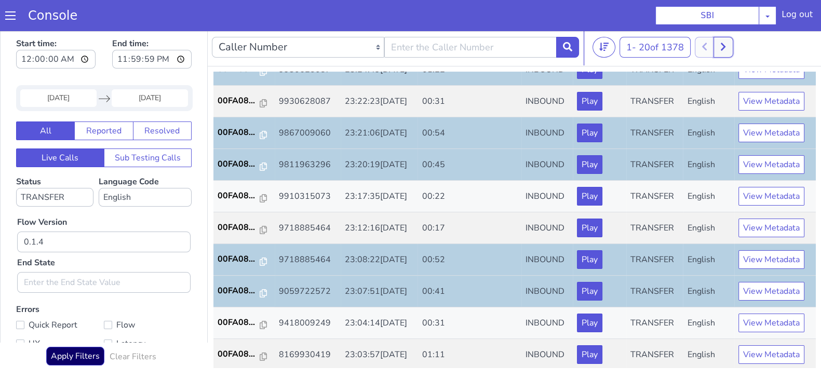
click at [725, 43] on icon at bounding box center [723, 46] width 6 height 9
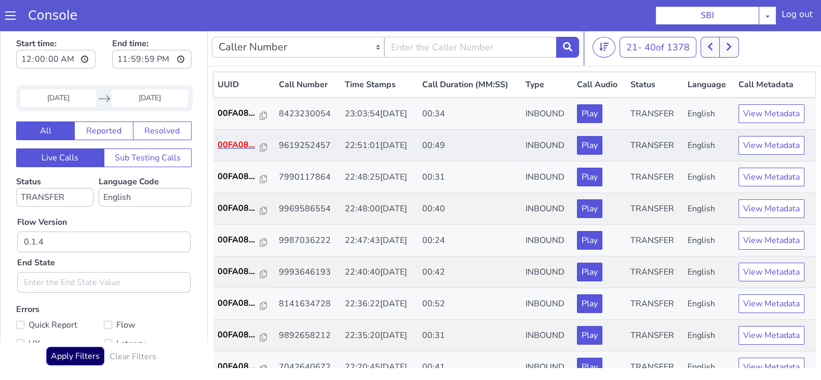
click at [246, 143] on p "00FA08..." at bounding box center [239, 145] width 43 height 12
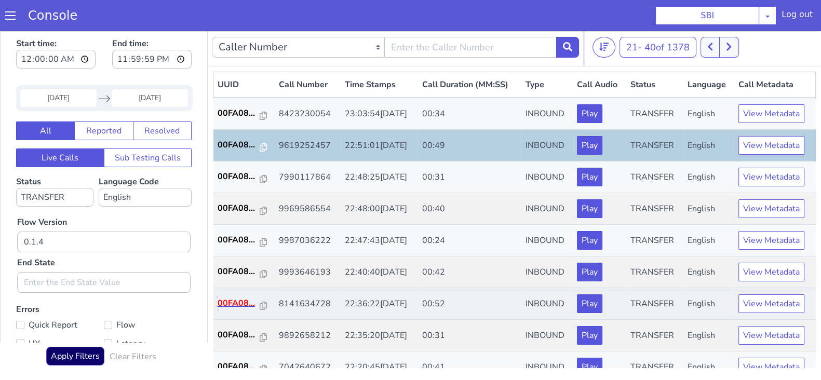
click at [224, 301] on p "00FA08..." at bounding box center [239, 303] width 43 height 12
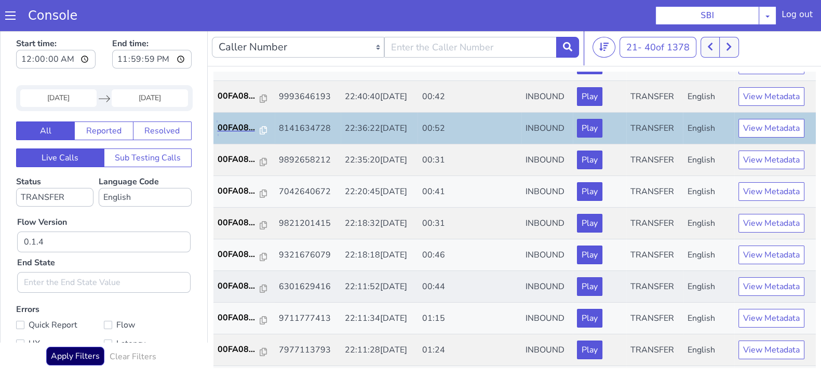
scroll to position [195, 0]
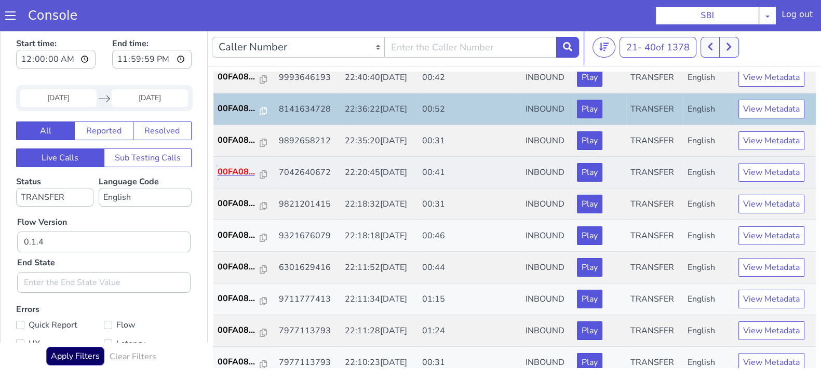
click at [231, 175] on p "00FA08..." at bounding box center [239, 172] width 43 height 12
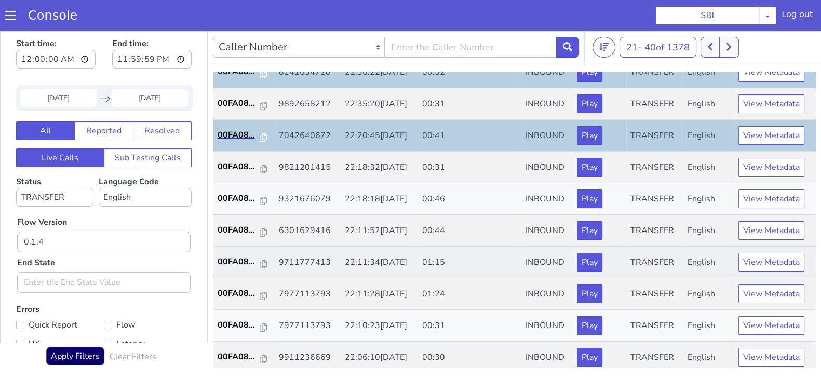
scroll to position [259, 0]
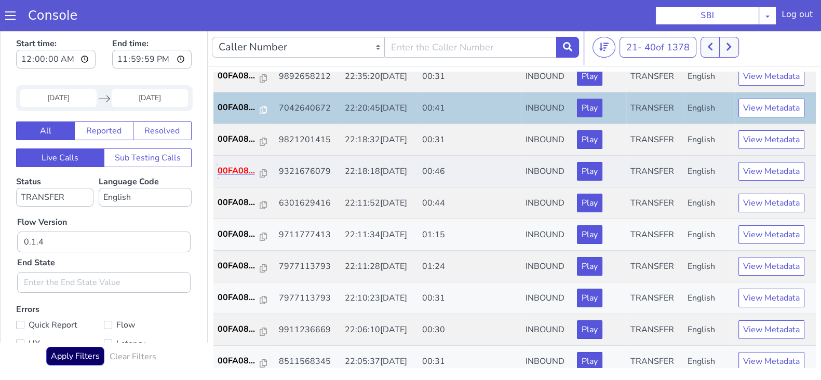
click at [235, 167] on p "00FA08..." at bounding box center [239, 171] width 43 height 12
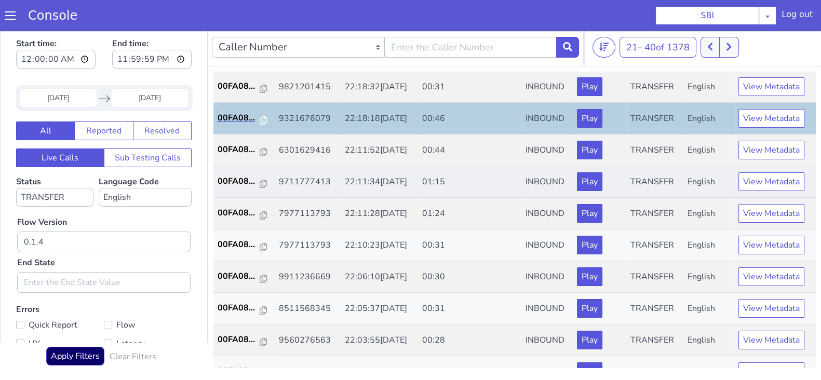
scroll to position [324, 0]
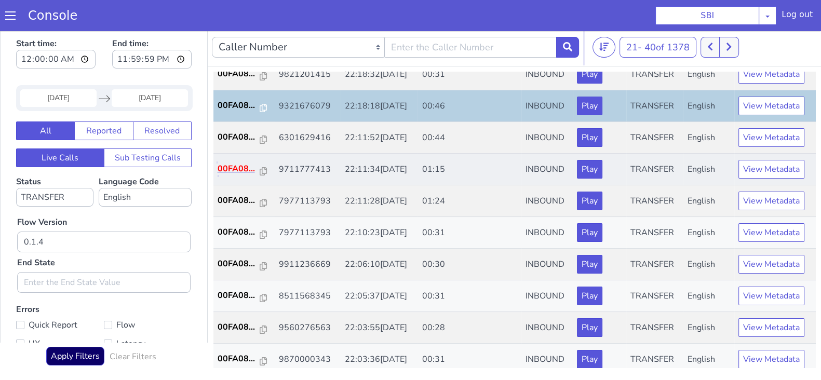
click at [233, 164] on p "00FA08..." at bounding box center [239, 169] width 43 height 12
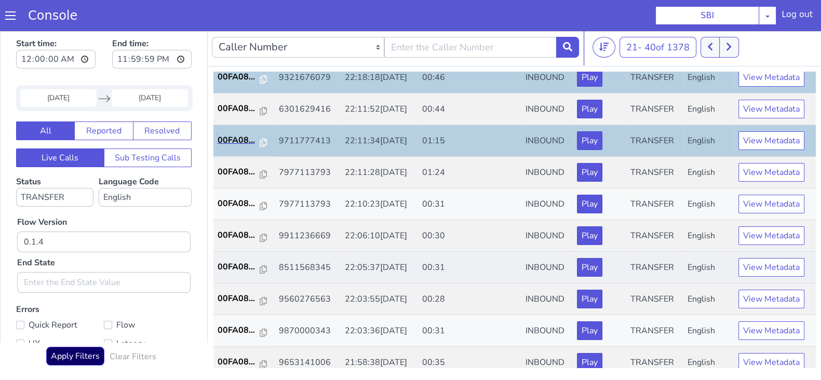
scroll to position [361, 0]
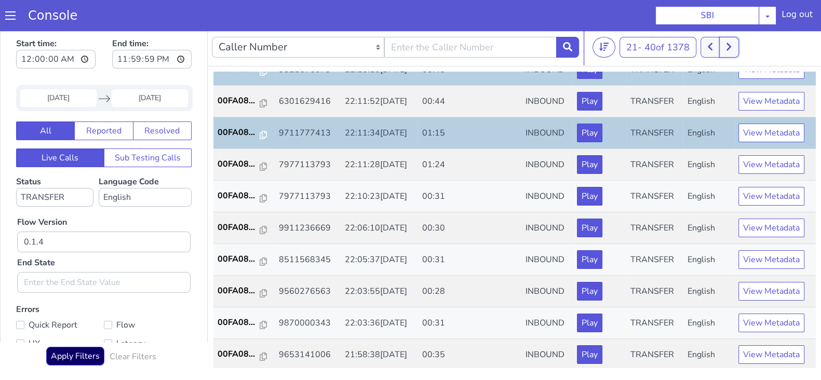
click at [727, 45] on button at bounding box center [728, 47] width 19 height 21
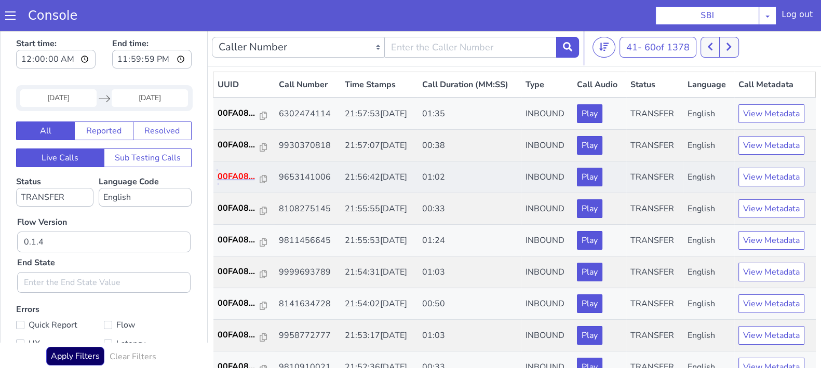
click at [234, 178] on p "00FA08..." at bounding box center [239, 176] width 43 height 12
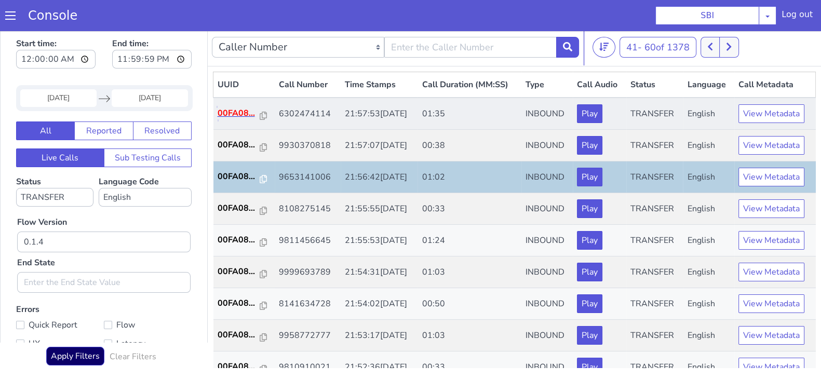
click at [240, 110] on p "00FA08..." at bounding box center [239, 113] width 43 height 12
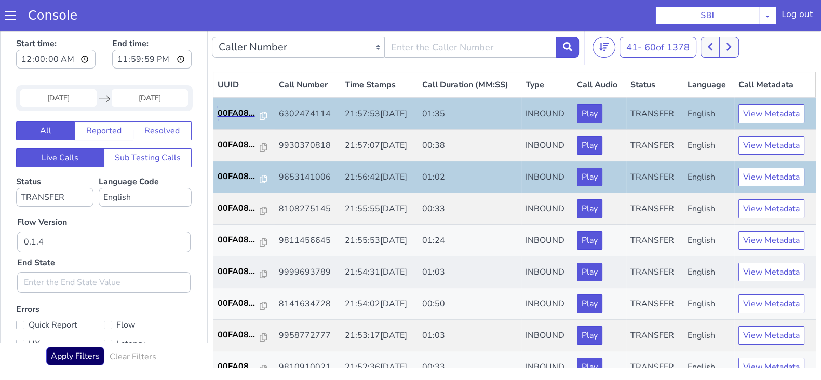
scroll to position [64, 0]
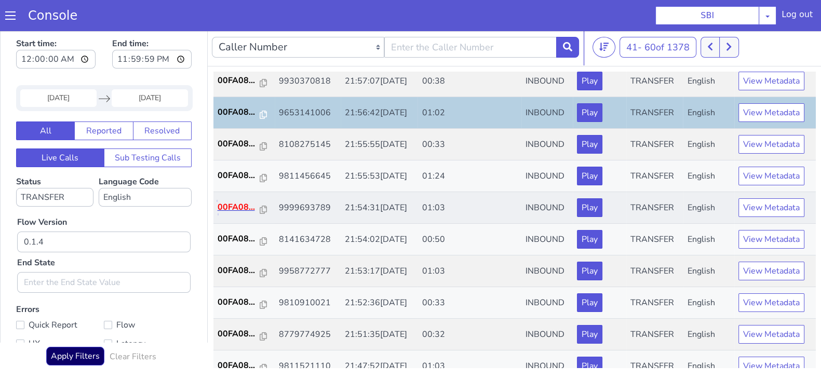
click at [232, 206] on p "00FA08..." at bounding box center [239, 207] width 43 height 12
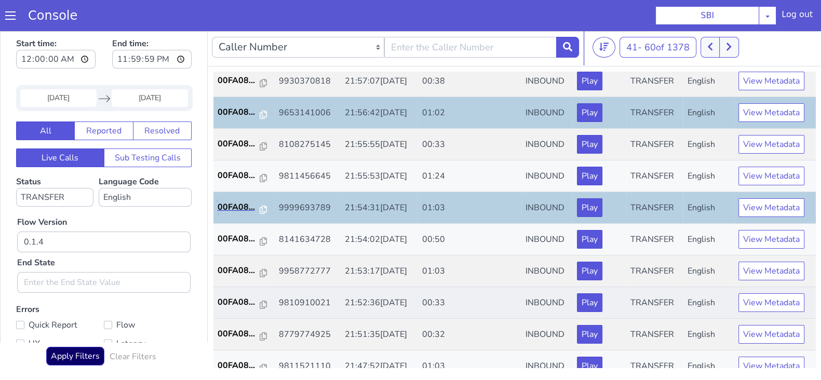
scroll to position [129, 0]
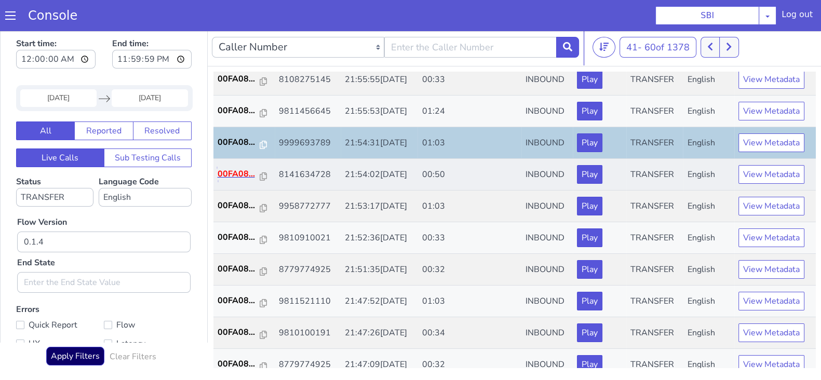
click at [229, 171] on p "00FA08..." at bounding box center [239, 174] width 43 height 12
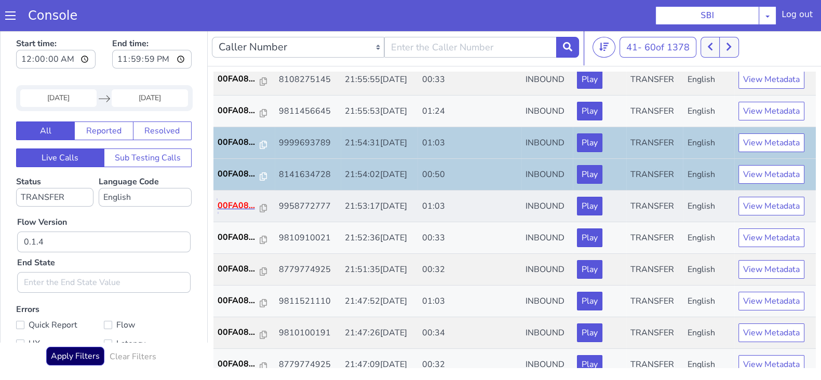
click at [237, 208] on p "00FA08..." at bounding box center [239, 205] width 43 height 12
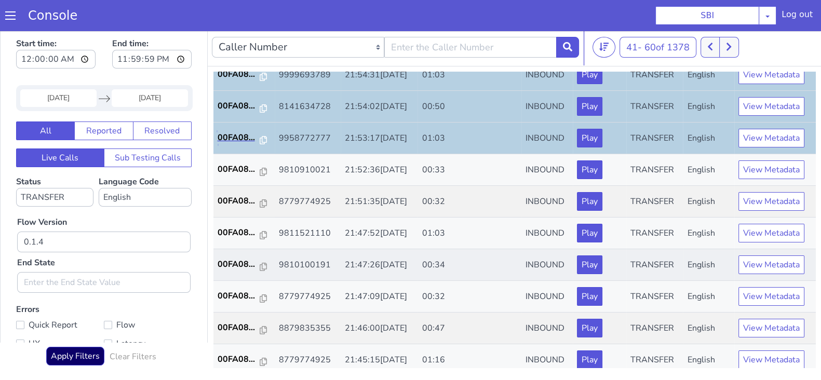
scroll to position [259, 0]
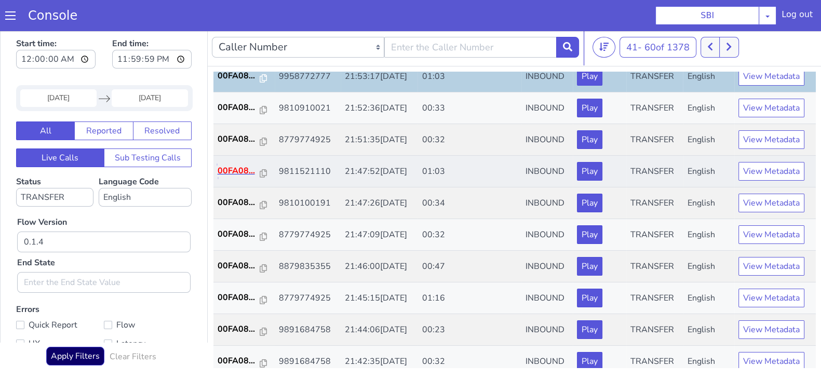
click at [237, 172] on p "00FA08..." at bounding box center [239, 171] width 43 height 12
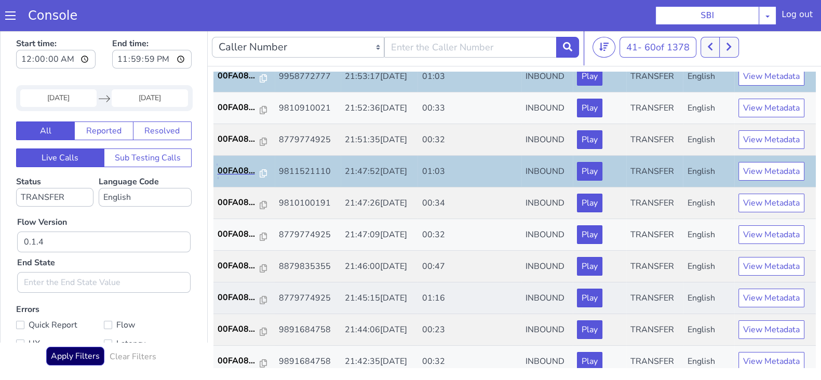
scroll to position [324, 0]
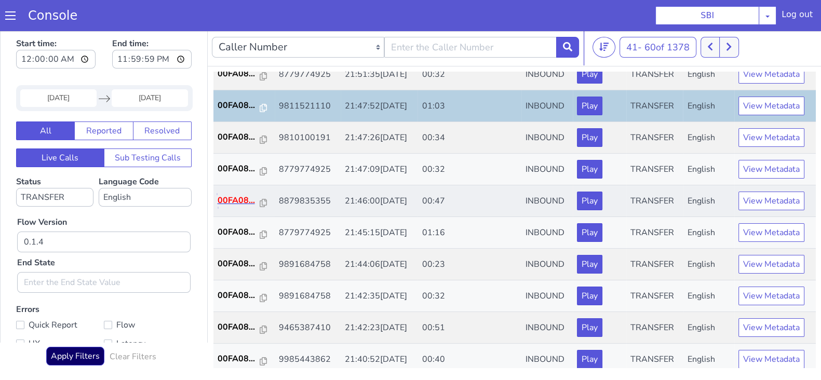
click at [238, 198] on p "00FA08..." at bounding box center [239, 200] width 43 height 12
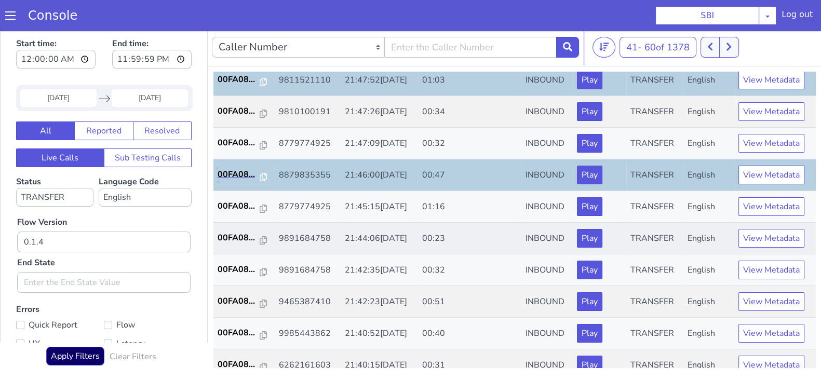
scroll to position [361, 0]
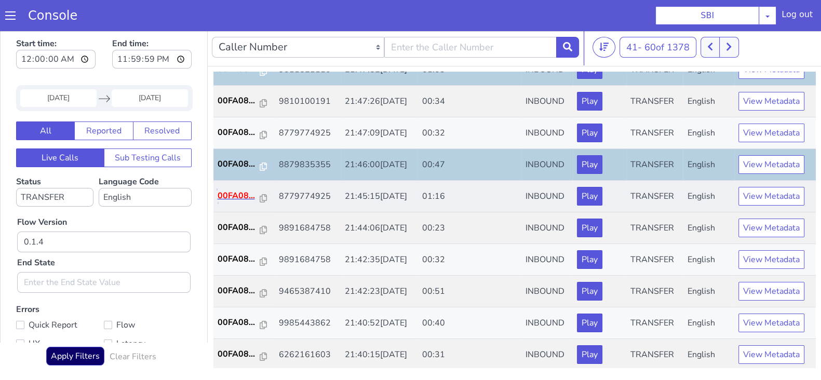
click at [235, 189] on p "00FA08..." at bounding box center [239, 195] width 43 height 12
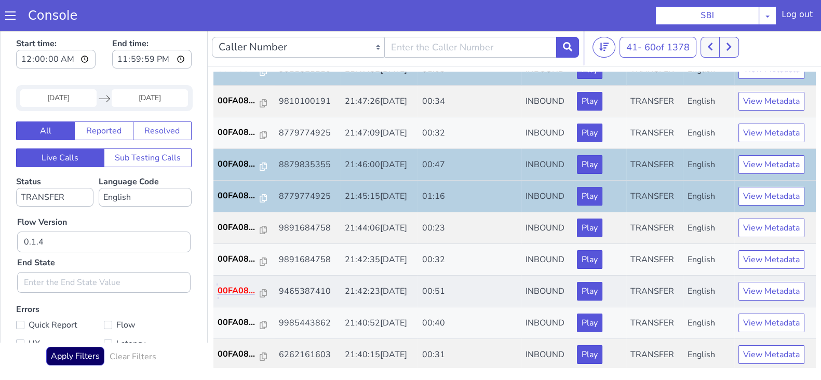
click at [233, 285] on p "00FA08..." at bounding box center [239, 291] width 43 height 12
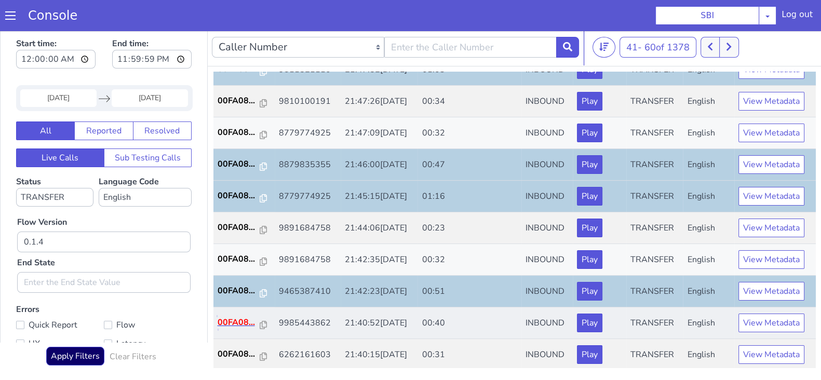
click at [219, 323] on p "00FA08..." at bounding box center [239, 322] width 43 height 12
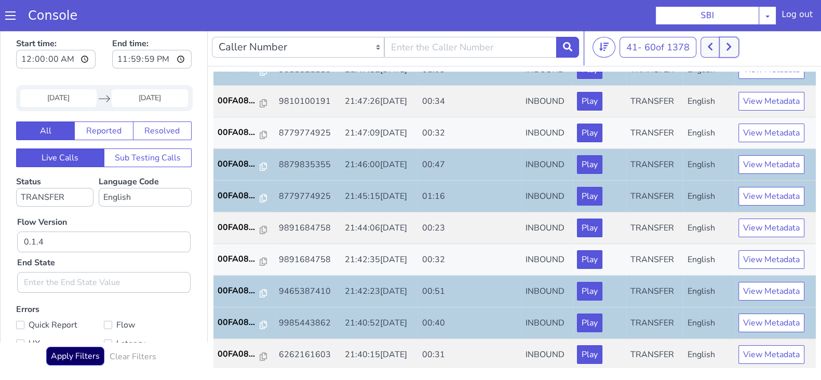
click at [732, 56] on button at bounding box center [728, 47] width 19 height 21
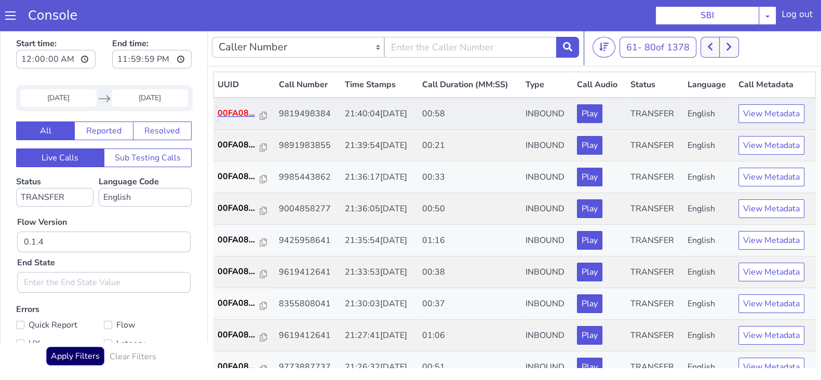
click at [234, 113] on p "00FA08..." at bounding box center [239, 113] width 43 height 12
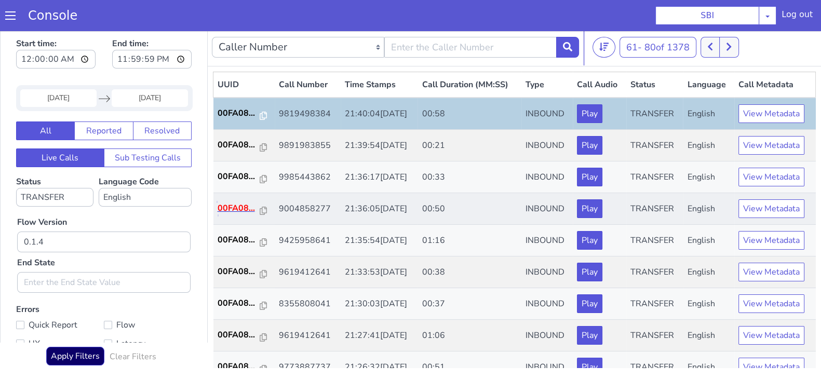
click at [240, 210] on p "00FA08..." at bounding box center [239, 208] width 43 height 12
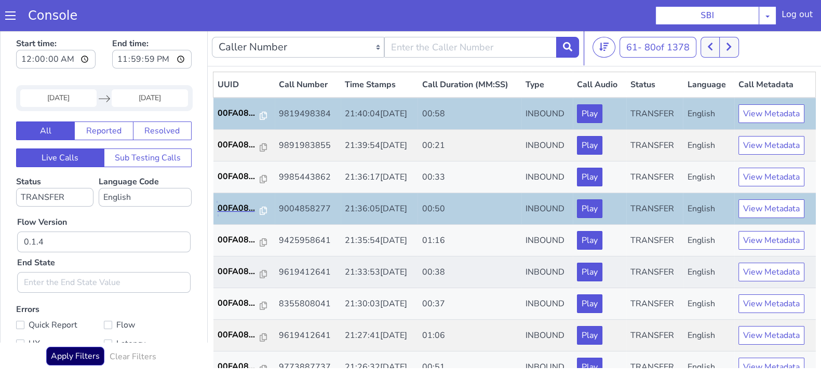
scroll to position [64, 0]
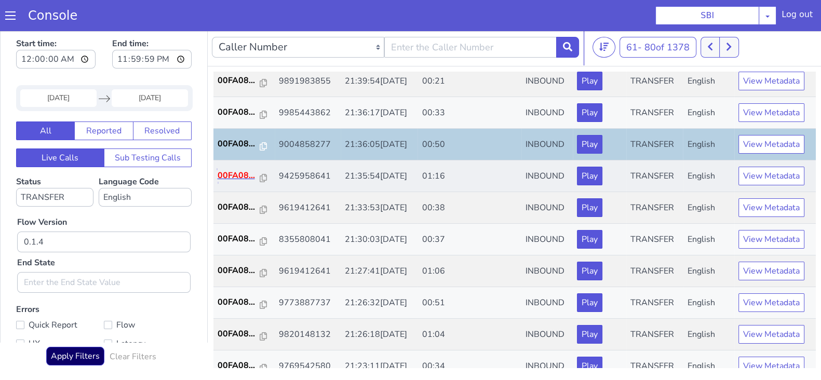
click at [231, 174] on p "00FA08..." at bounding box center [239, 175] width 43 height 12
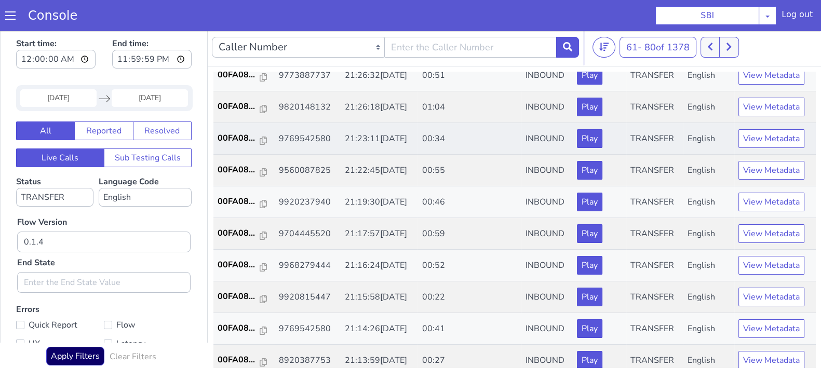
scroll to position [231, 0]
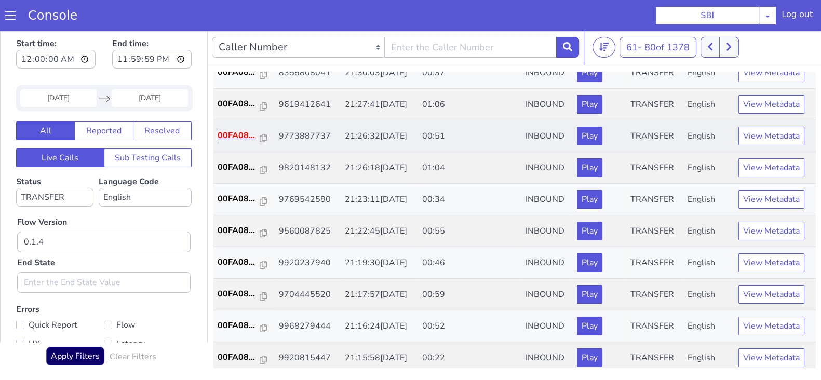
click at [240, 136] on p "00FA08..." at bounding box center [239, 135] width 43 height 12
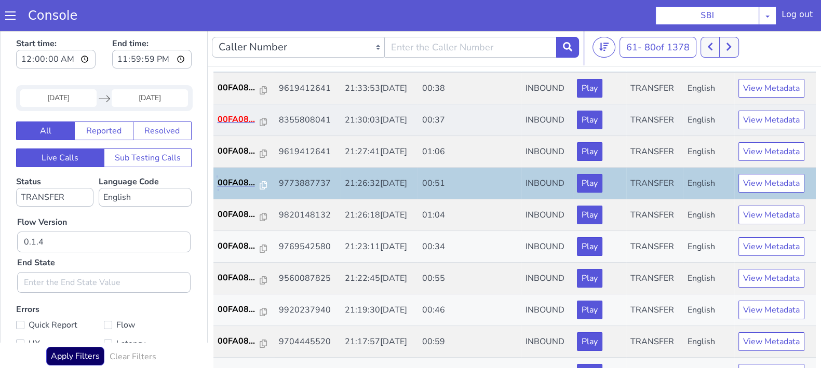
scroll to position [166, 0]
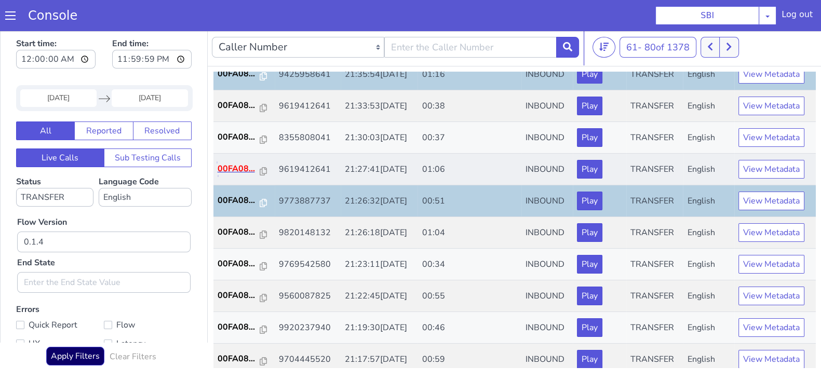
click at [234, 168] on p "00FA08..." at bounding box center [239, 169] width 43 height 12
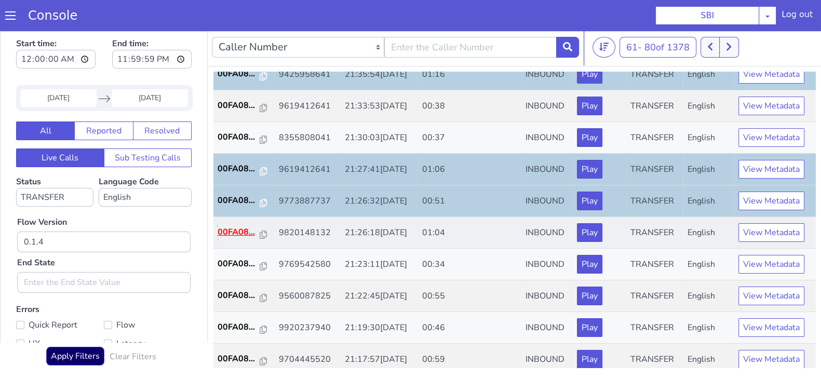
click at [238, 232] on p "00FA08..." at bounding box center [239, 232] width 43 height 12
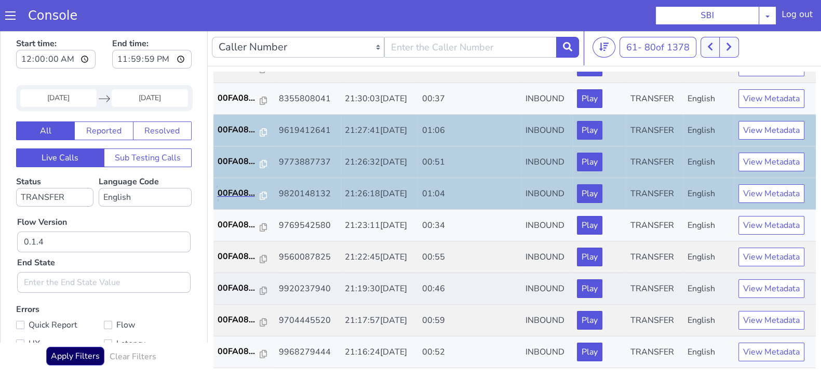
scroll to position [231, 0]
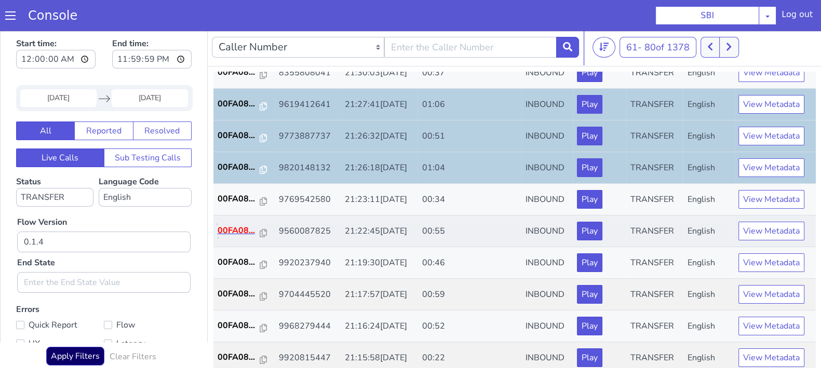
click at [224, 232] on p "00FA08..." at bounding box center [239, 230] width 43 height 12
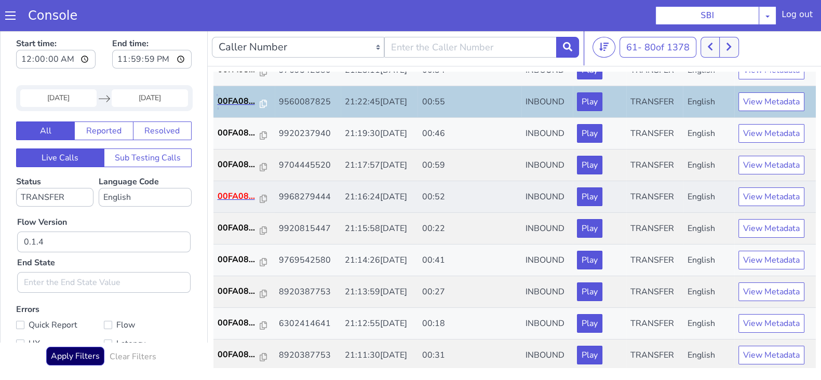
scroll to position [361, 0]
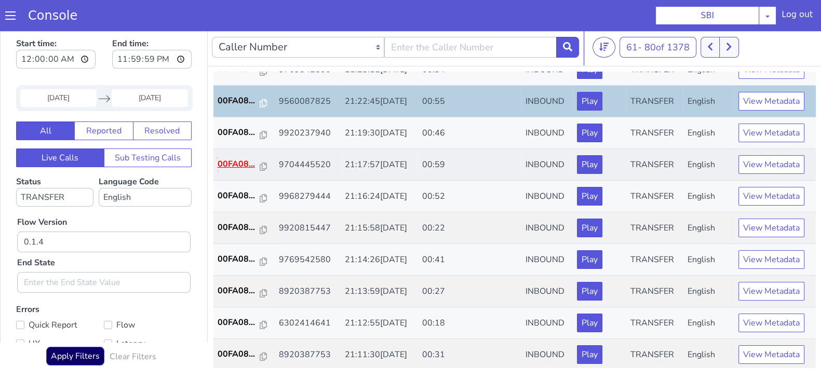
click at [241, 167] on p "00FA08..." at bounding box center [239, 164] width 43 height 12
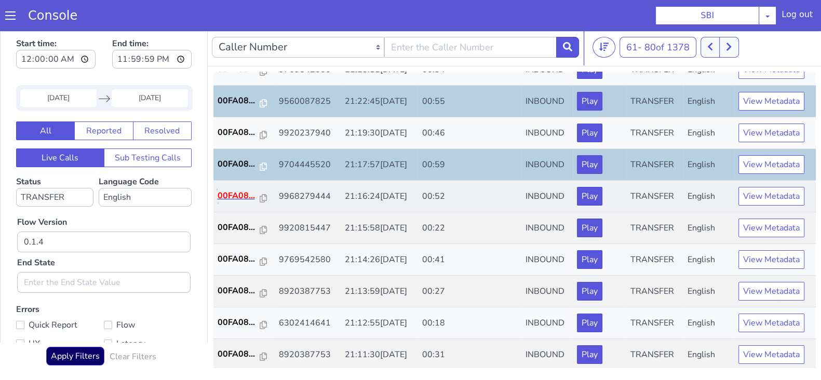
click at [226, 196] on p "00FA08..." at bounding box center [239, 195] width 43 height 12
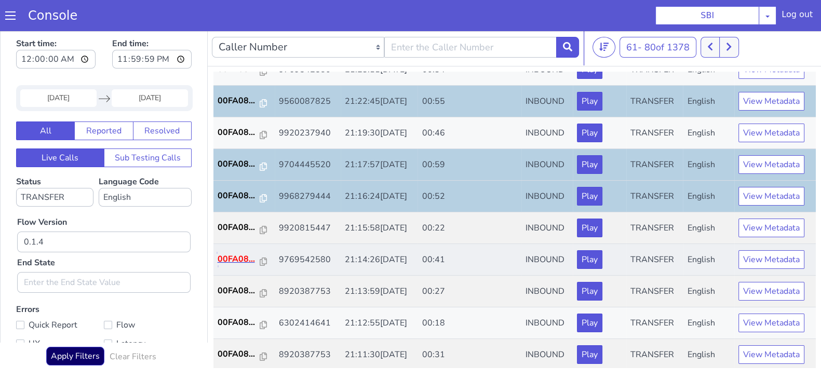
click at [239, 253] on p "00FA08..." at bounding box center [239, 259] width 43 height 12
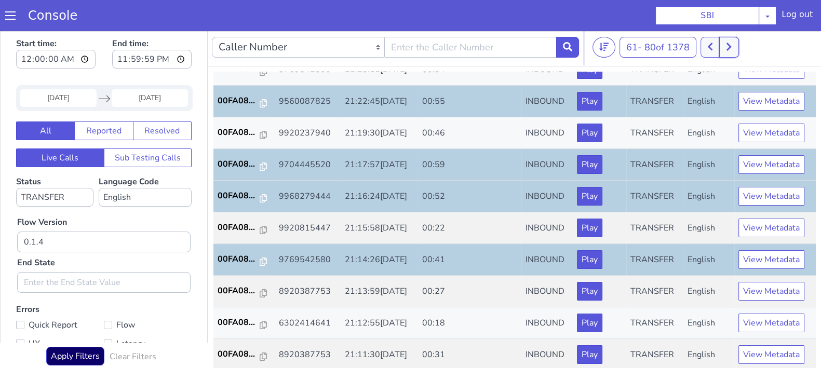
click at [736, 42] on button at bounding box center [728, 47] width 19 height 21
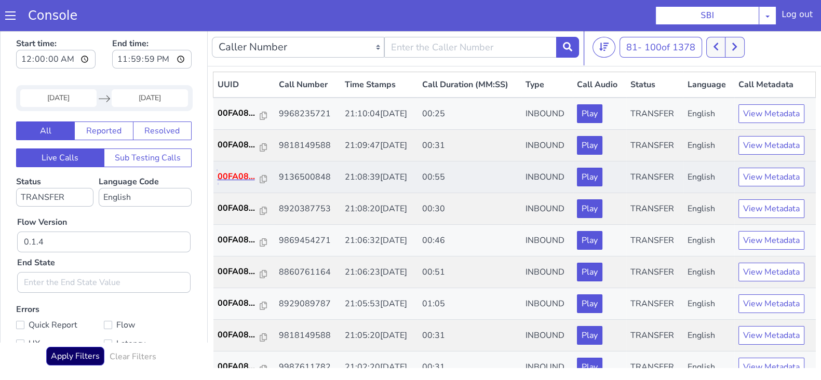
click at [238, 172] on p "00FA08..." at bounding box center [239, 176] width 43 height 12
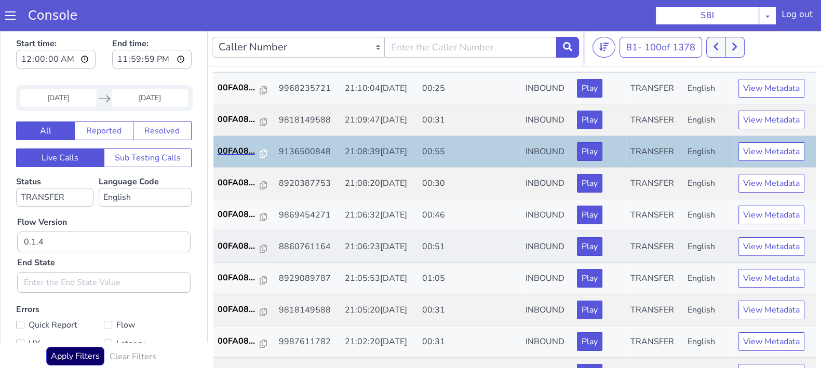
scroll to position [64, 0]
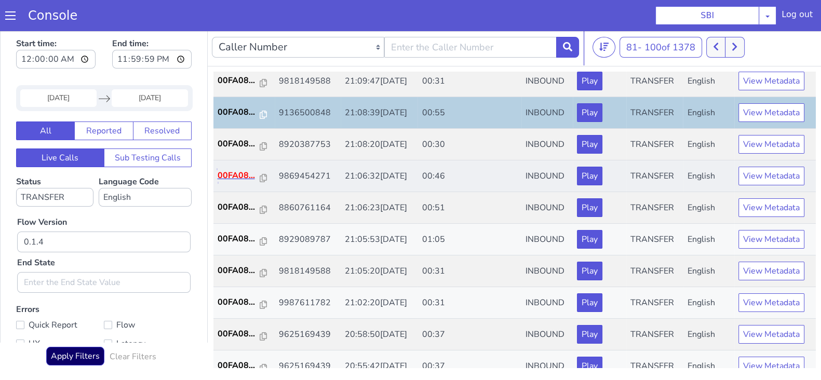
click at [223, 174] on p "00FA08..." at bounding box center [239, 175] width 43 height 12
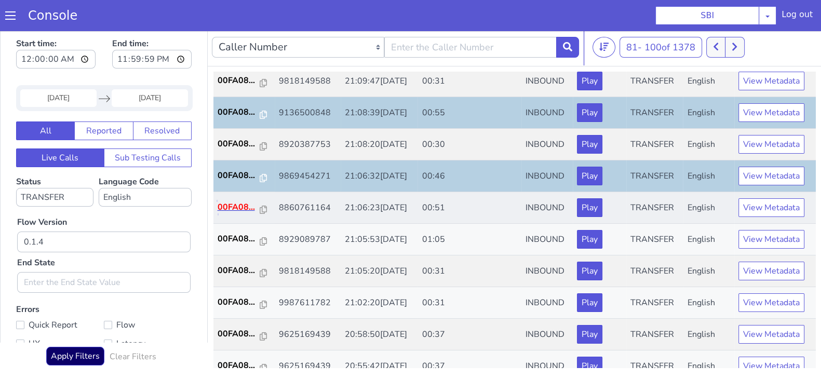
click at [230, 207] on p "00FA08..." at bounding box center [239, 207] width 43 height 12
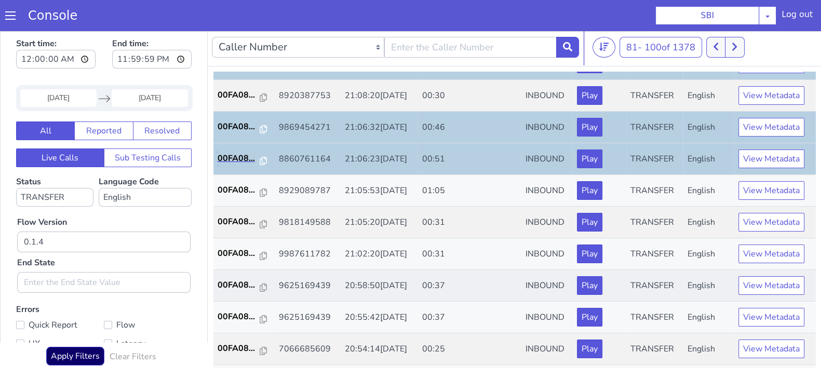
scroll to position [129, 0]
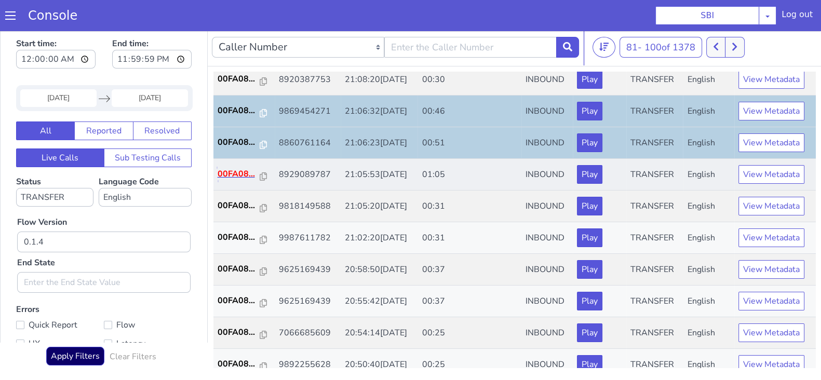
click at [247, 172] on p "00FA08..." at bounding box center [239, 174] width 43 height 12
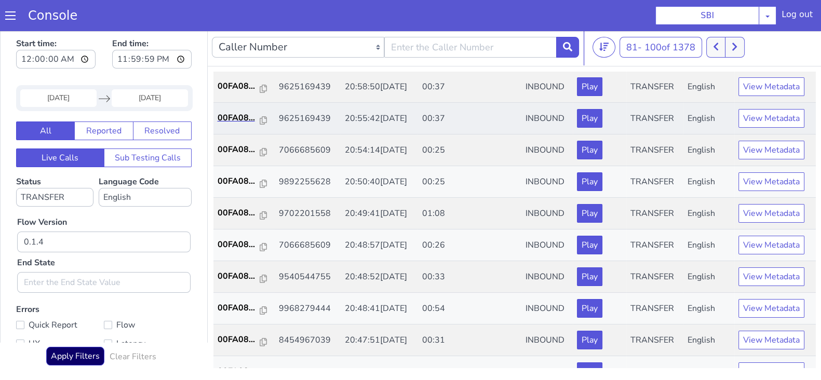
scroll to position [324, 0]
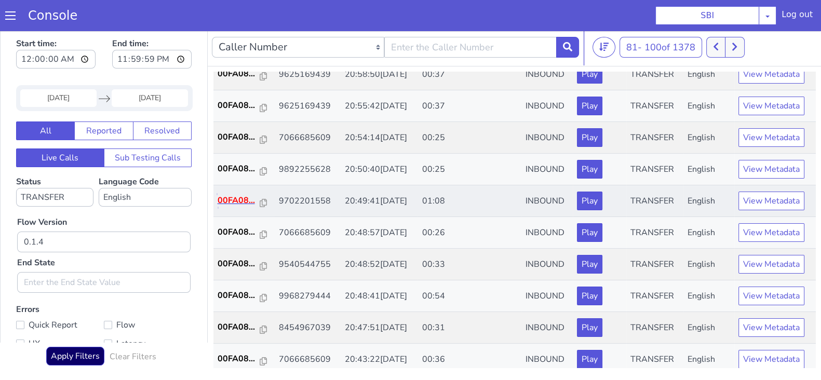
click at [221, 200] on p "00FA08..." at bounding box center [239, 200] width 43 height 12
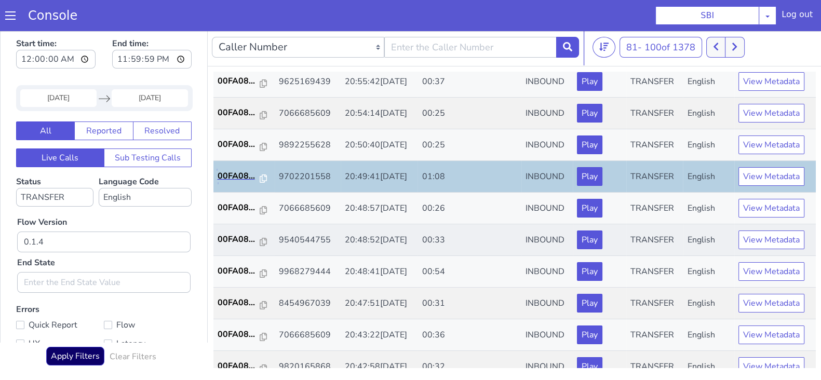
scroll to position [361, 0]
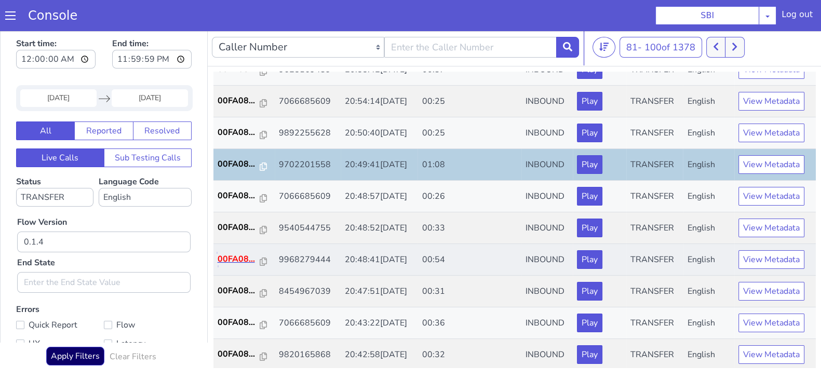
click at [232, 253] on p "00FA08..." at bounding box center [239, 259] width 43 height 12
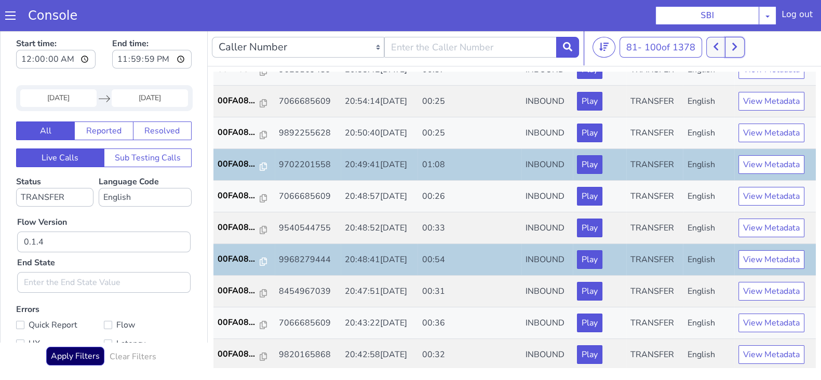
click at [737, 52] on button at bounding box center [734, 47] width 19 height 21
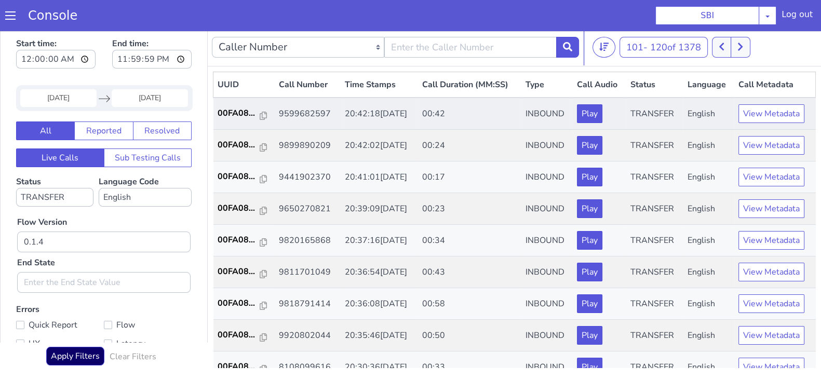
click at [228, 105] on td "00FA08..." at bounding box center [243, 114] width 61 height 32
click at [231, 109] on p "00FA08..." at bounding box center [239, 113] width 43 height 12
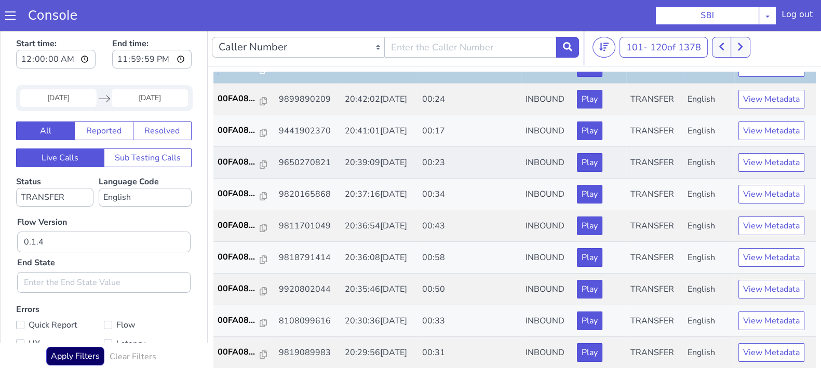
scroll to position [64, 0]
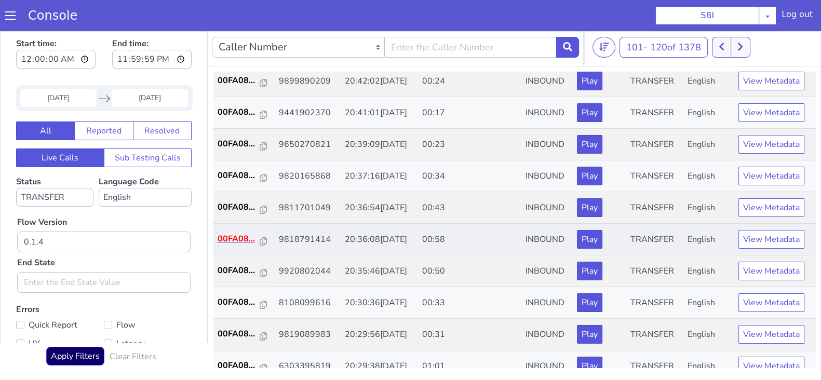
click at [221, 233] on p "00FA08..." at bounding box center [239, 239] width 43 height 12
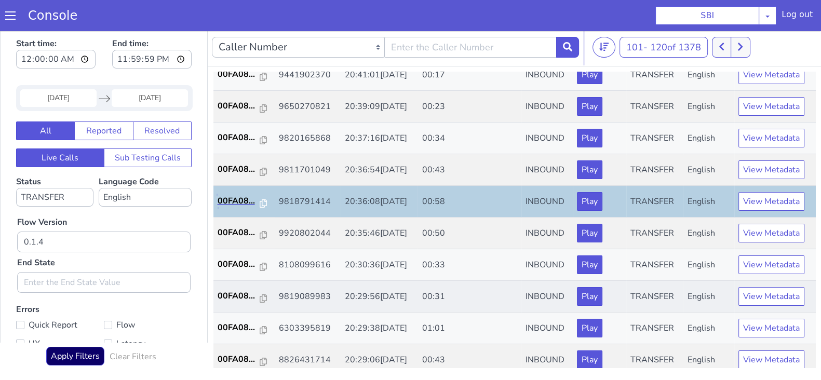
scroll to position [129, 0]
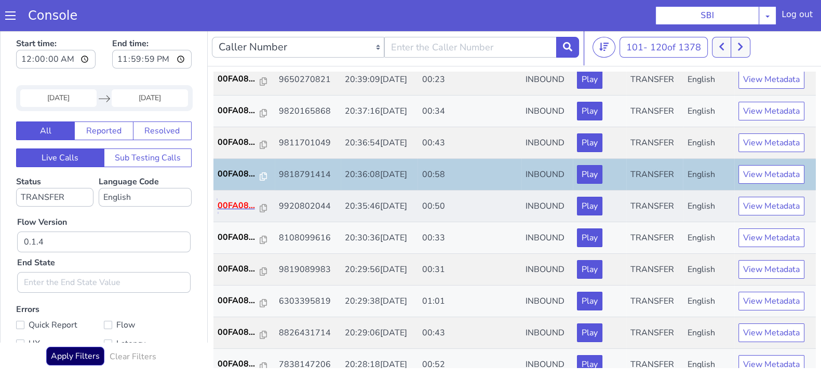
click at [232, 209] on p "00FA08..." at bounding box center [239, 205] width 43 height 12
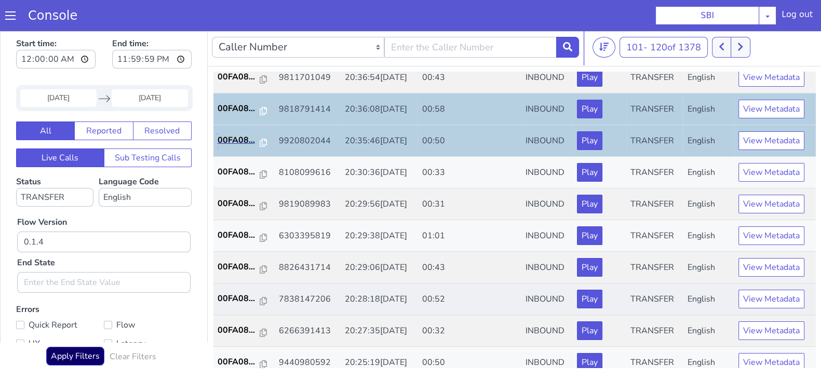
scroll to position [259, 0]
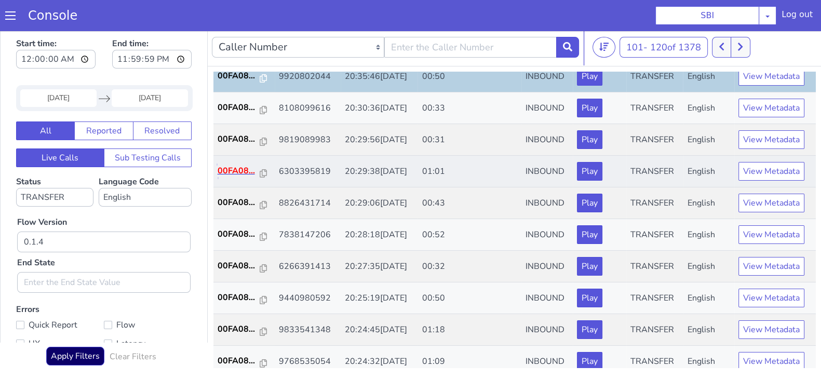
click at [234, 170] on p "00FA08..." at bounding box center [239, 171] width 43 height 12
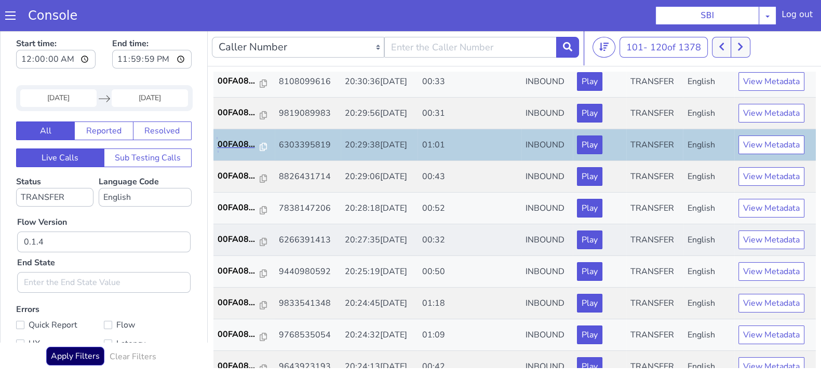
scroll to position [324, 0]
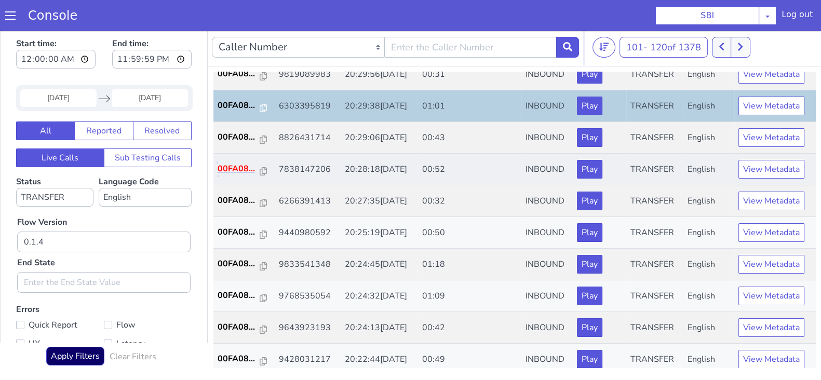
click at [224, 170] on p "00FA08..." at bounding box center [239, 169] width 43 height 12
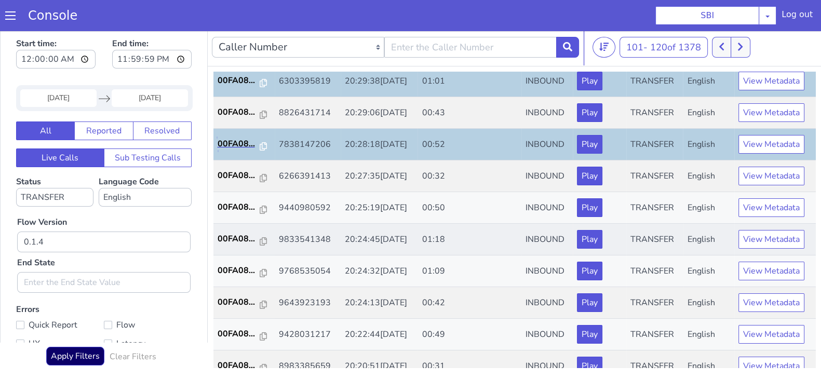
scroll to position [361, 0]
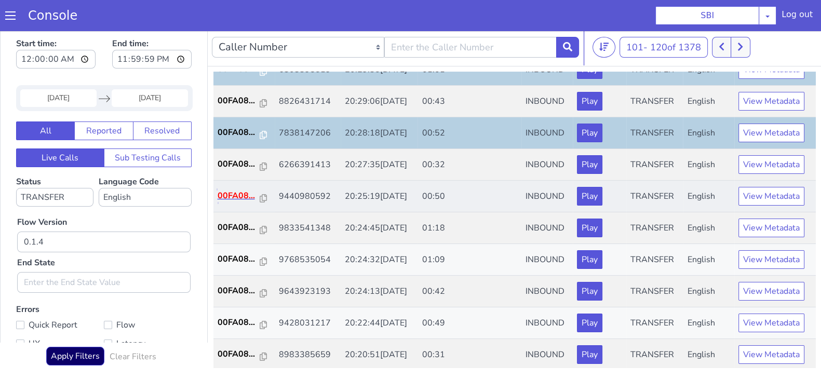
click at [235, 191] on p "00FA08..." at bounding box center [239, 195] width 43 height 12
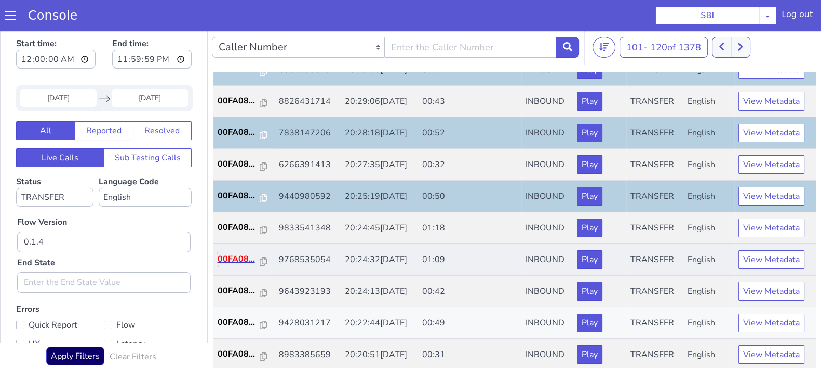
click at [241, 256] on p "00FA08..." at bounding box center [239, 259] width 43 height 12
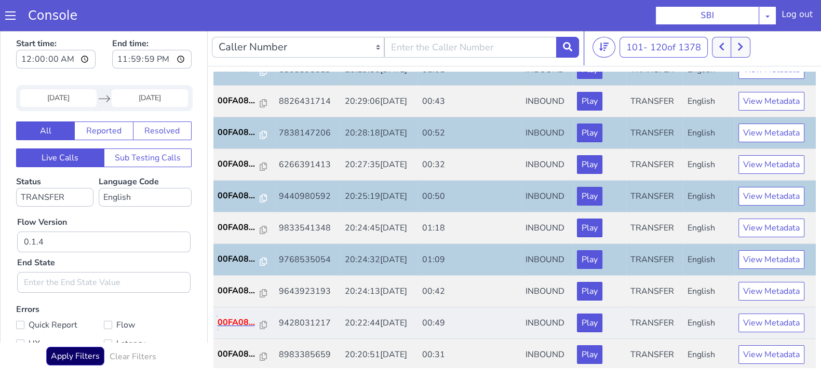
click at [237, 316] on p "00FA08..." at bounding box center [239, 322] width 43 height 12
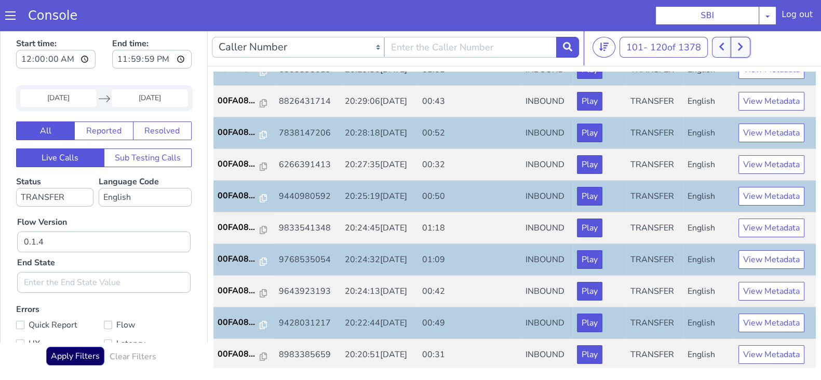
click at [743, 48] on icon at bounding box center [740, 46] width 6 height 9
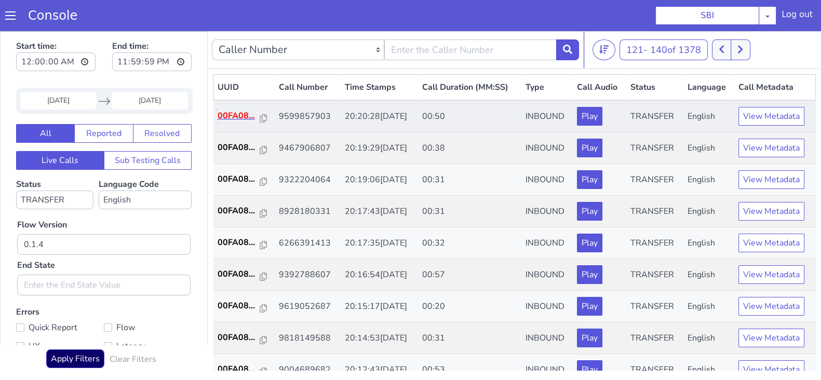
click at [228, 117] on p "00FA08..." at bounding box center [239, 116] width 43 height 12
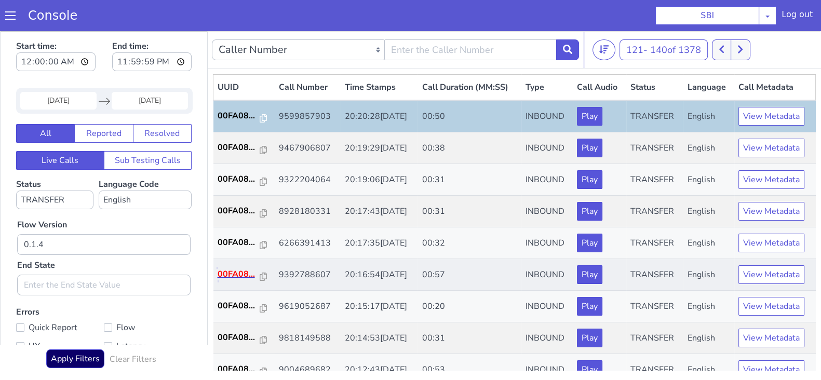
click at [237, 276] on p "00FA08..." at bounding box center [239, 274] width 43 height 12
